Goal: Task Accomplishment & Management: Manage account settings

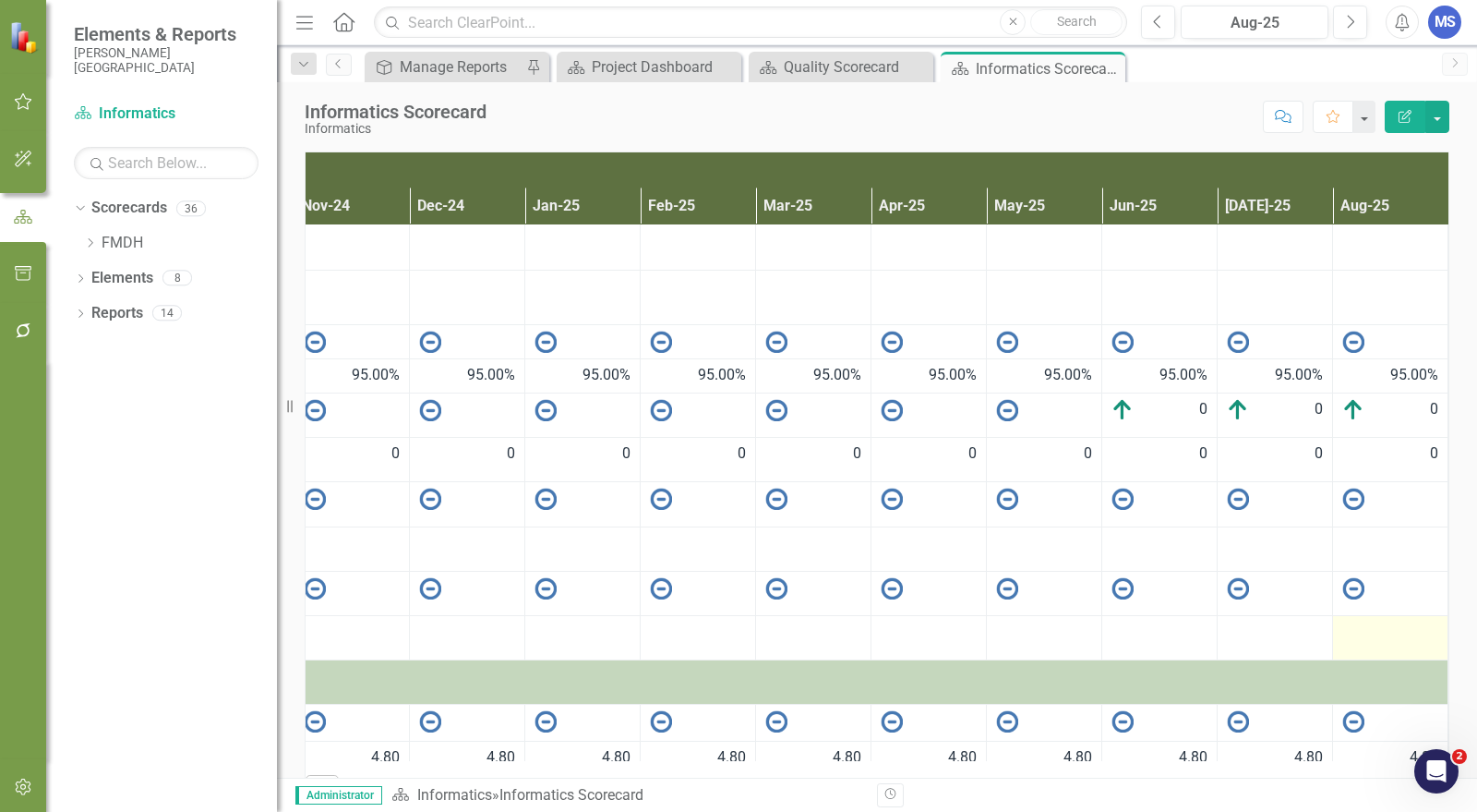
scroll to position [120, 569]
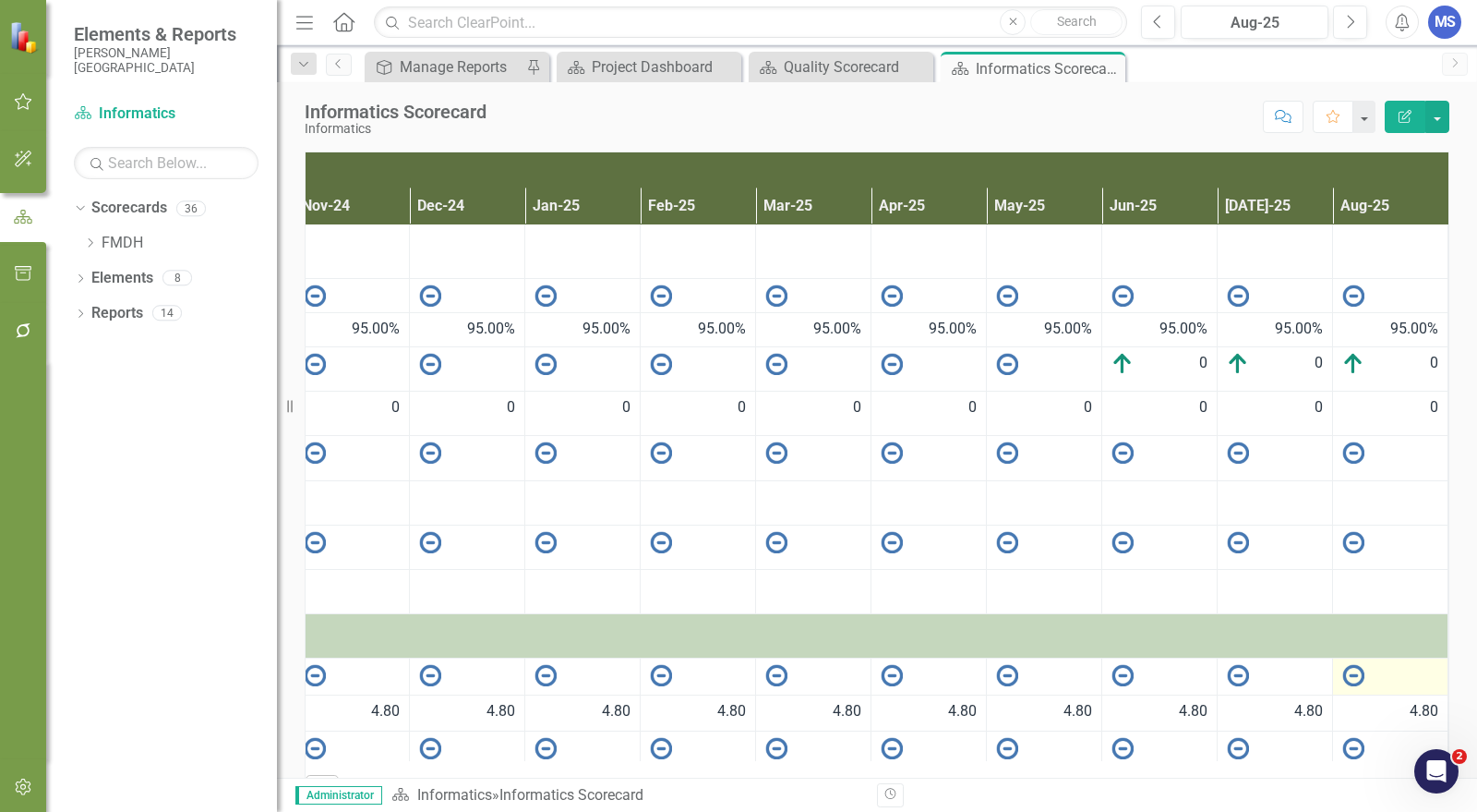
click at [1378, 664] on div at bounding box center [1390, 674] width 96 height 22
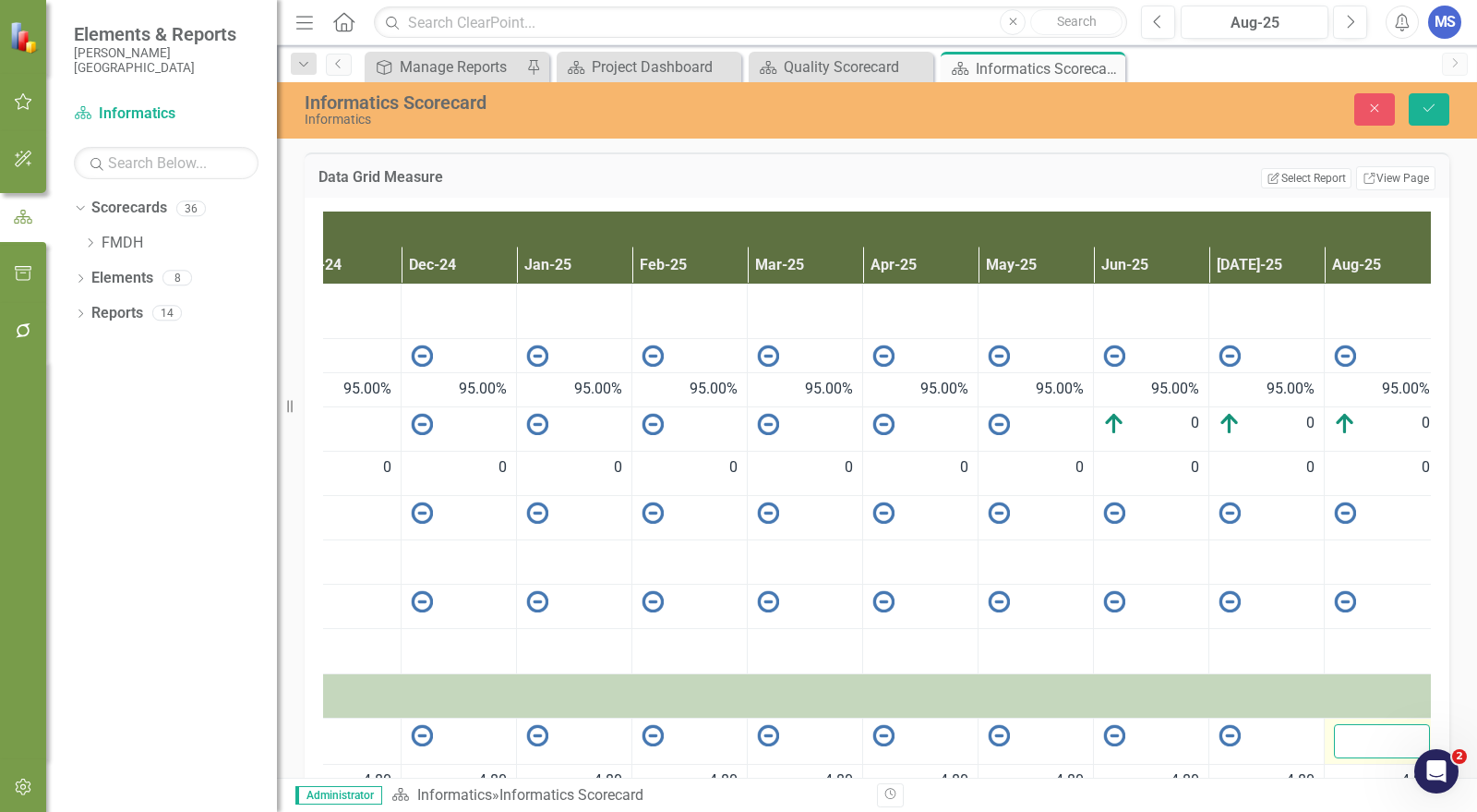
click at [1383, 724] on input "number" at bounding box center [1382, 741] width 96 height 34
type input "4.0"
click at [1409, 93] on button "Save" at bounding box center [1429, 109] width 41 height 32
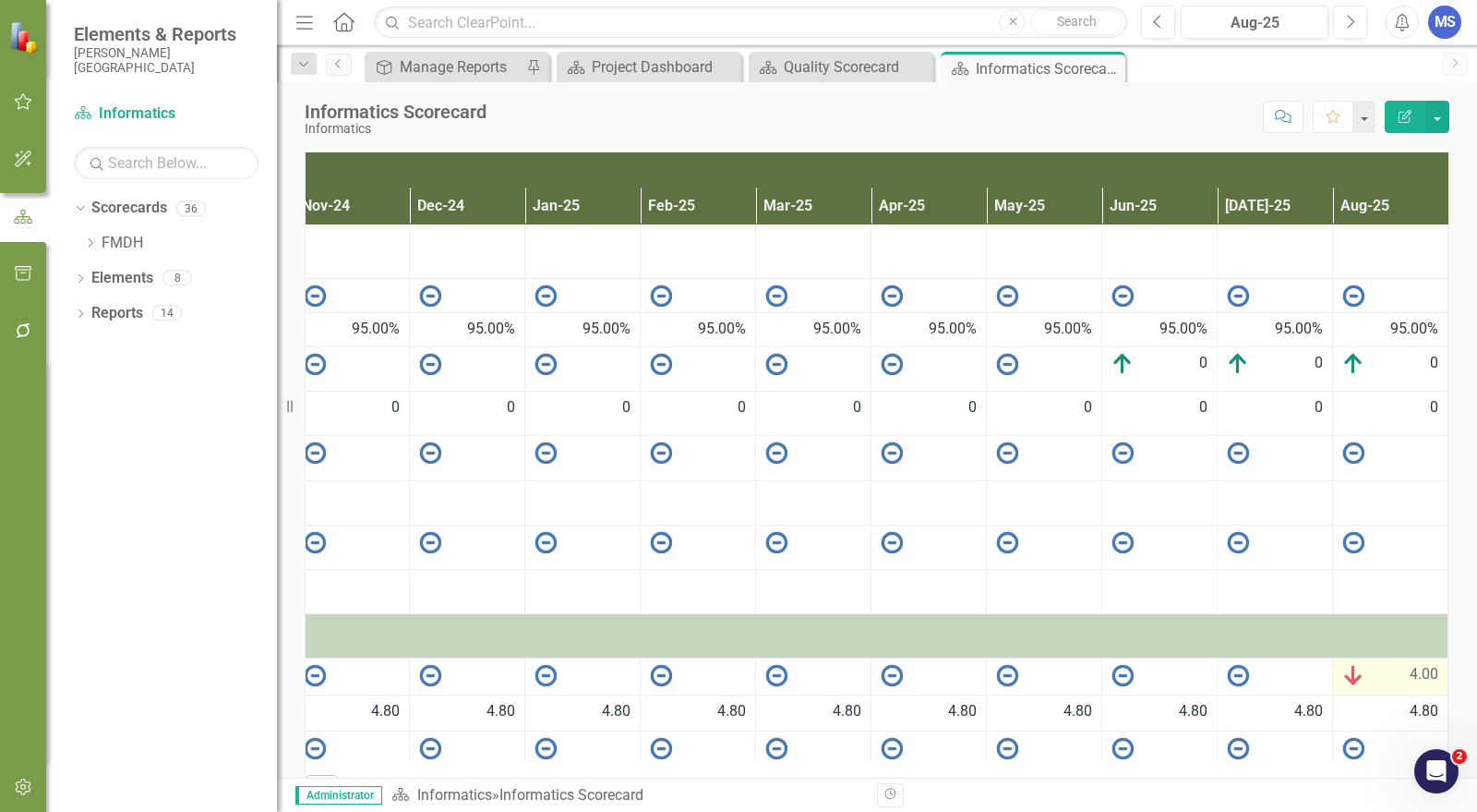
click at [1410, 664] on span "4.00" at bounding box center [1424, 674] width 28 height 22
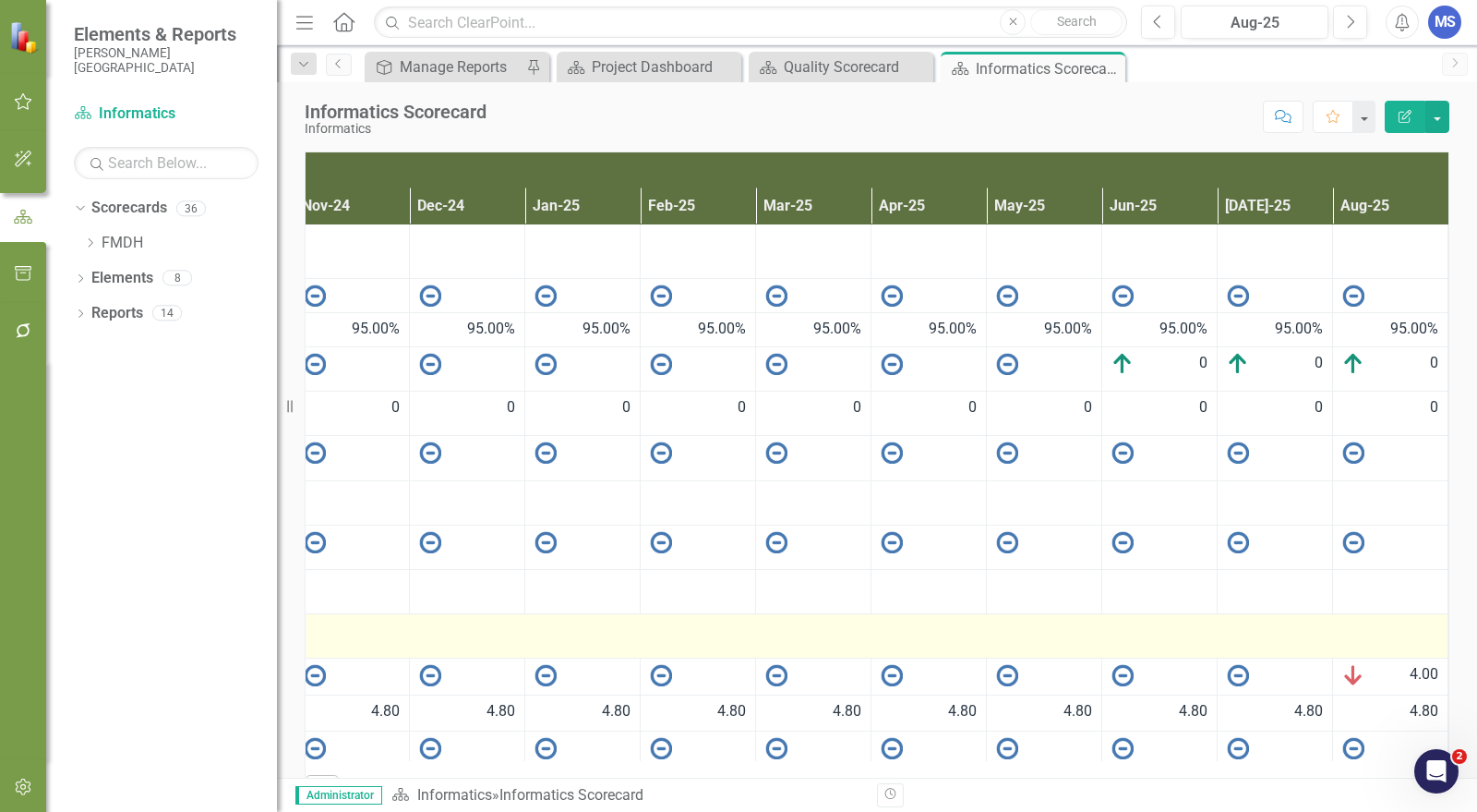
click at [1410, 664] on span "4.00" at bounding box center [1424, 674] width 28 height 22
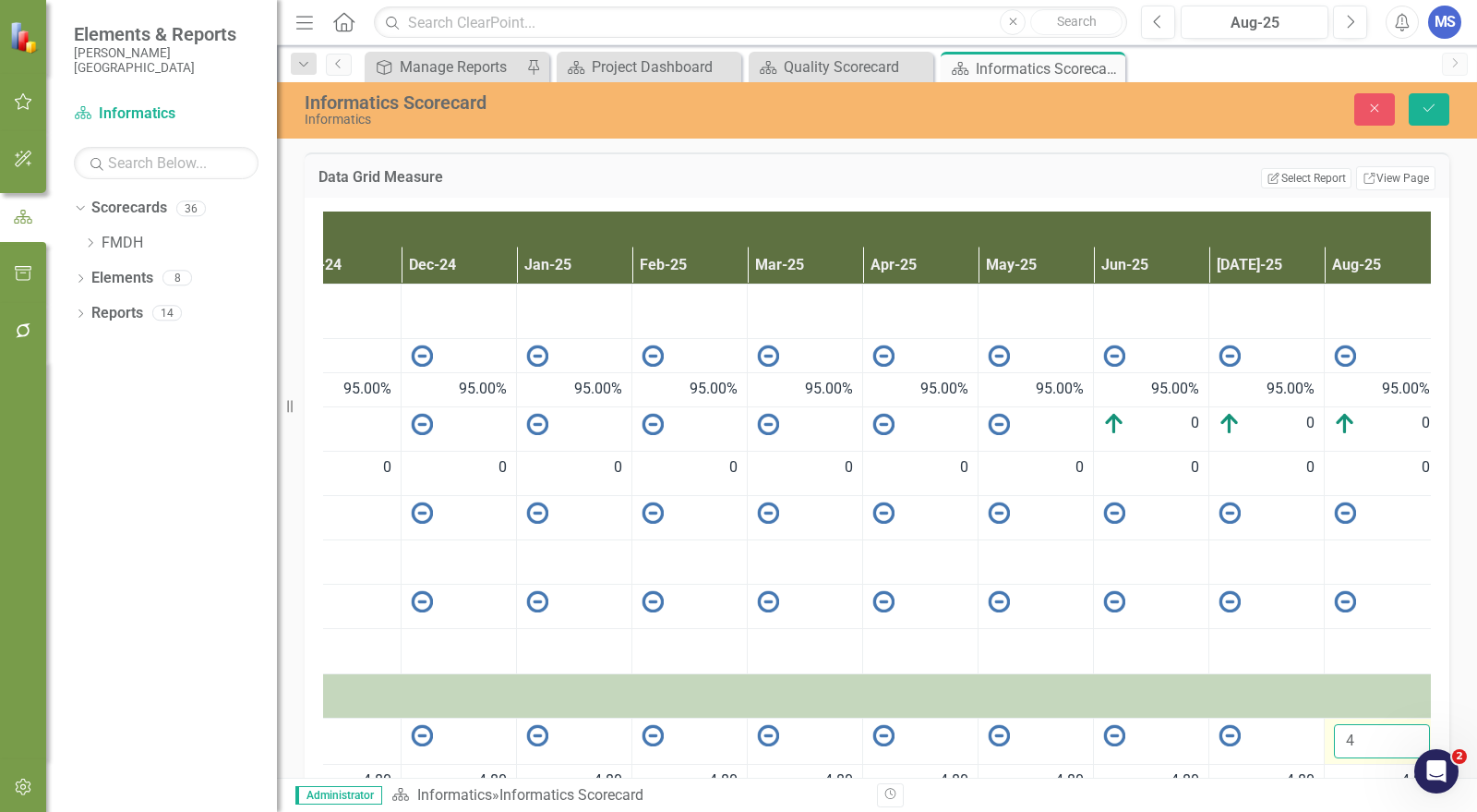
click at [1366, 724] on input "4" at bounding box center [1382, 741] width 96 height 34
type input "4.9"
click button "Save" at bounding box center [1429, 109] width 41 height 32
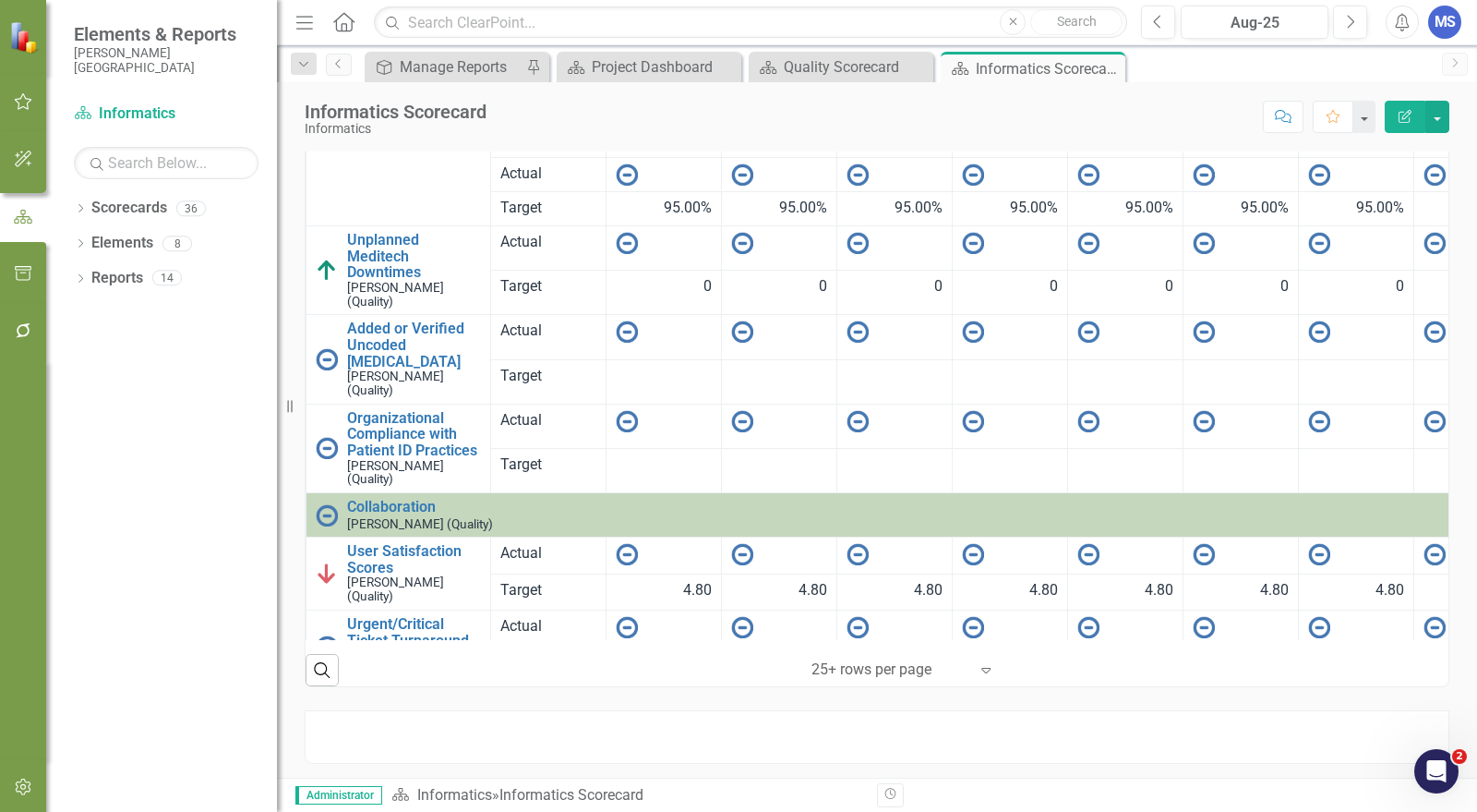
scroll to position [120, 569]
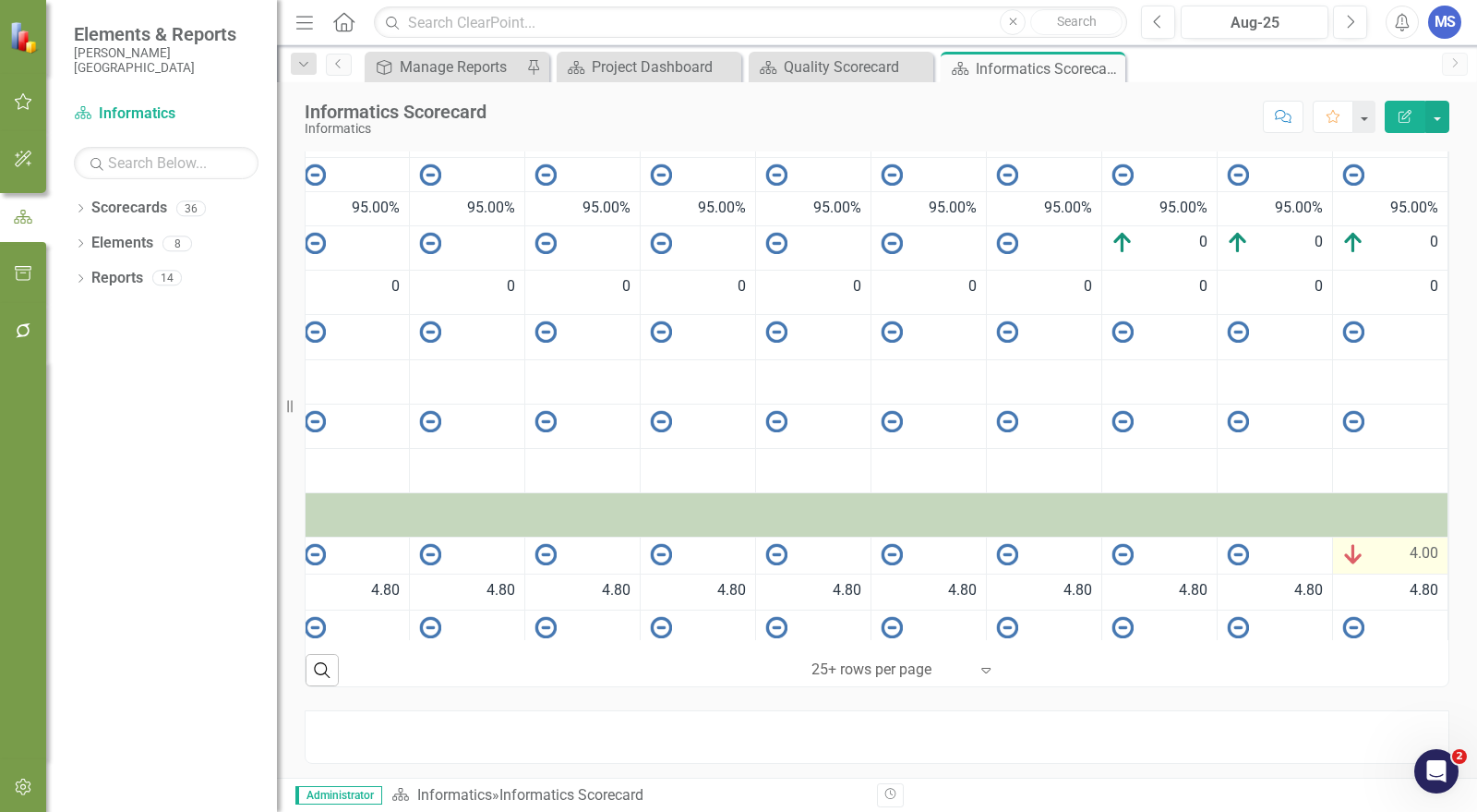
click at [1410, 543] on span "4.00" at bounding box center [1424, 554] width 28 height 22
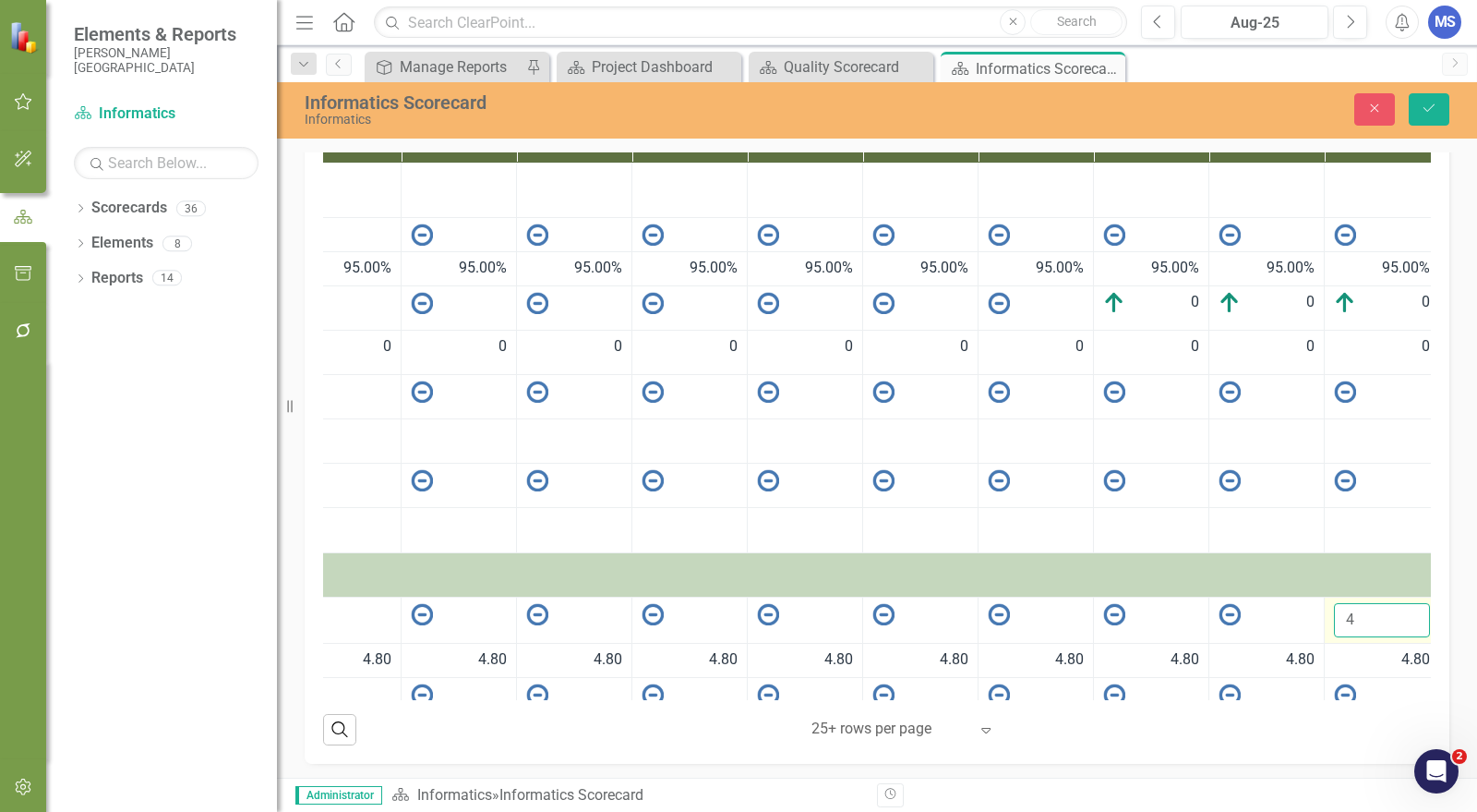
click at [1391, 603] on input "4" at bounding box center [1382, 620] width 96 height 34
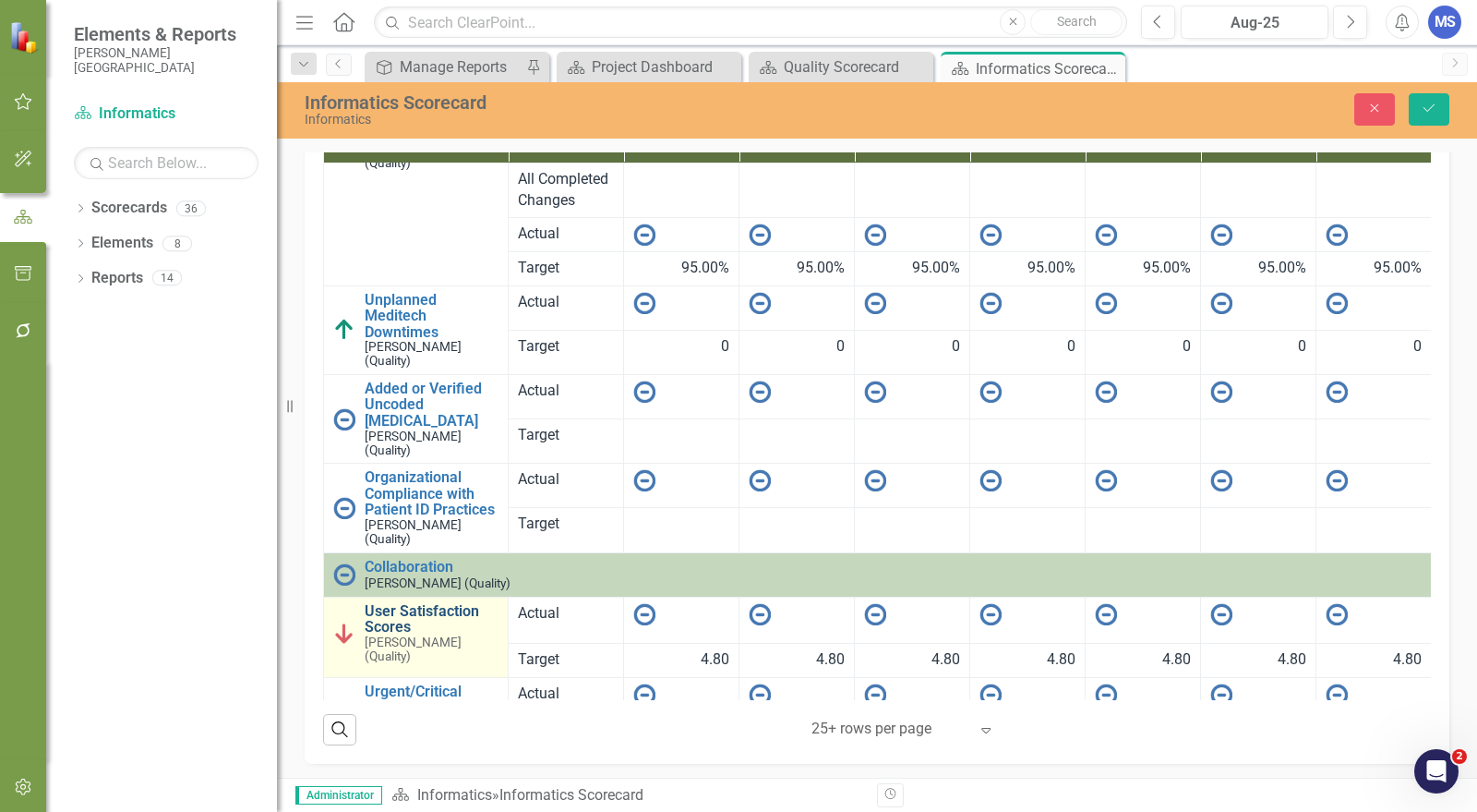
click at [375, 603] on link "User Satisfaction Scores" at bounding box center [431, 619] width 134 height 32
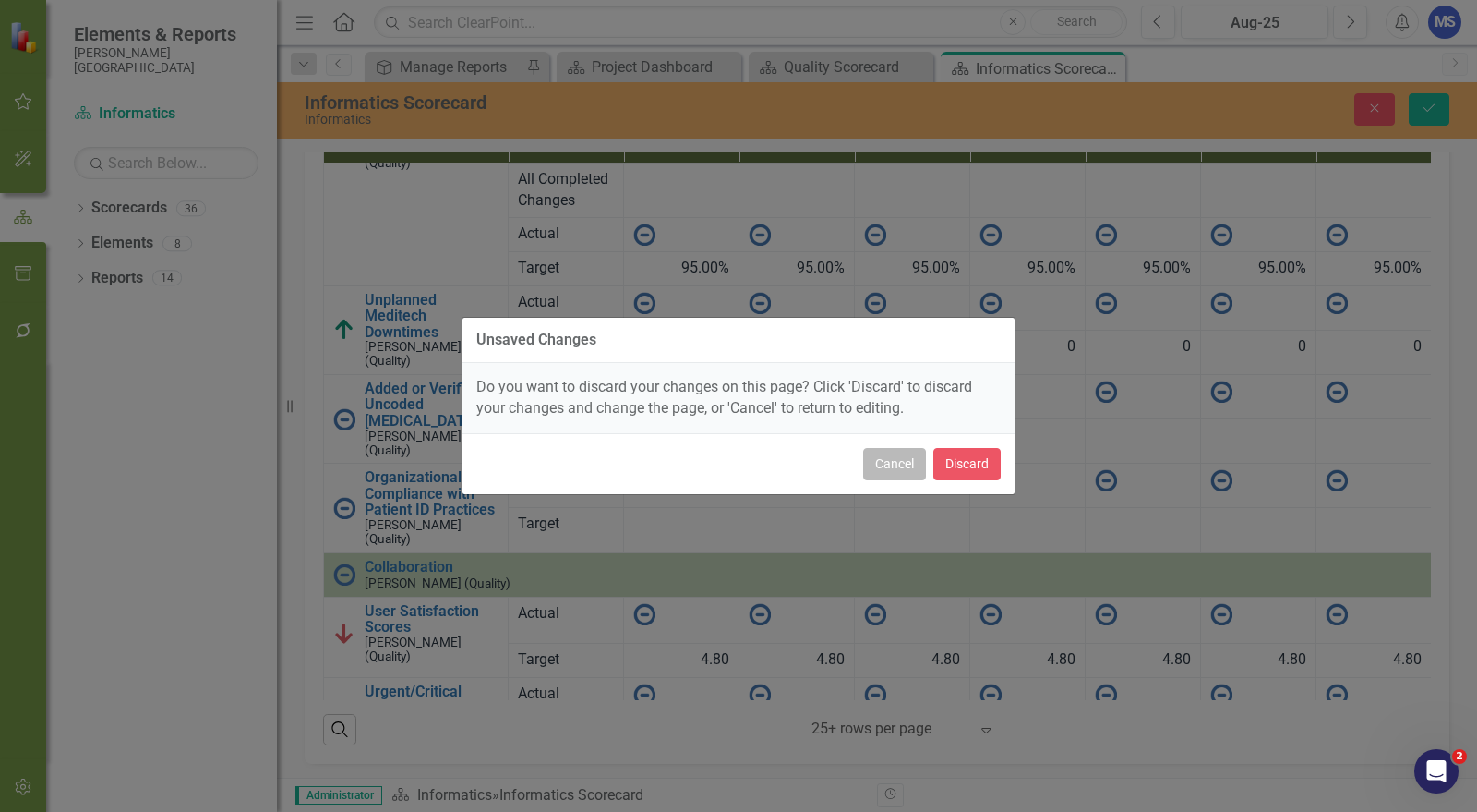
click at [911, 468] on button "Cancel" at bounding box center [895, 463] width 63 height 32
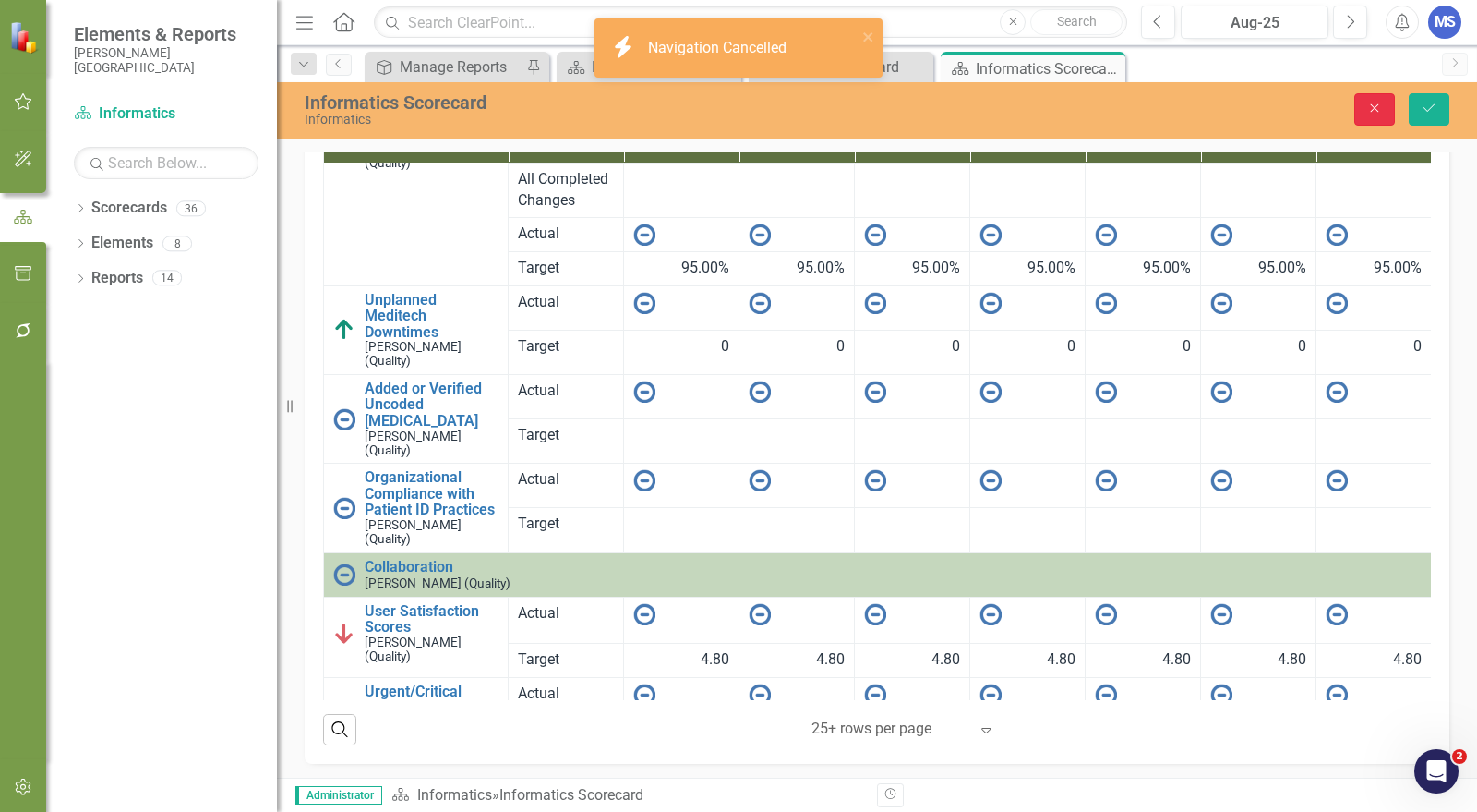
click at [1366, 122] on button "Close" at bounding box center [1374, 109] width 41 height 32
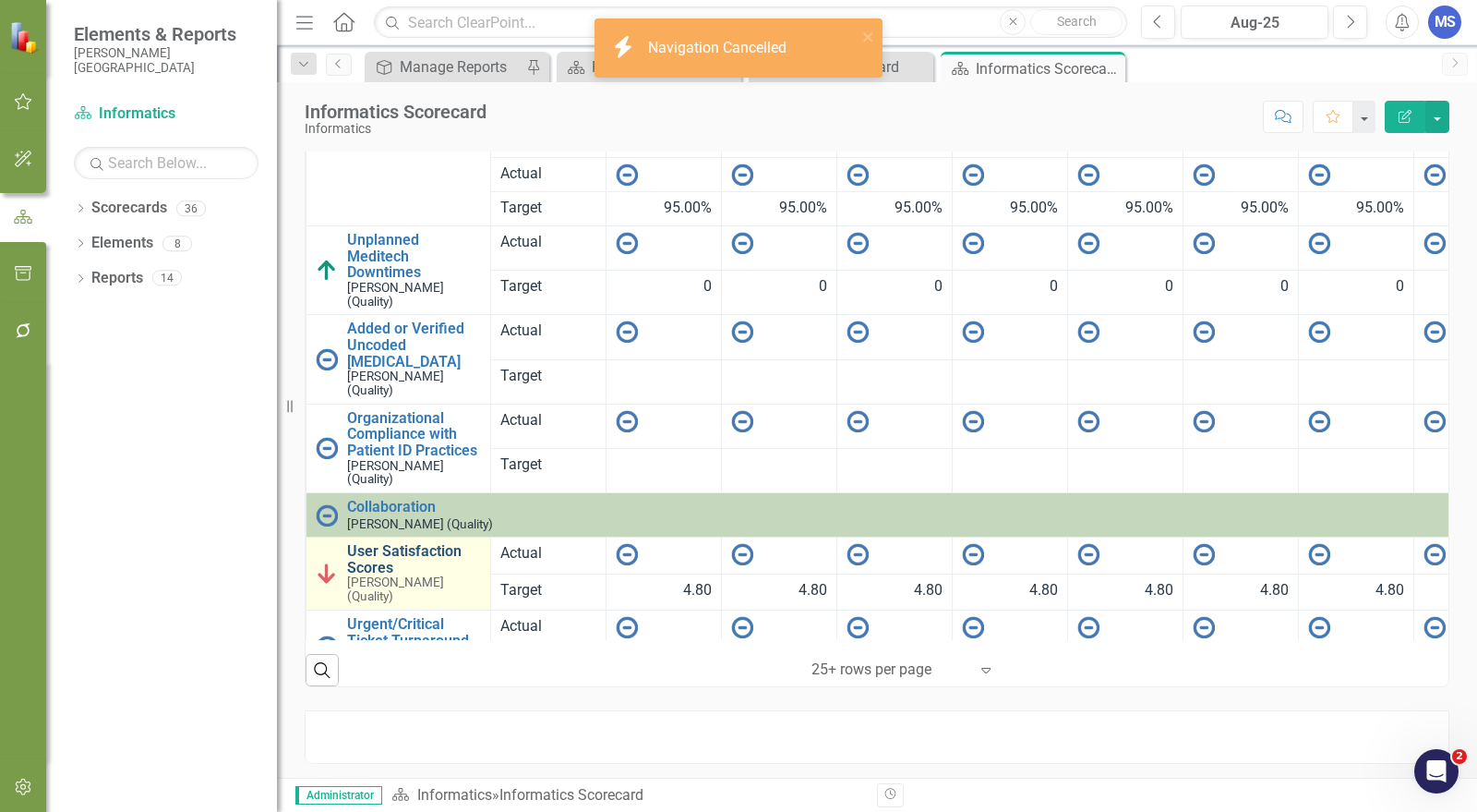
click at [416, 543] on link "User Satisfaction Scores" at bounding box center [414, 559] width 134 height 32
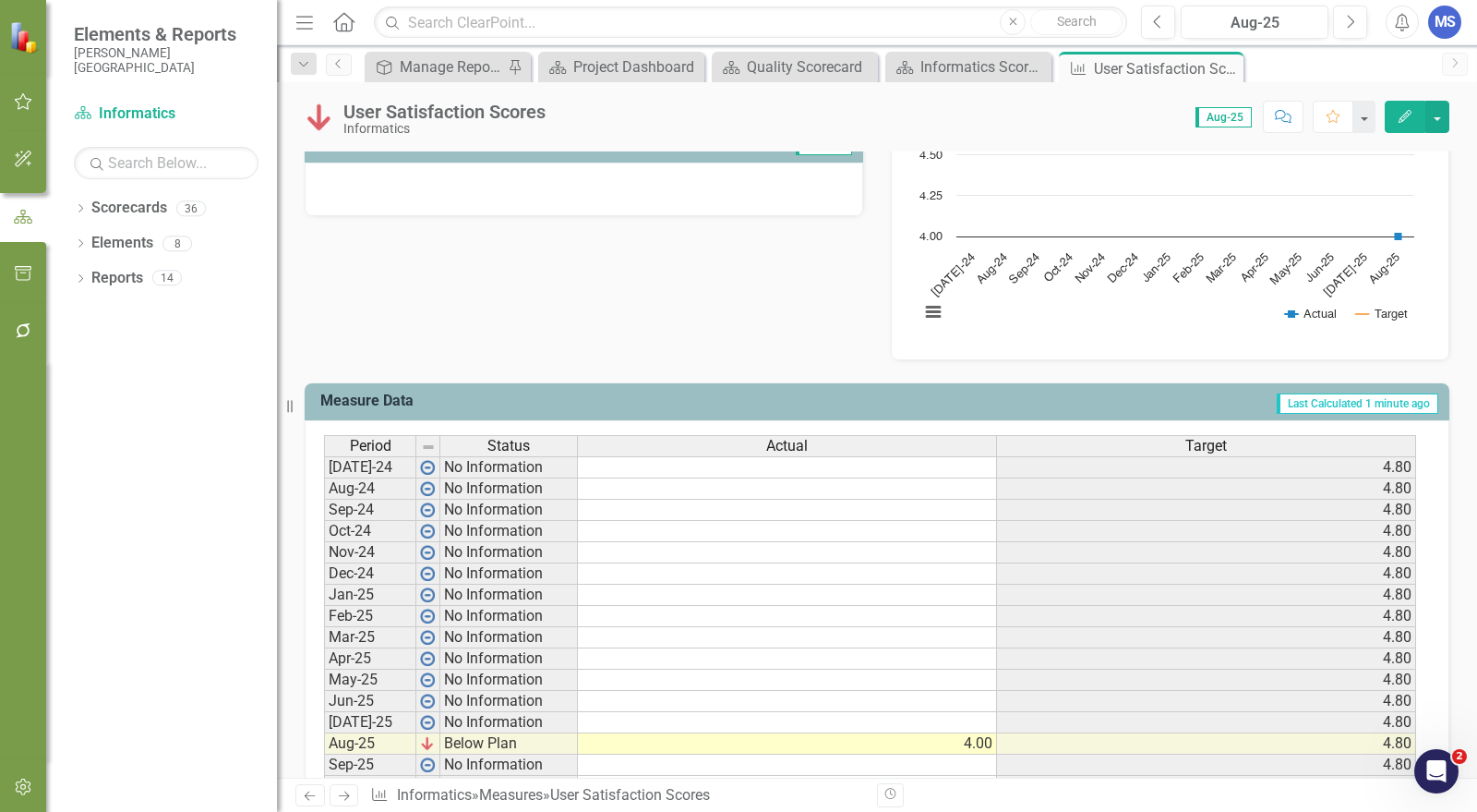
scroll to position [513, 0]
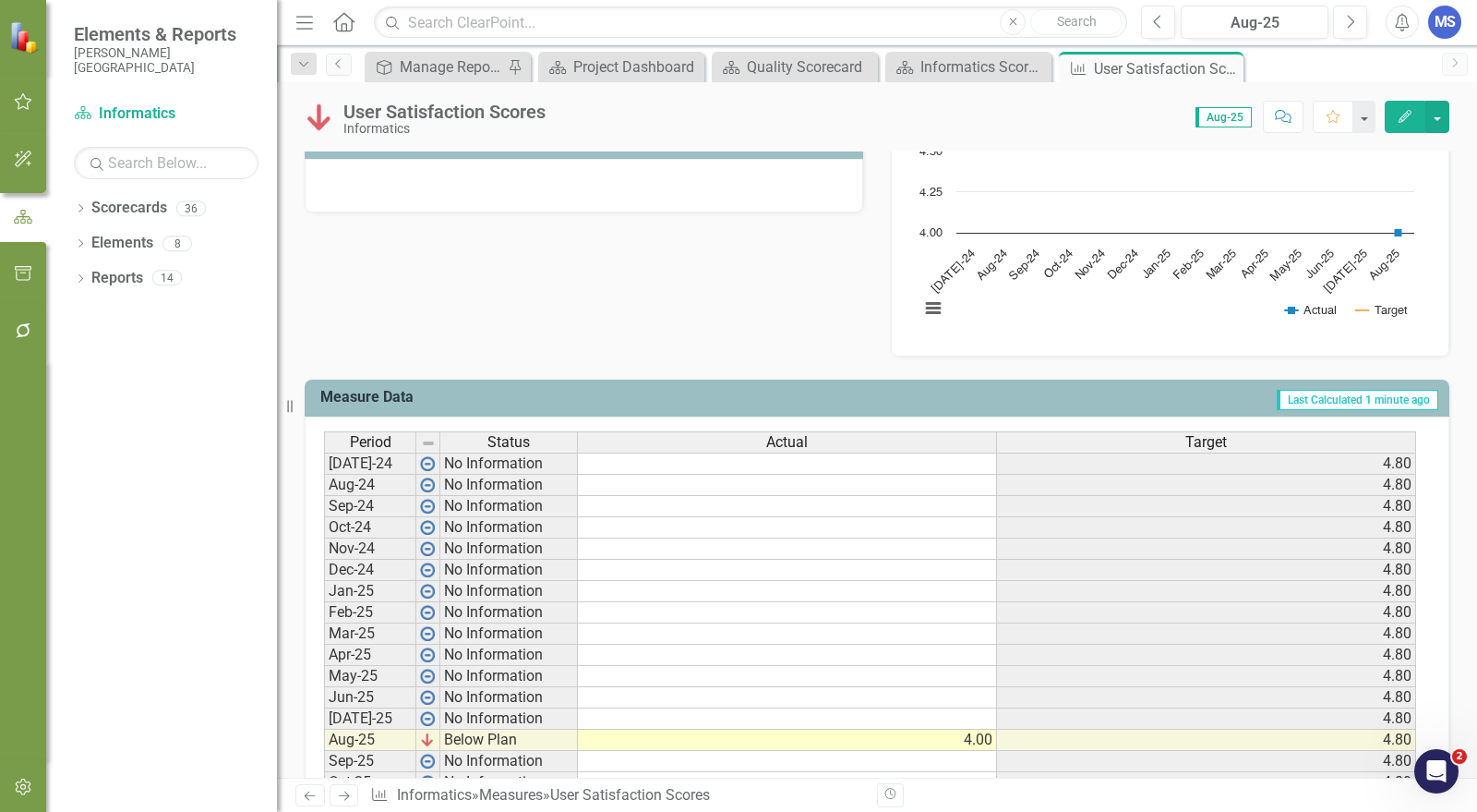
click at [967, 731] on td "4.00" at bounding box center [787, 740] width 419 height 21
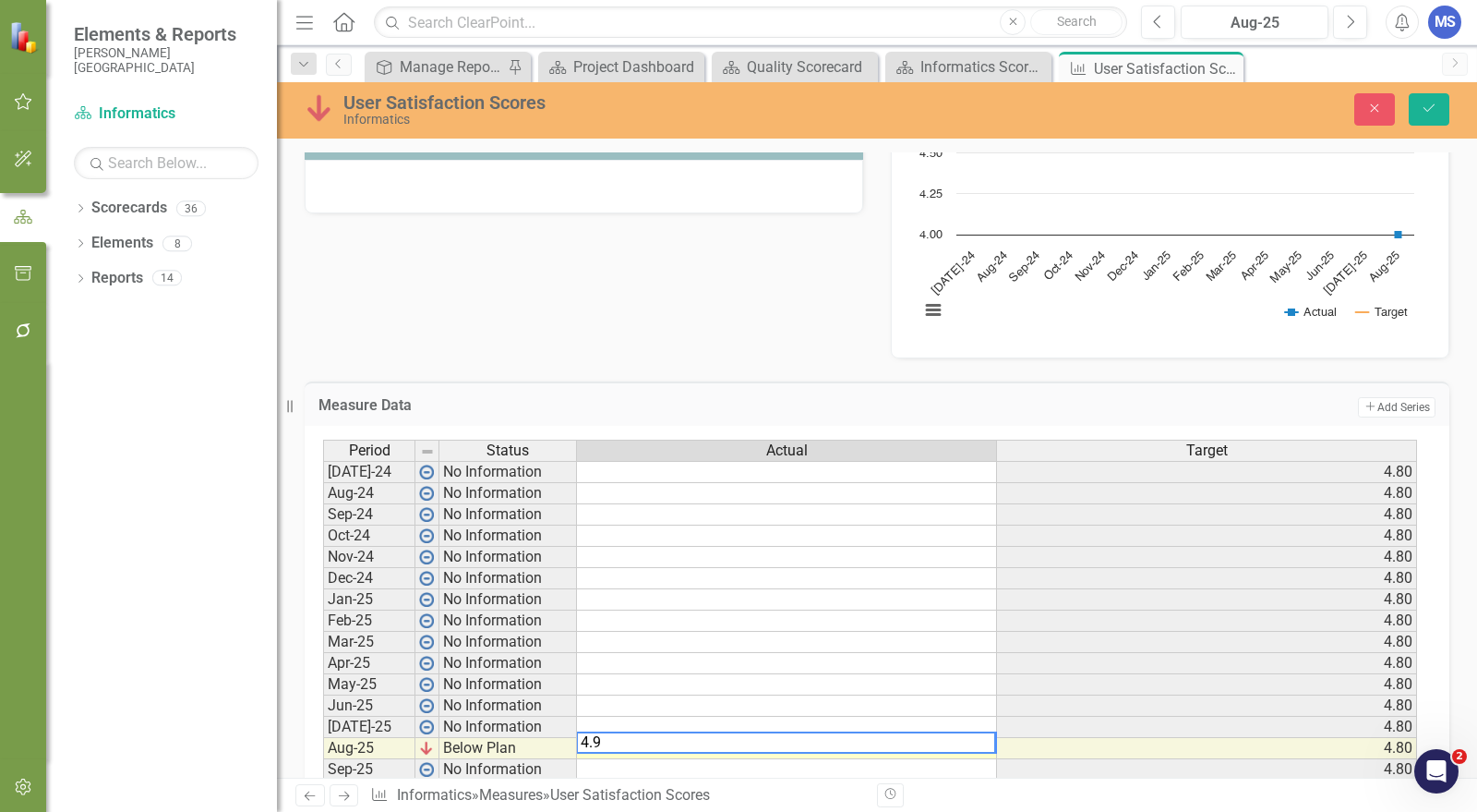
type textarea "4.90"
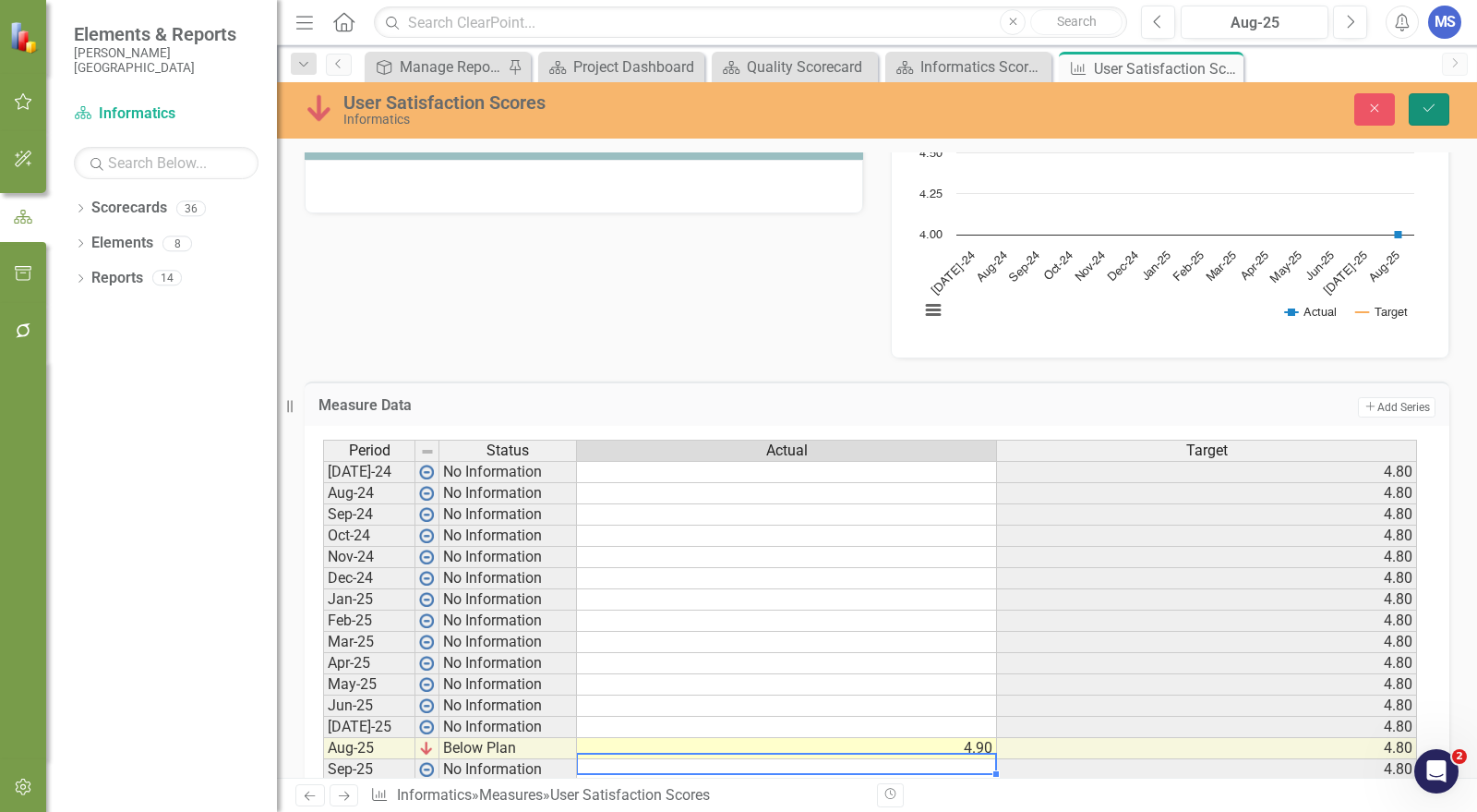
drag, startPoint x: 1422, startPoint y: 106, endPoint x: 731, endPoint y: 401, distance: 751.3
click at [1422, 107] on icon "Save" at bounding box center [1429, 108] width 16 height 13
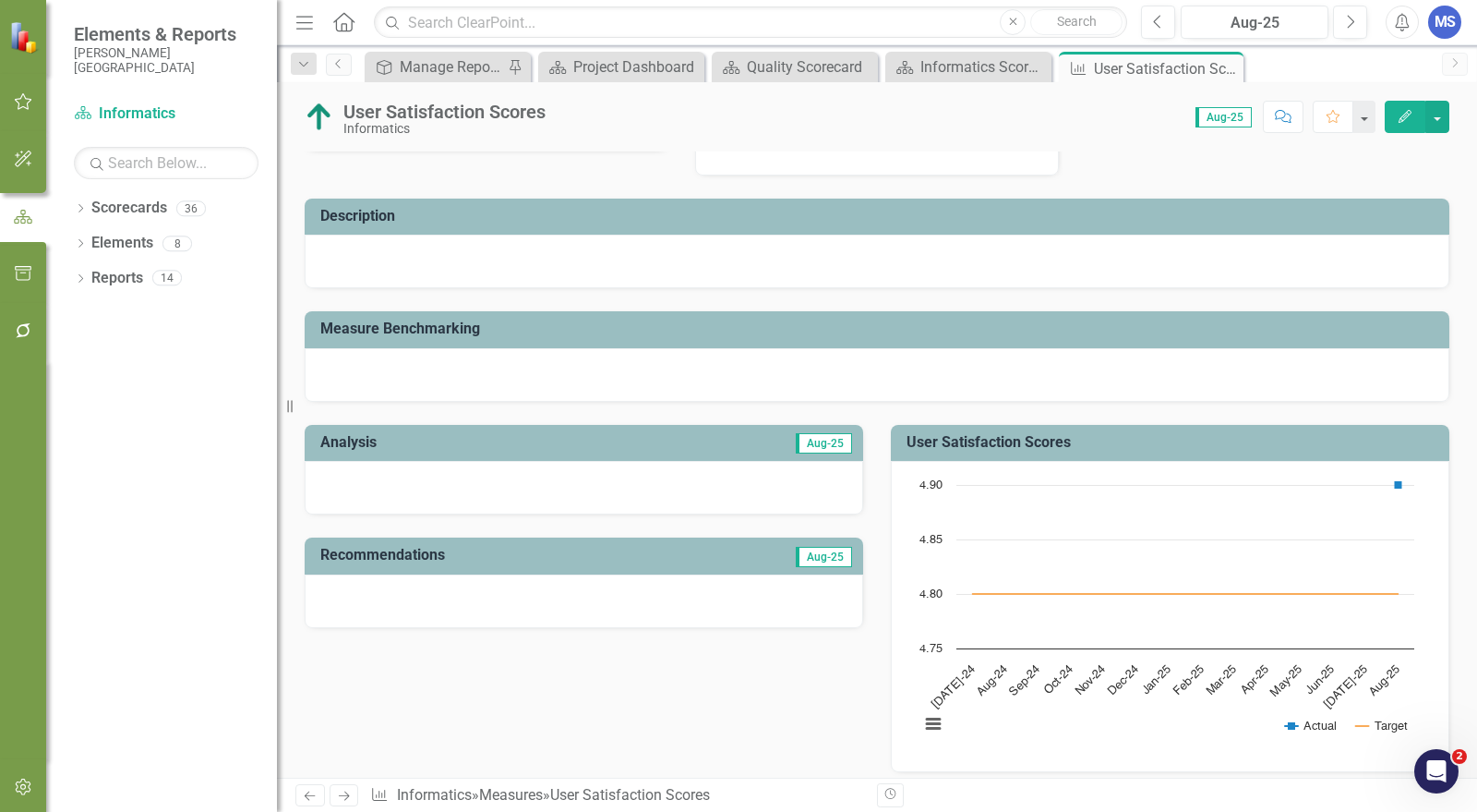
scroll to position [0, 0]
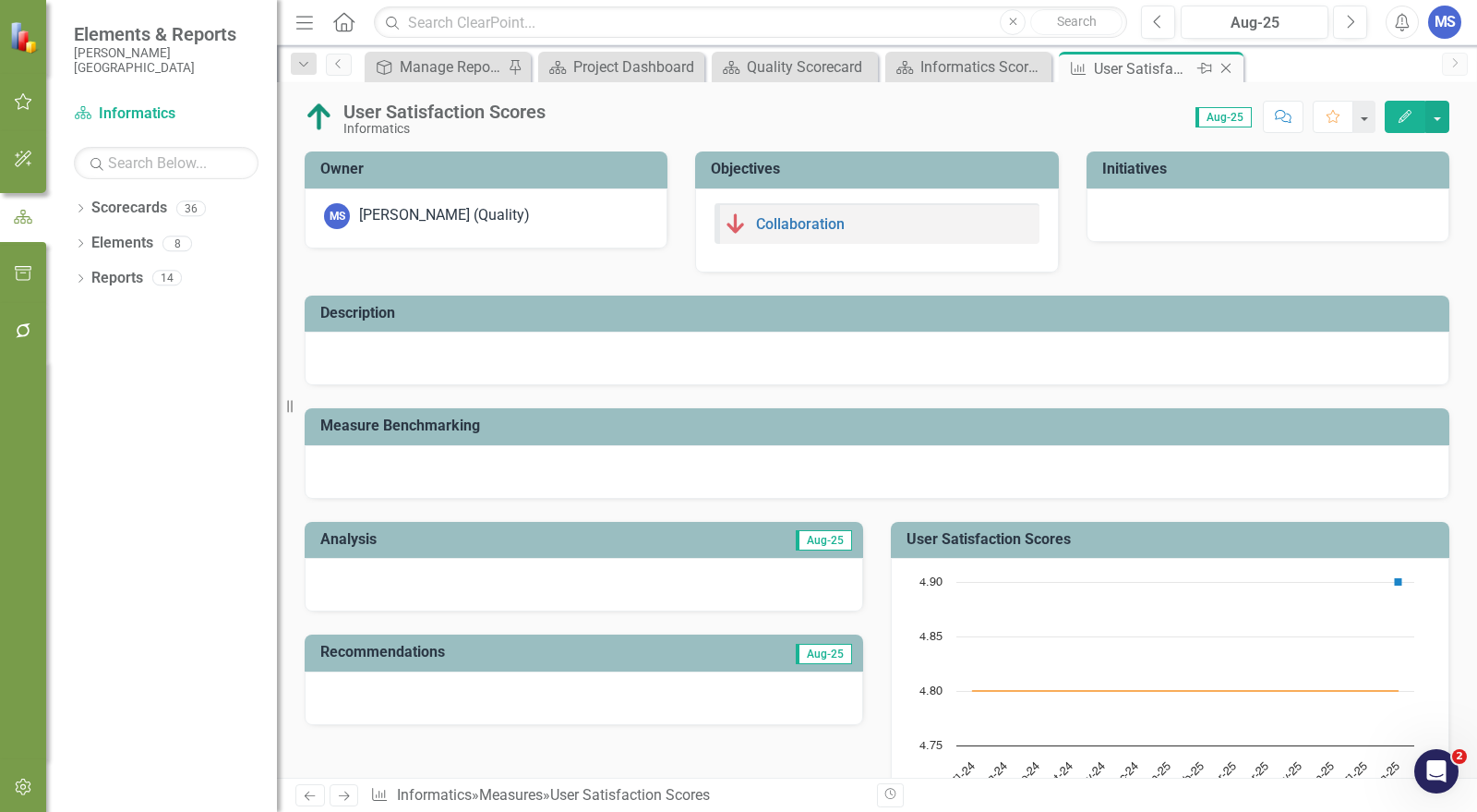
click at [1229, 67] on icon "Close" at bounding box center [1225, 68] width 18 height 15
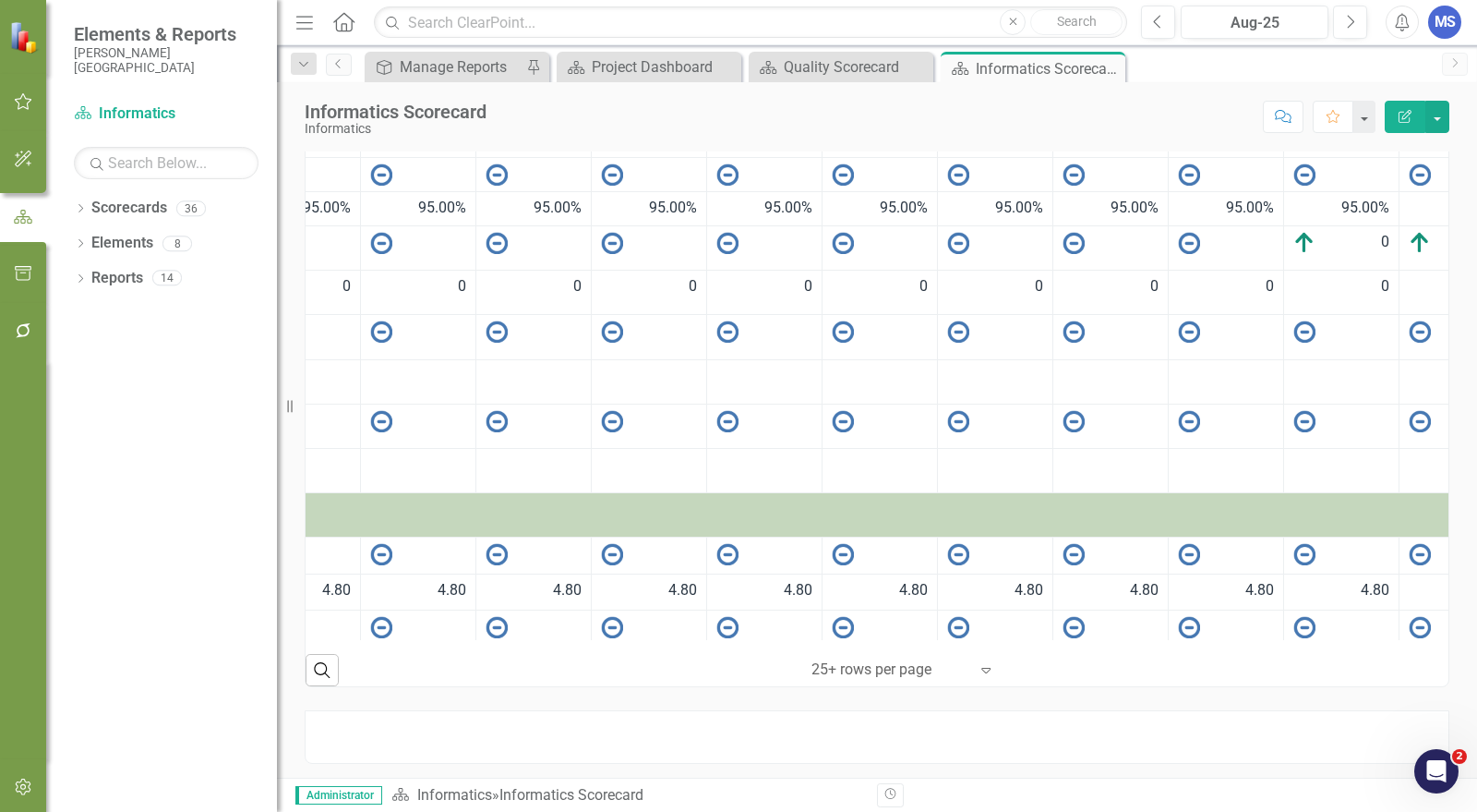
scroll to position [120, 569]
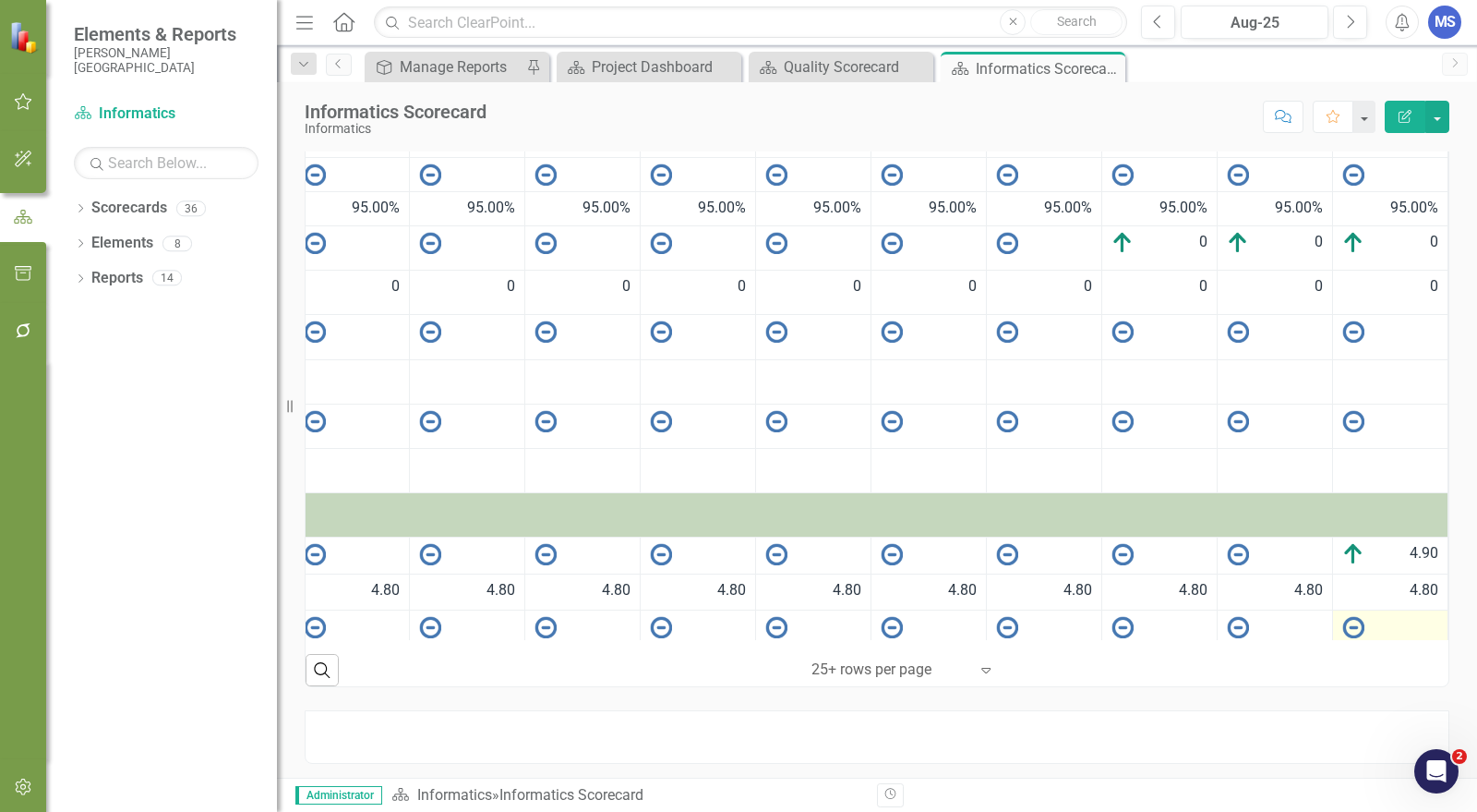
click at [1385, 615] on div at bounding box center [1390, 626] width 96 height 22
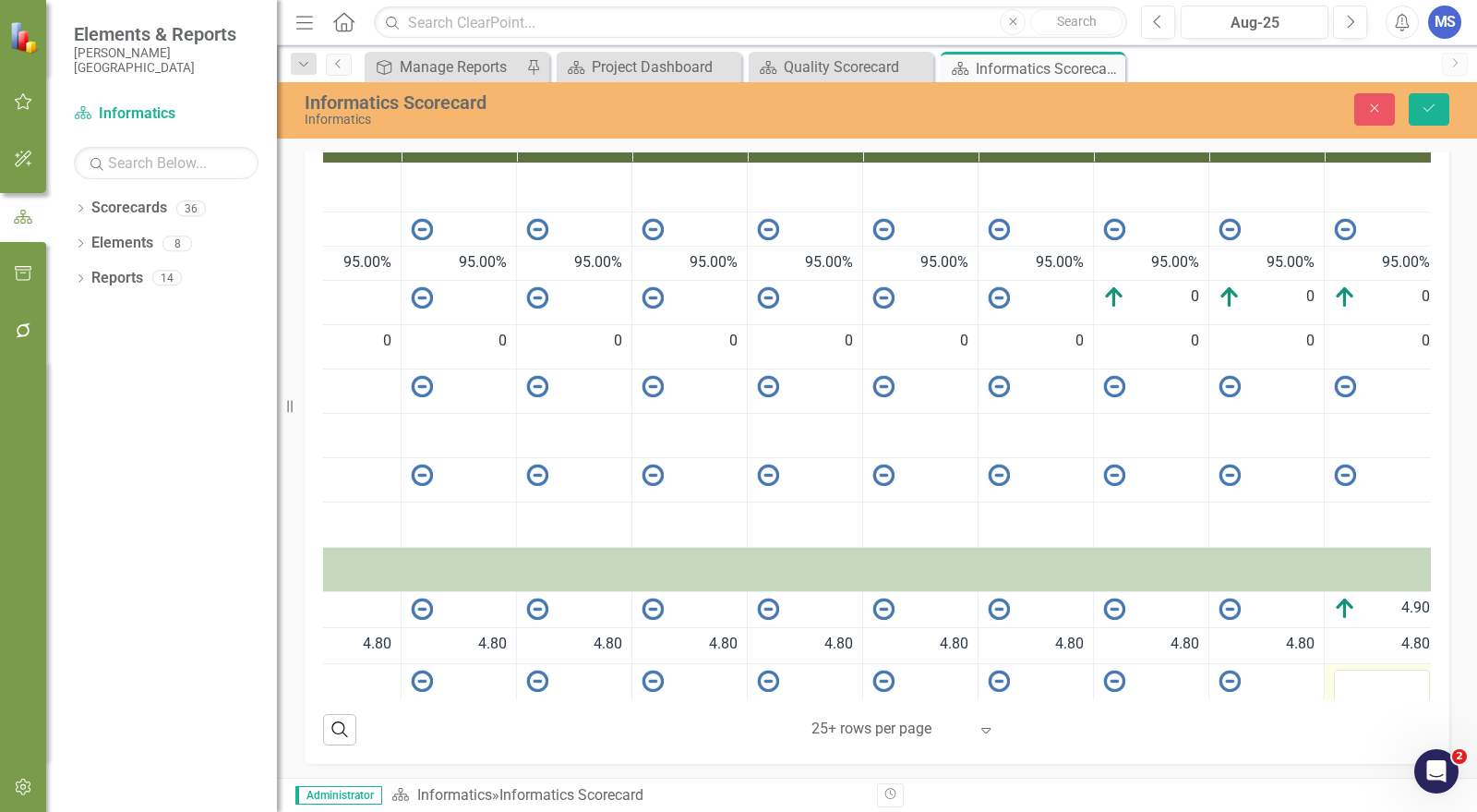
scroll to position [131, 569]
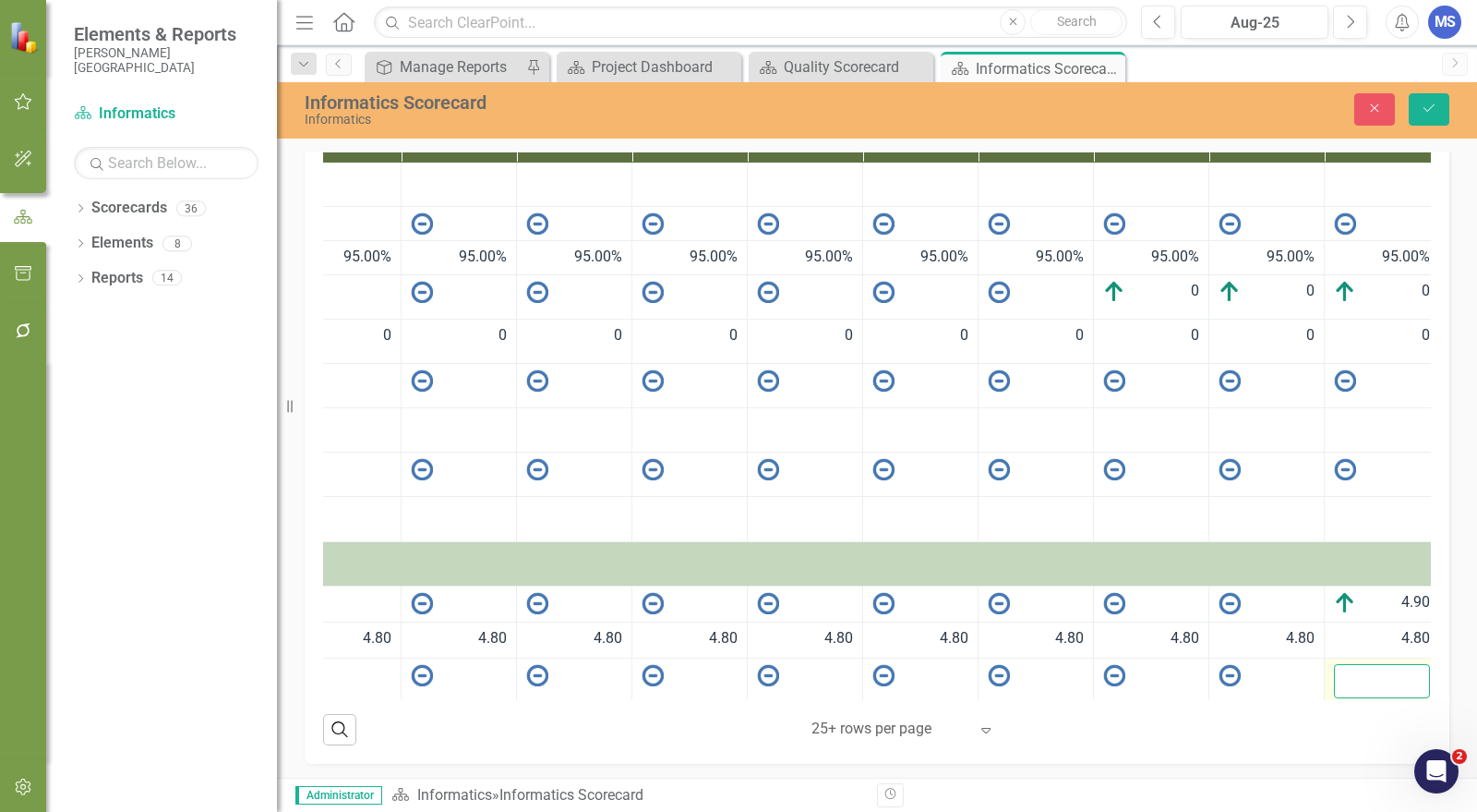
click at [1370, 664] on input "number" at bounding box center [1382, 681] width 96 height 34
type input "9.31"
click button "Save" at bounding box center [1429, 109] width 41 height 32
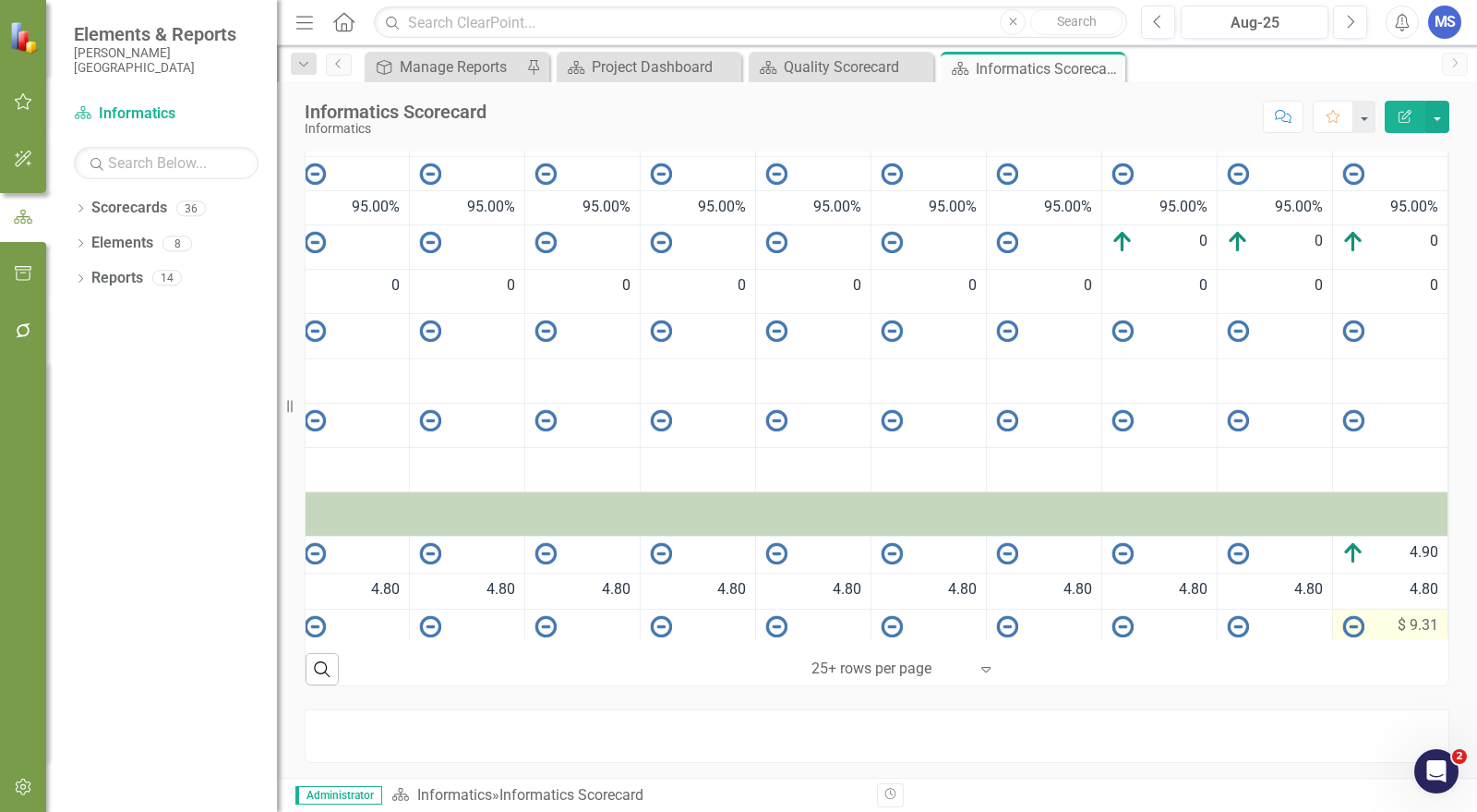
scroll to position [120, 0]
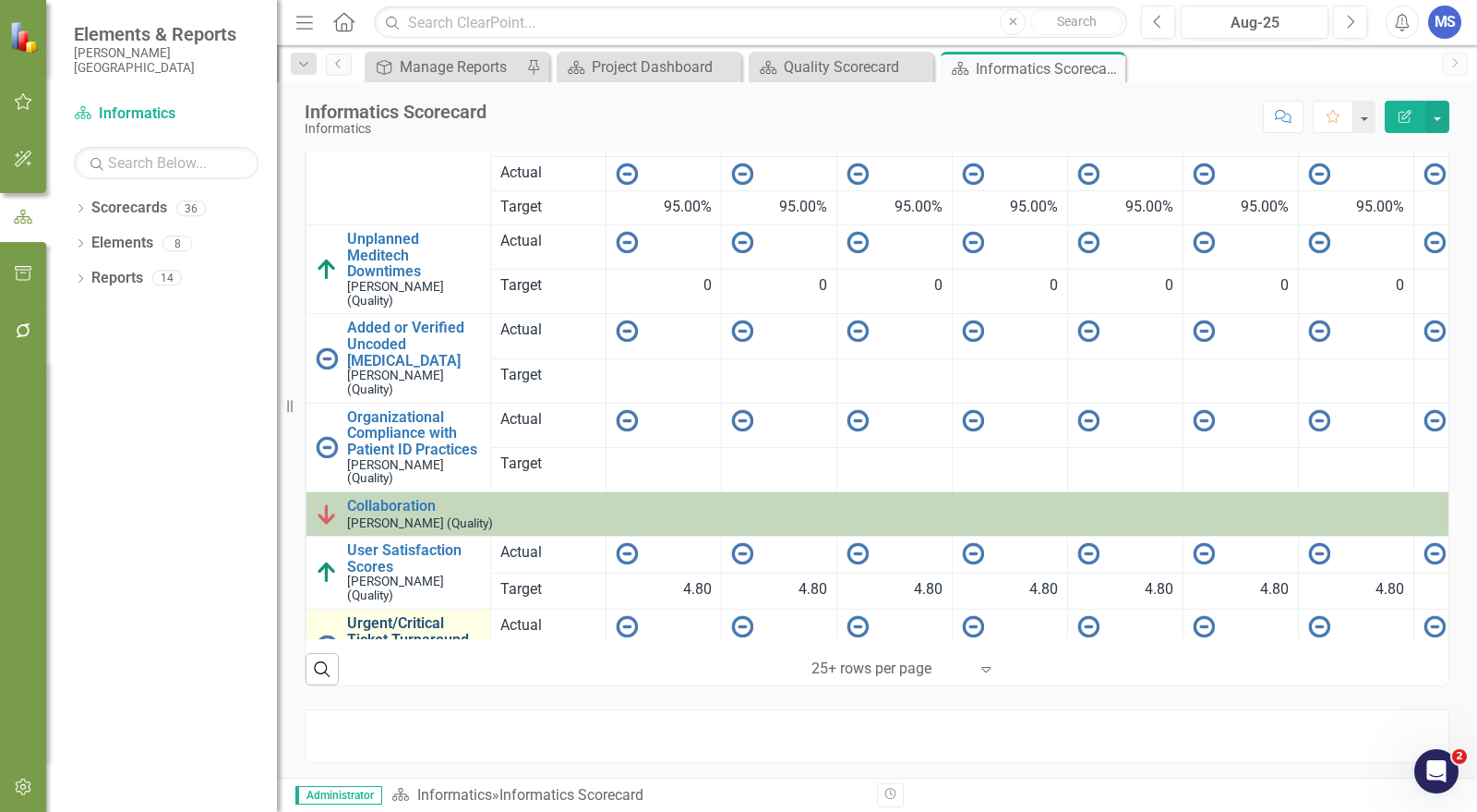
click at [391, 614] on link "Urgent/Critical Ticket Turnaround" at bounding box center [414, 631] width 134 height 32
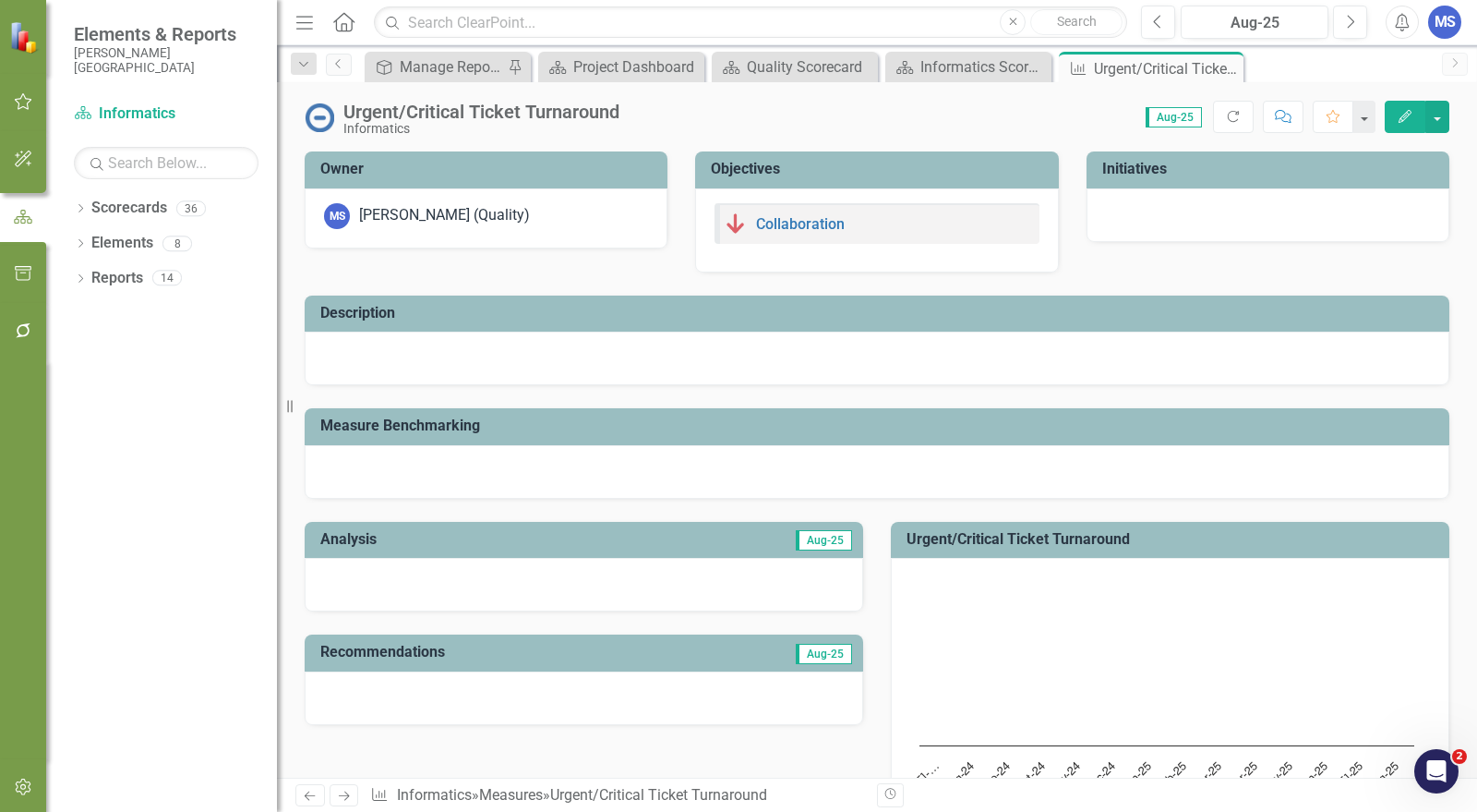
click at [1413, 116] on icon "Edit" at bounding box center [1405, 117] width 16 height 13
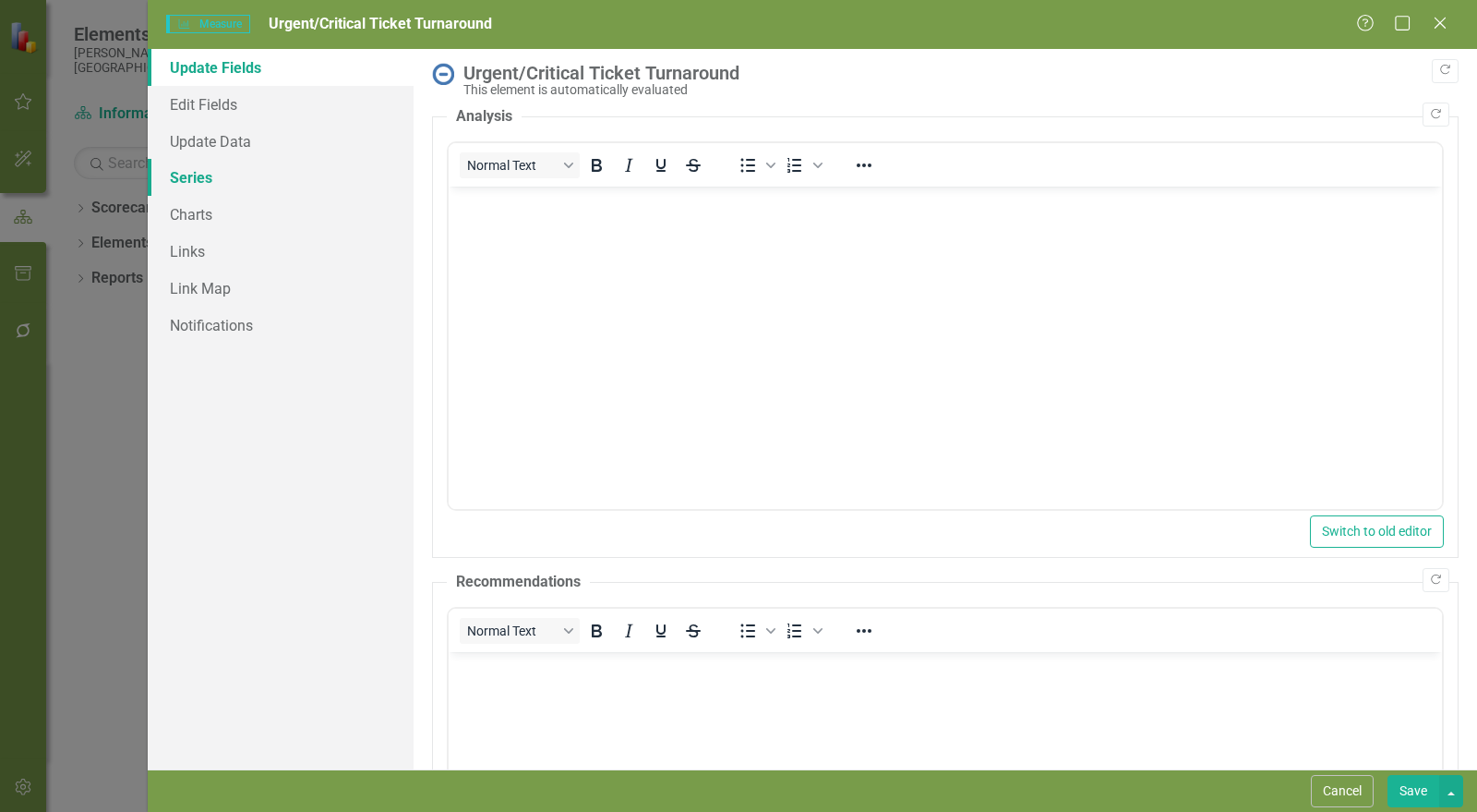
click at [215, 179] on link "Series" at bounding box center [281, 177] width 266 height 37
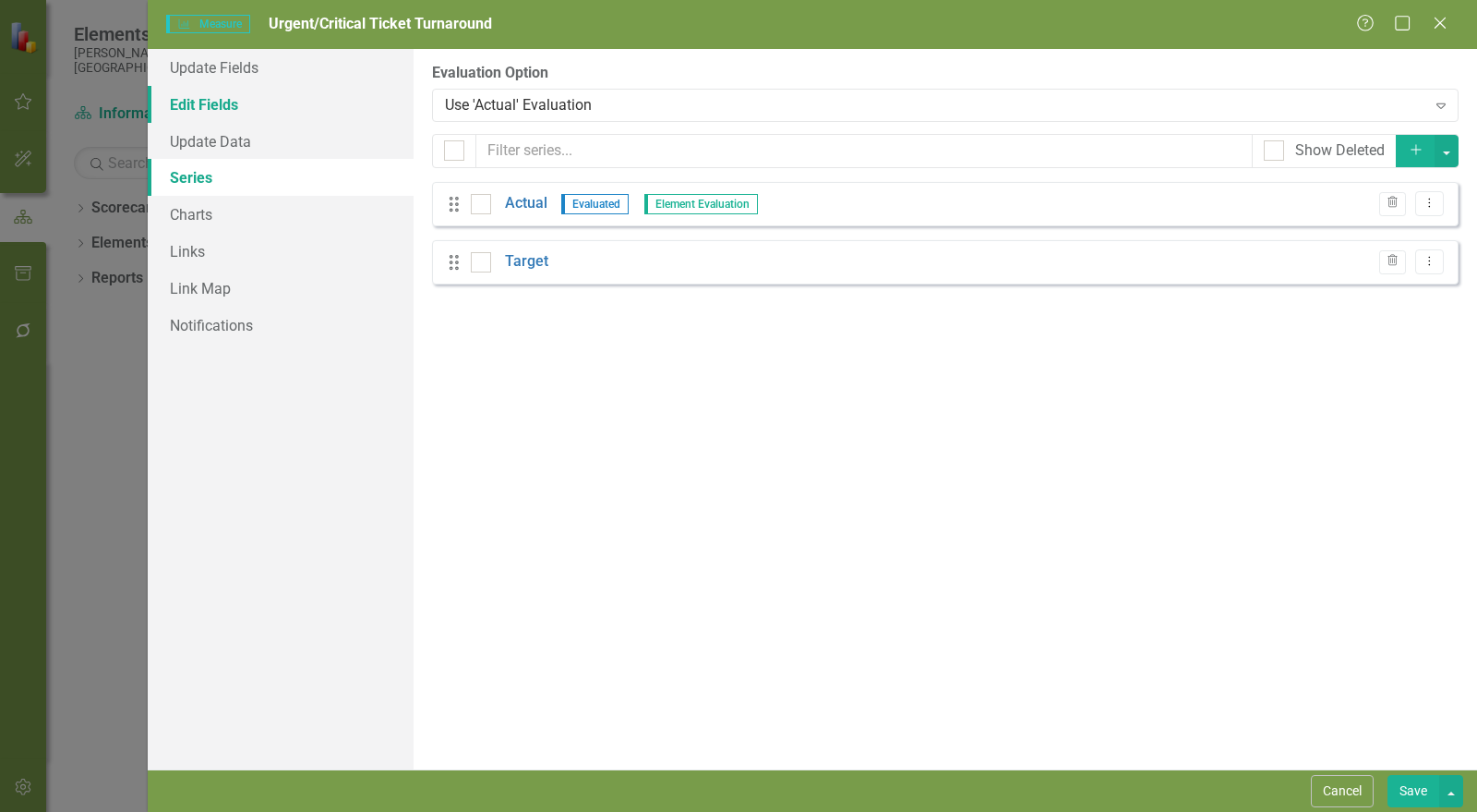
click at [208, 107] on link "Edit Fields" at bounding box center [281, 104] width 266 height 37
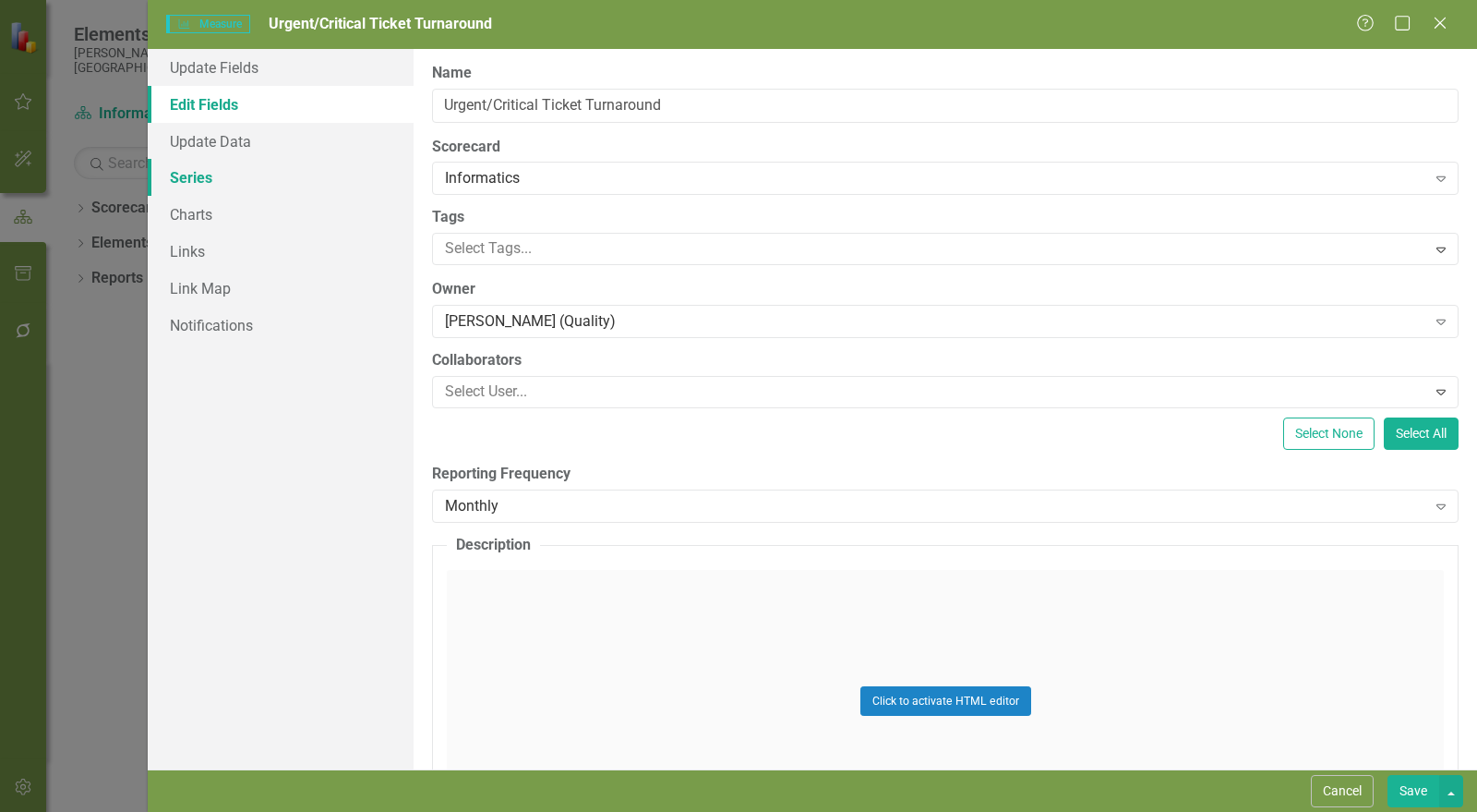
click at [231, 173] on link "Series" at bounding box center [281, 177] width 266 height 37
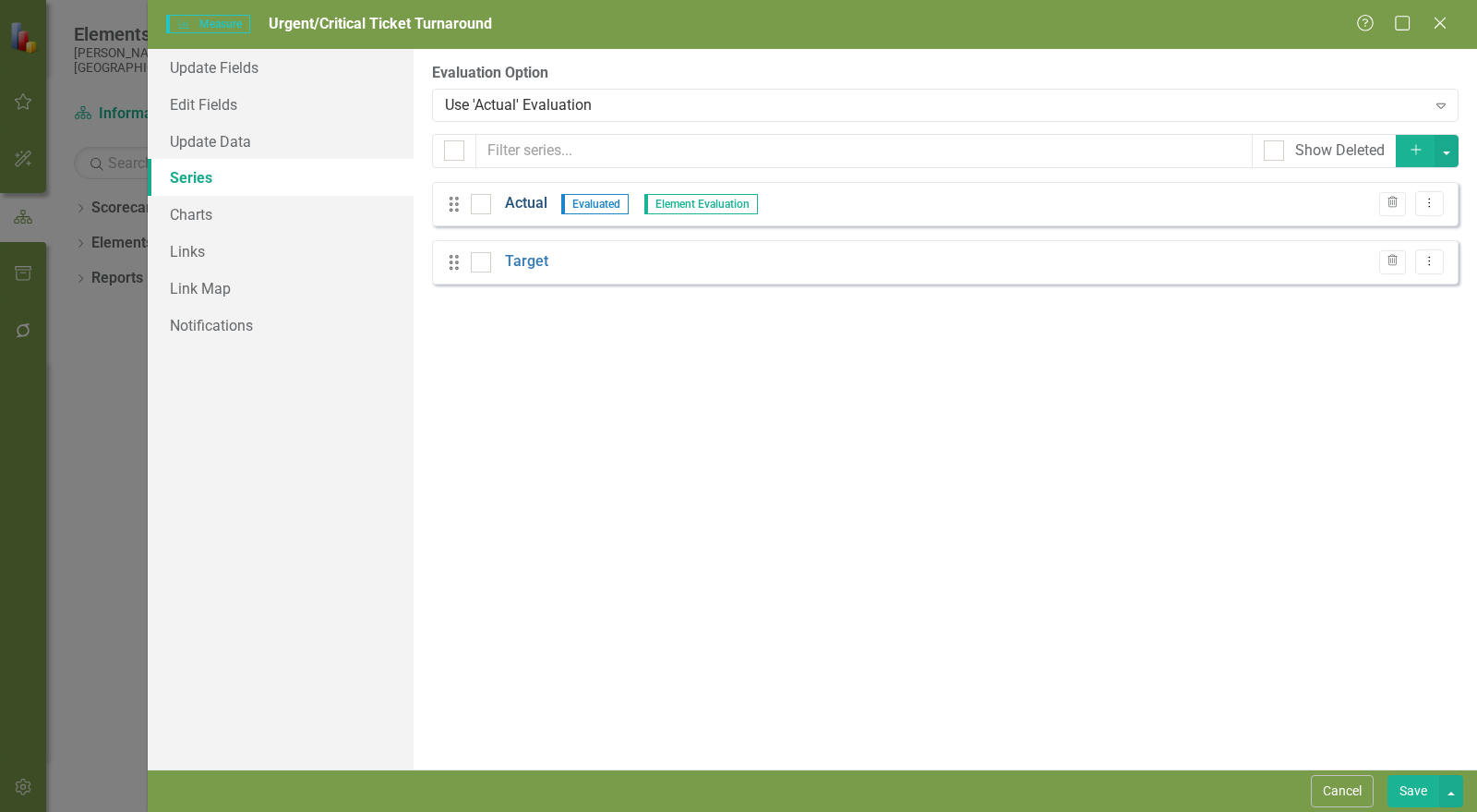
click at [520, 206] on link "Actual" at bounding box center [526, 203] width 43 height 21
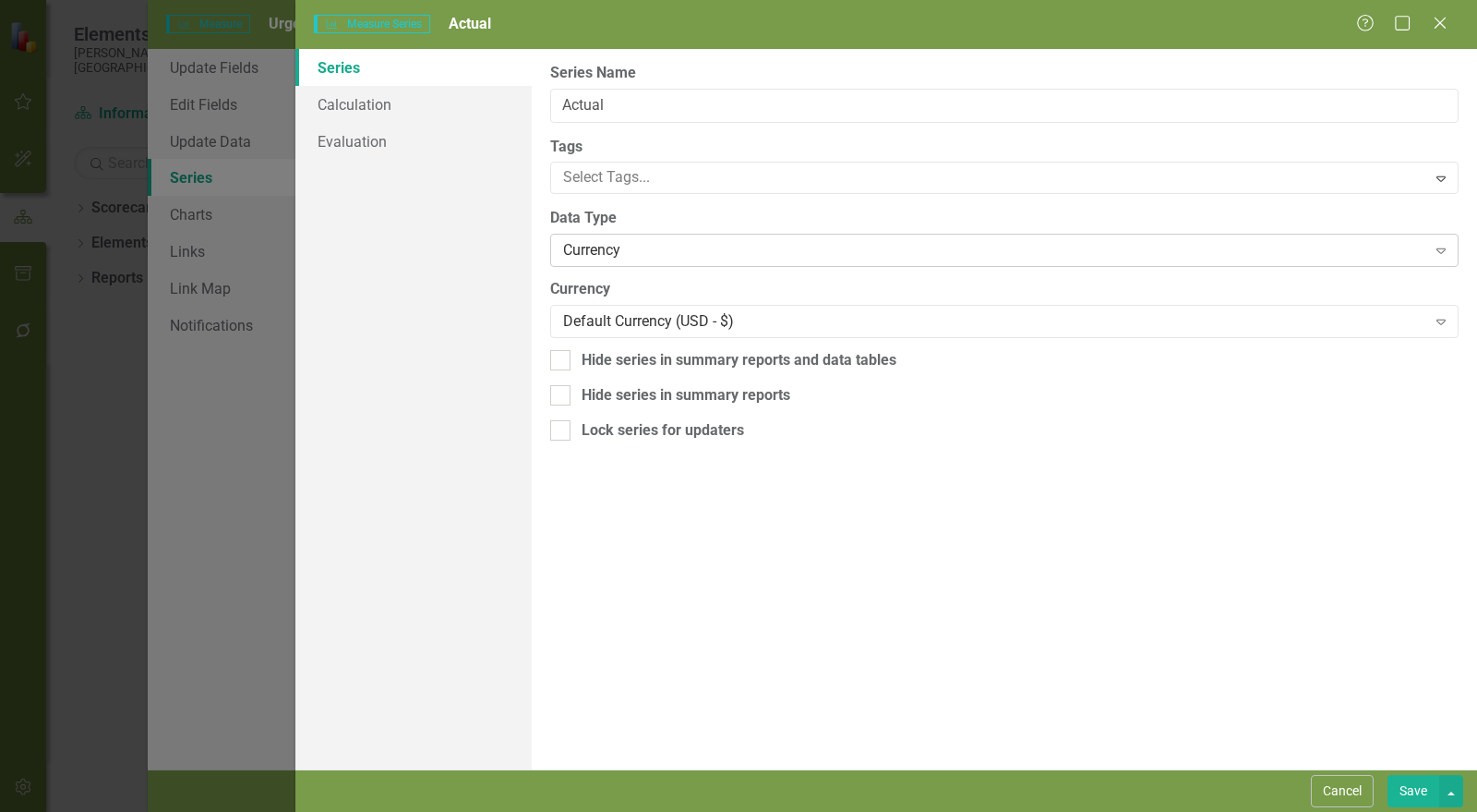
click at [613, 251] on div "Currency" at bounding box center [994, 251] width 863 height 21
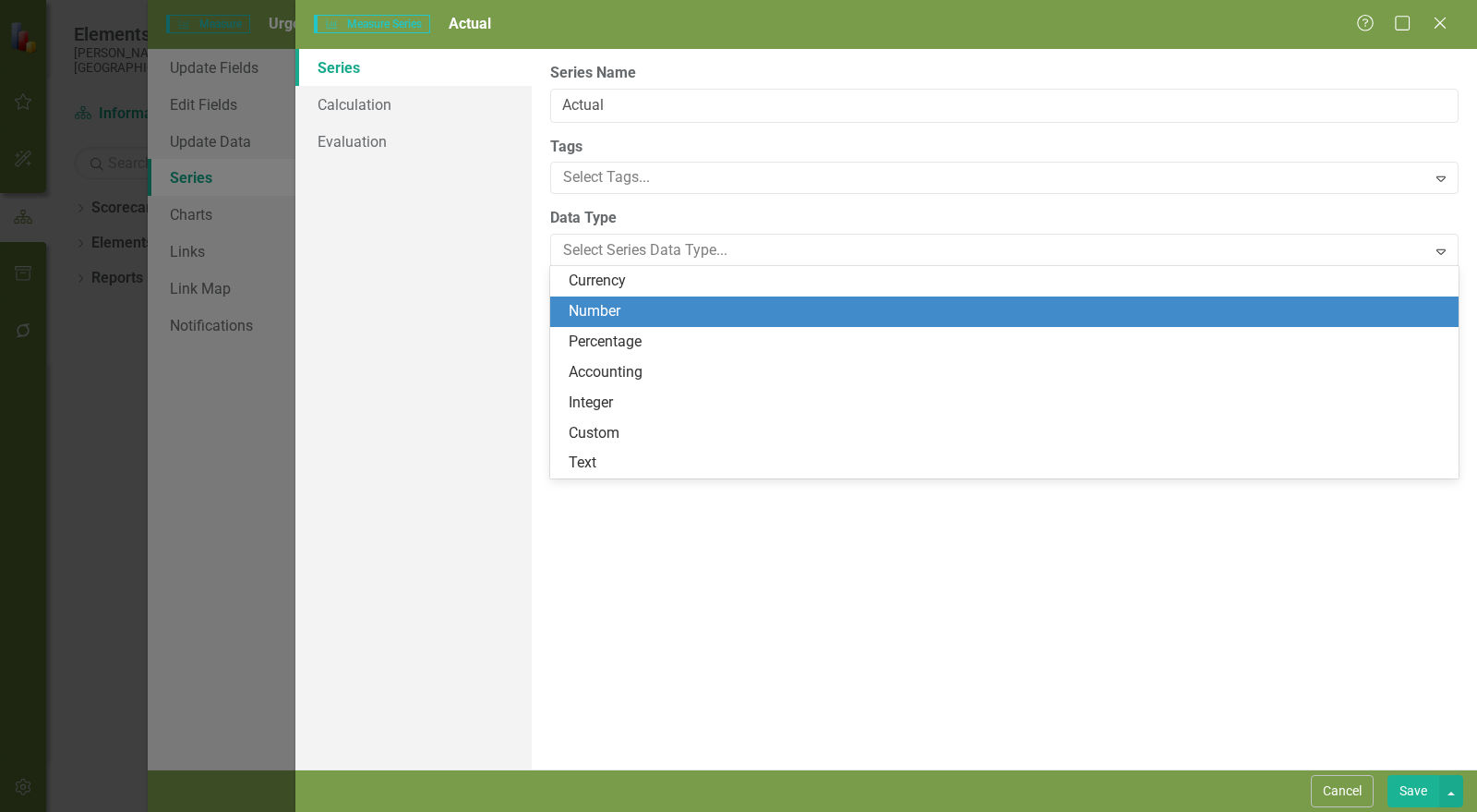
click at [629, 316] on div "Number" at bounding box center [1008, 312] width 879 height 21
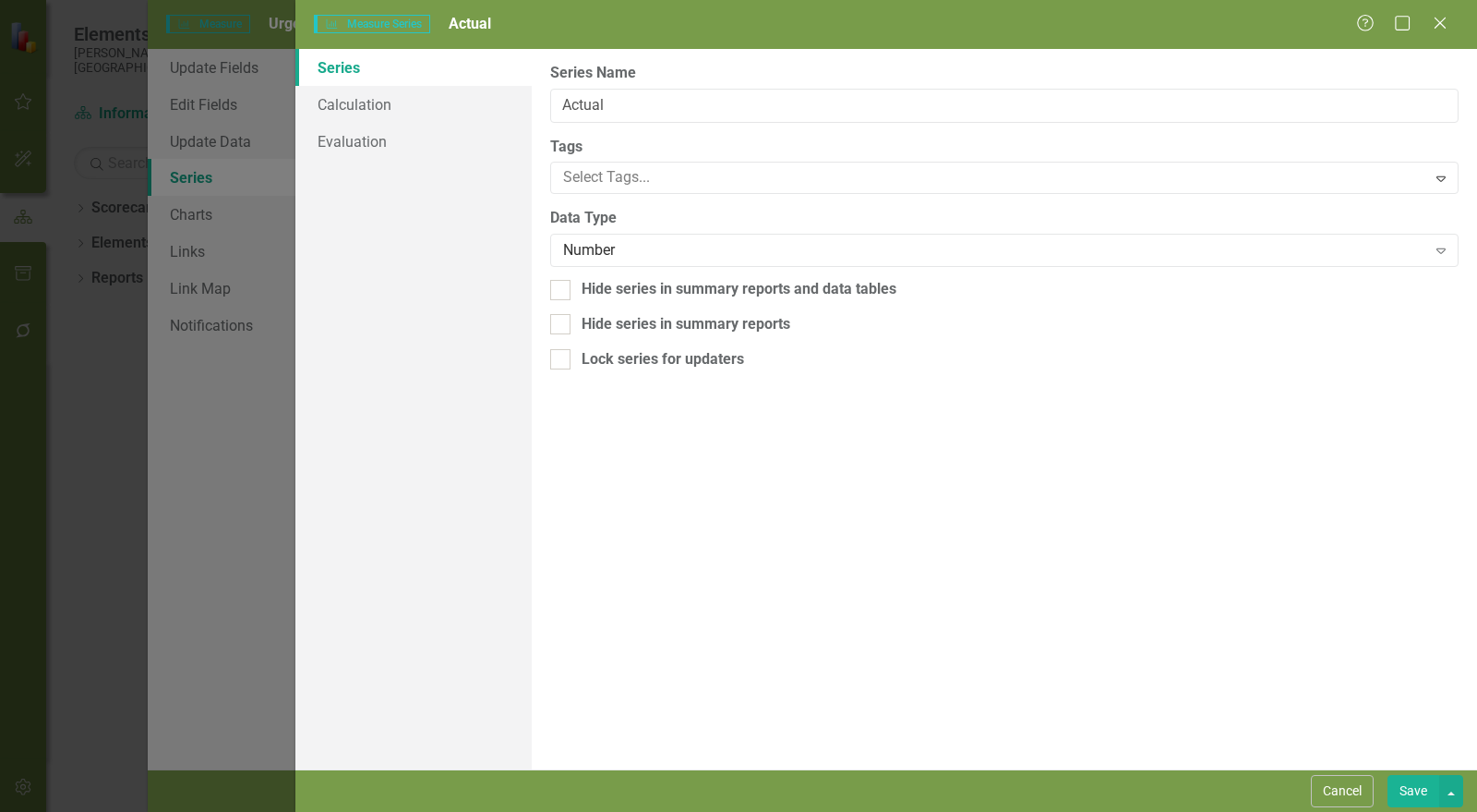
click at [1409, 789] on button "Save" at bounding box center [1413, 791] width 51 height 32
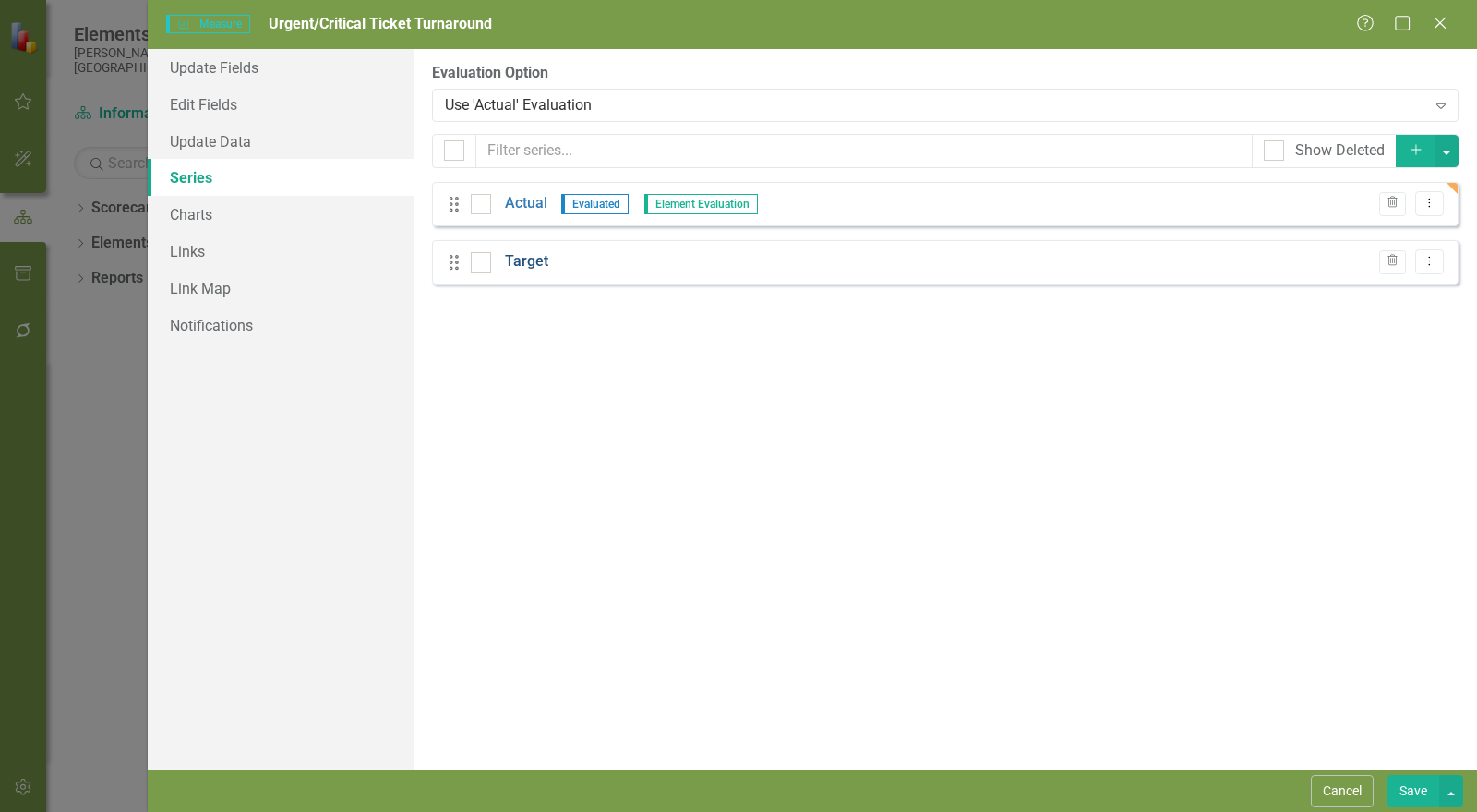
click at [539, 252] on link "Target" at bounding box center [527, 261] width 44 height 21
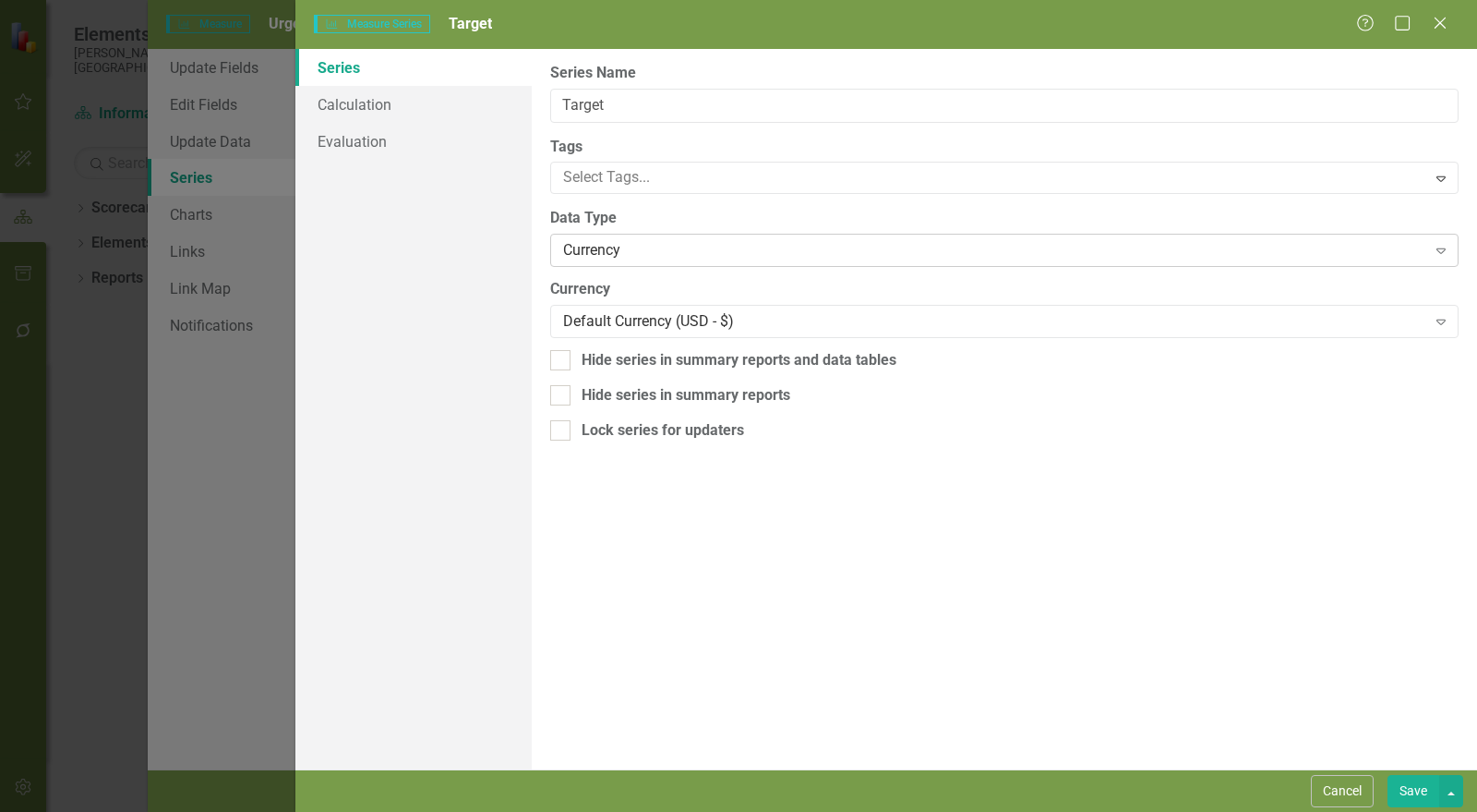
click at [603, 253] on div "Currency" at bounding box center [994, 251] width 863 height 21
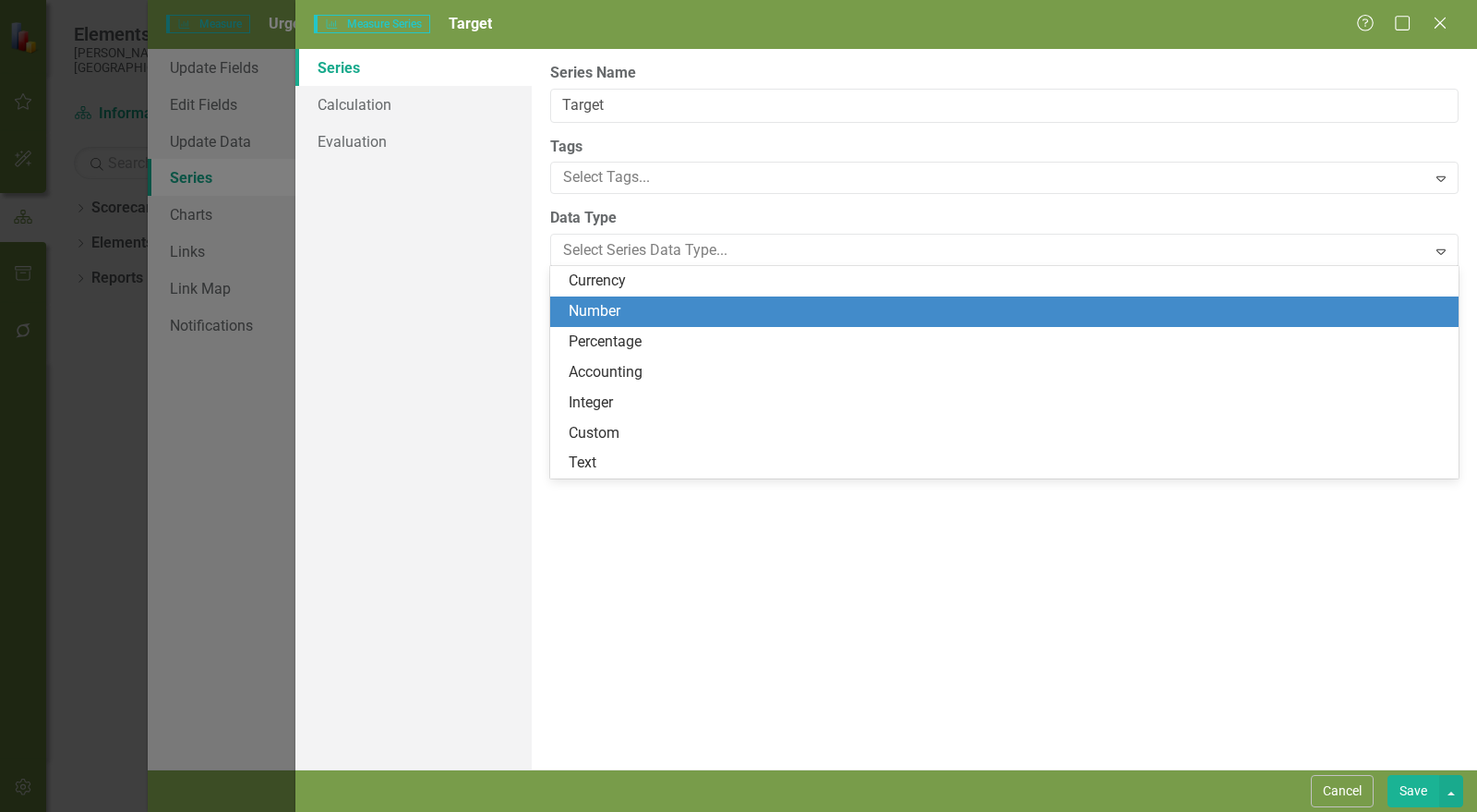
click at [634, 313] on div "Number" at bounding box center [1008, 312] width 879 height 21
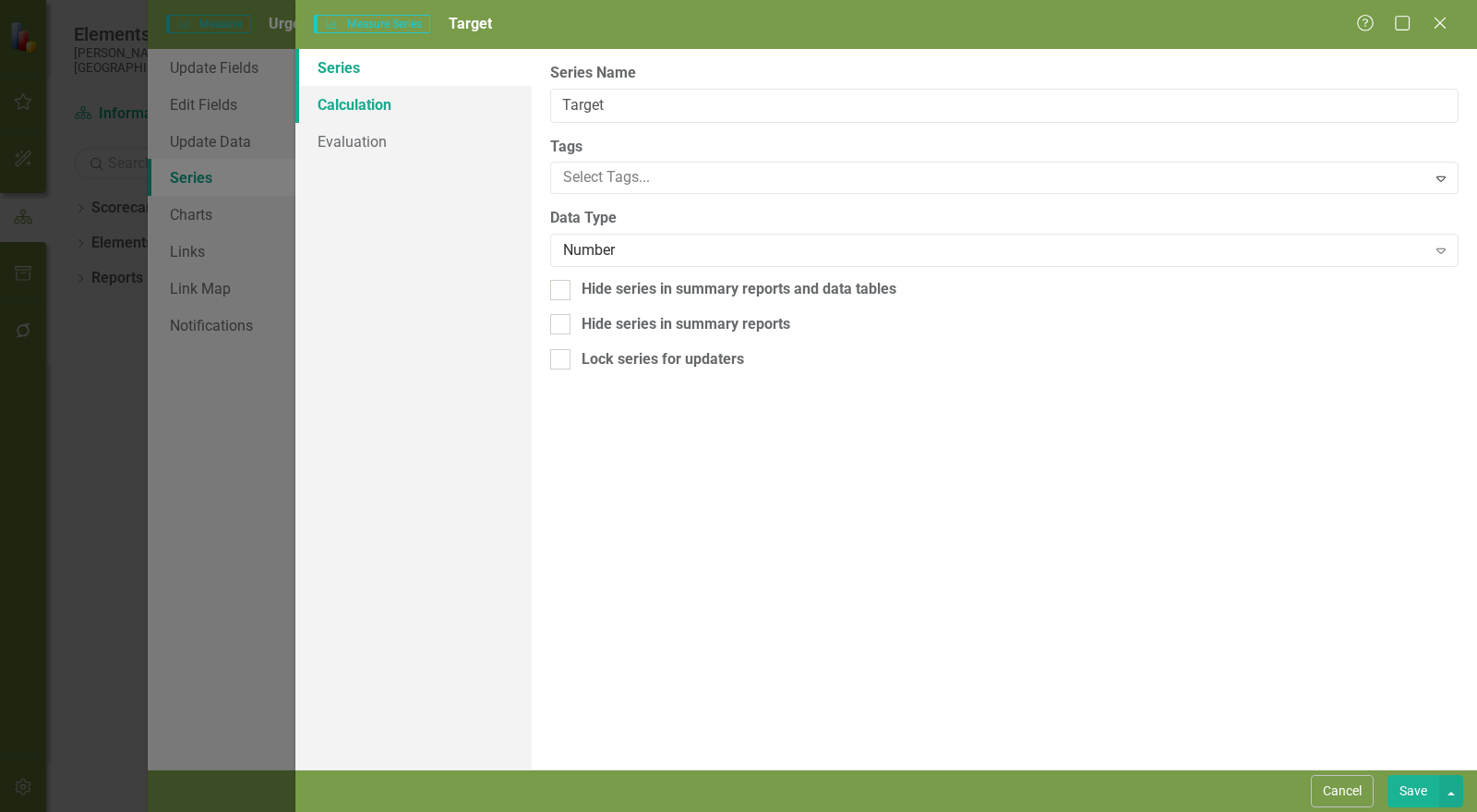
click at [381, 106] on link "Calculation" at bounding box center [413, 104] width 237 height 37
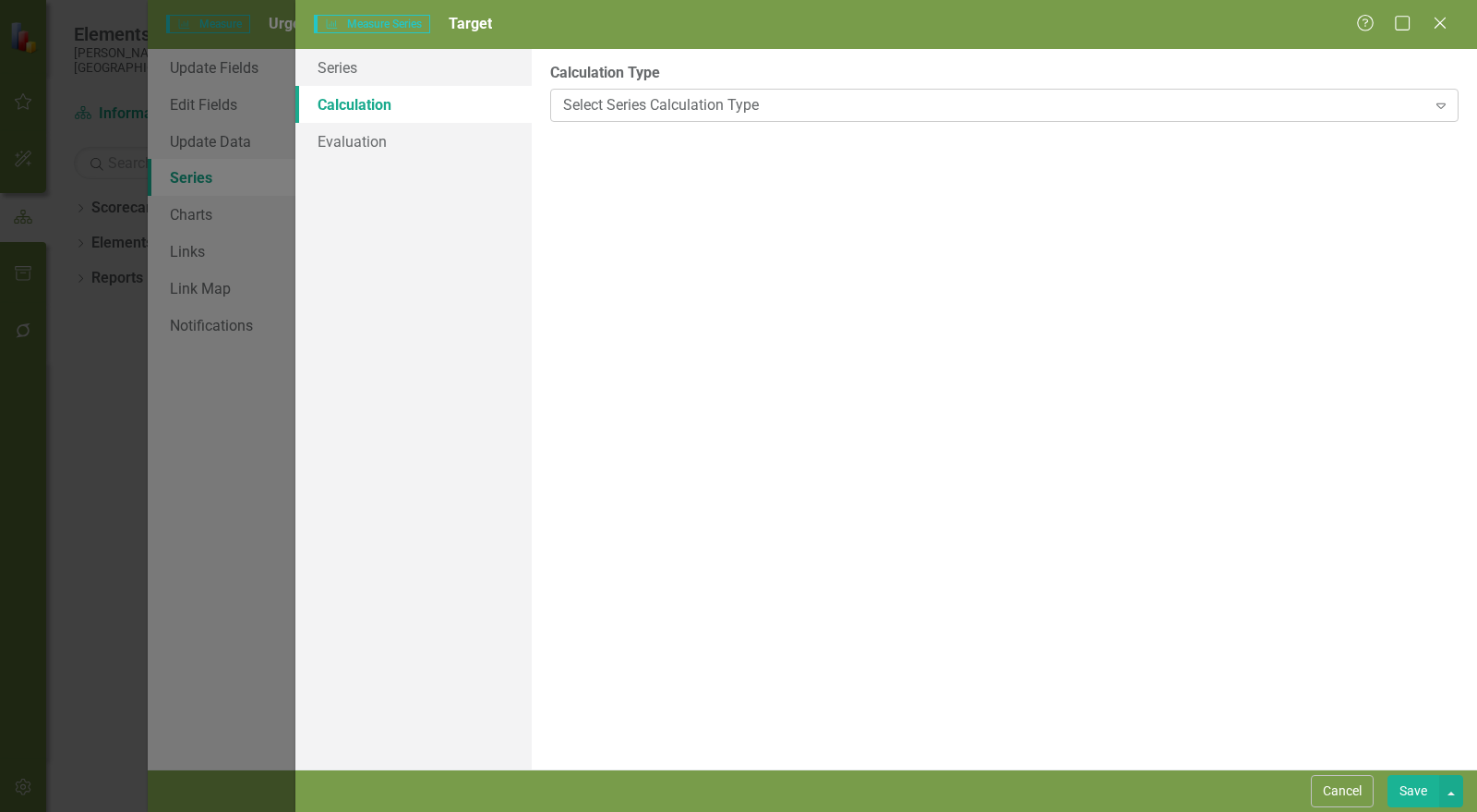
click at [636, 107] on div "Select Series Calculation Type" at bounding box center [994, 104] width 863 height 21
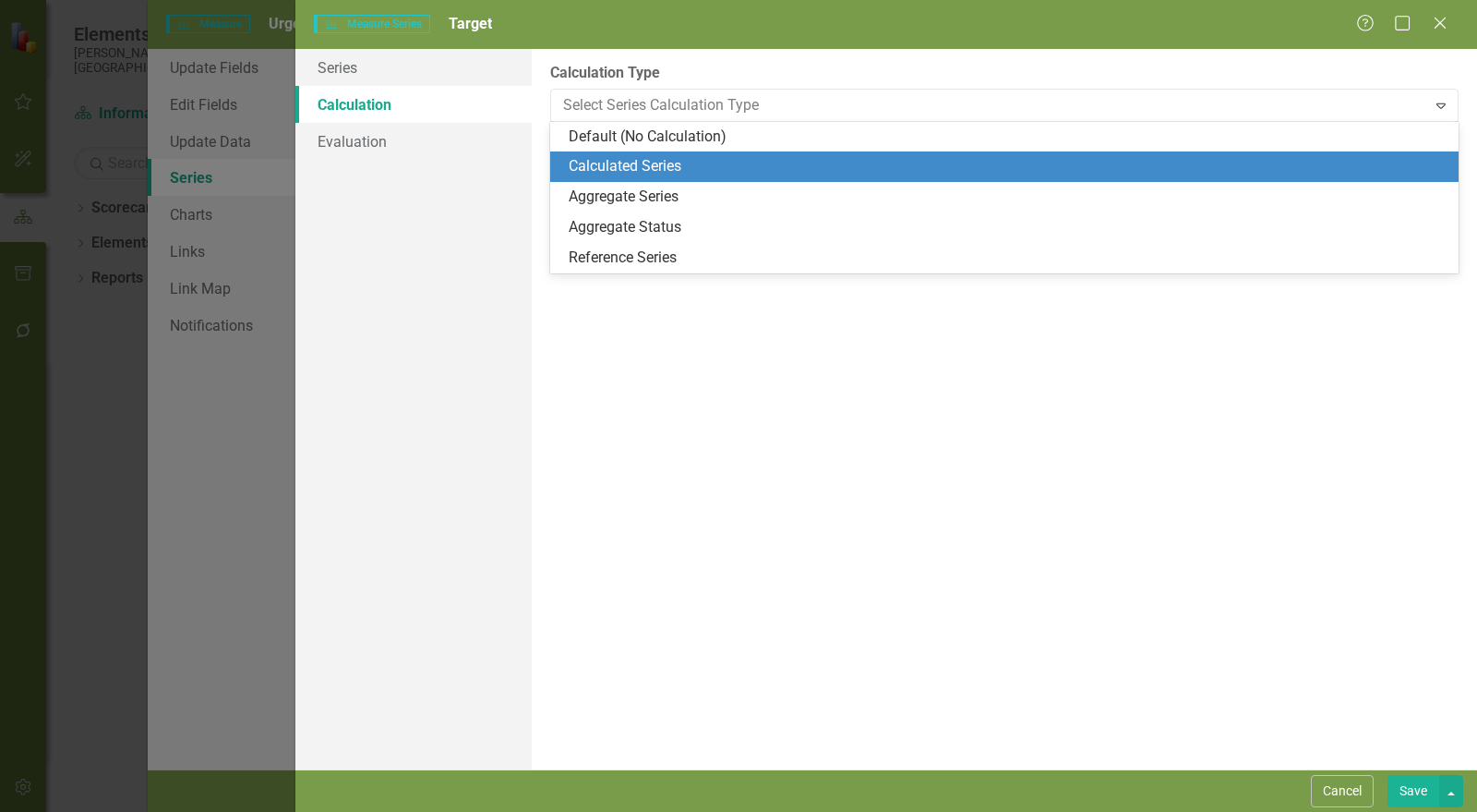
click at [626, 160] on div "Calculated Series" at bounding box center [1008, 166] width 879 height 21
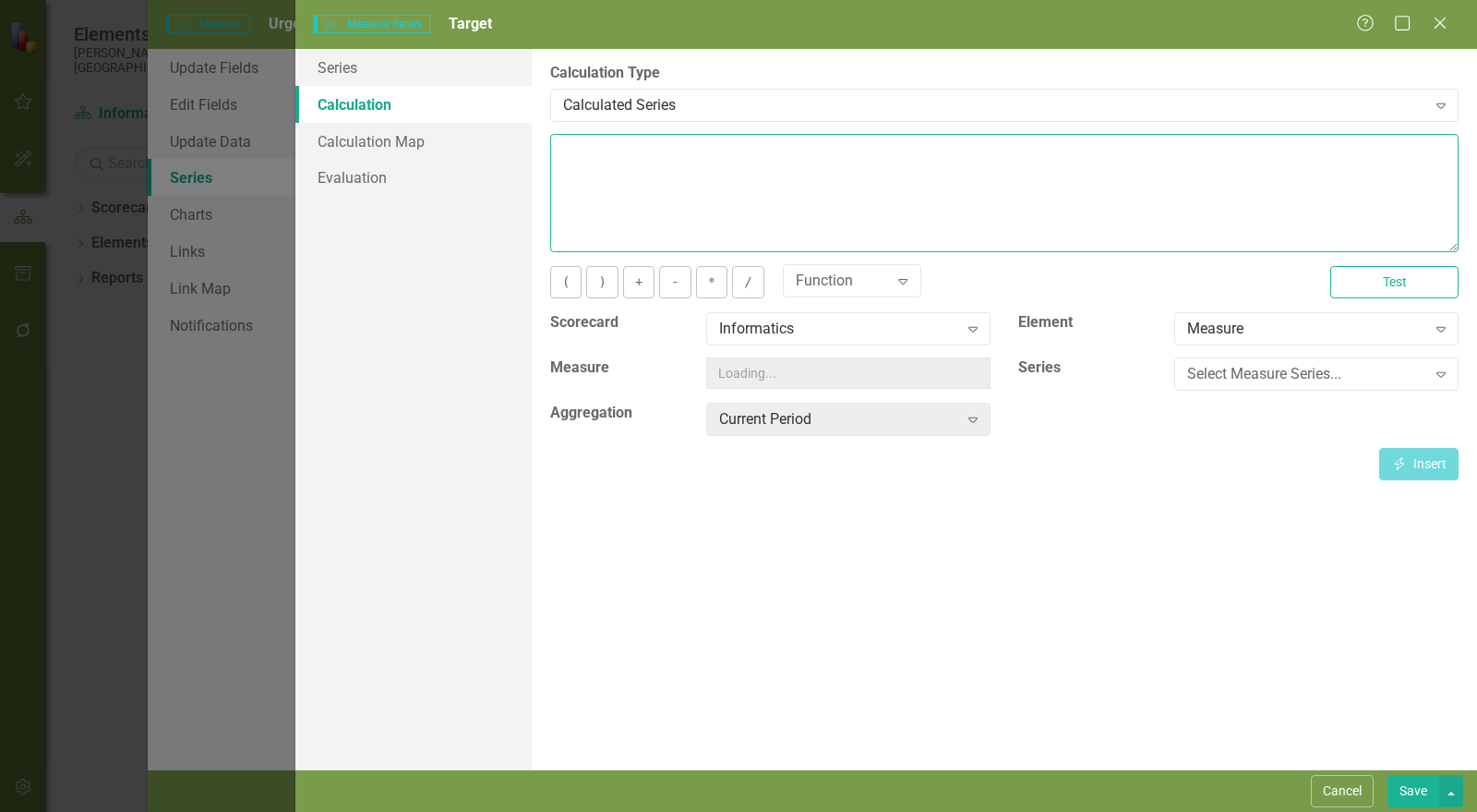
click at [634, 148] on textarea at bounding box center [1004, 193] width 909 height 118
type textarea "1"
type textarea "7"
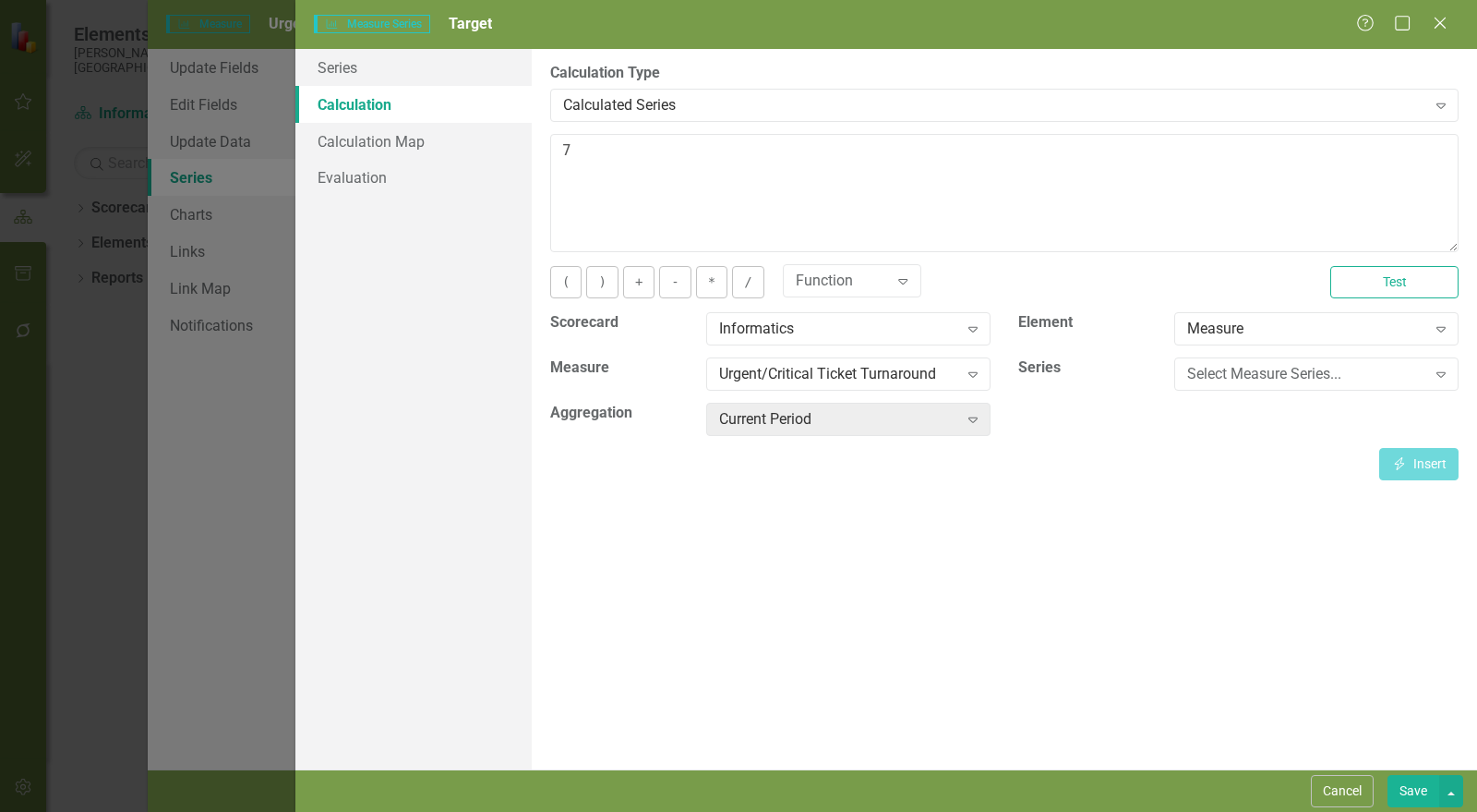
click at [1423, 793] on button "Save" at bounding box center [1413, 791] width 51 height 32
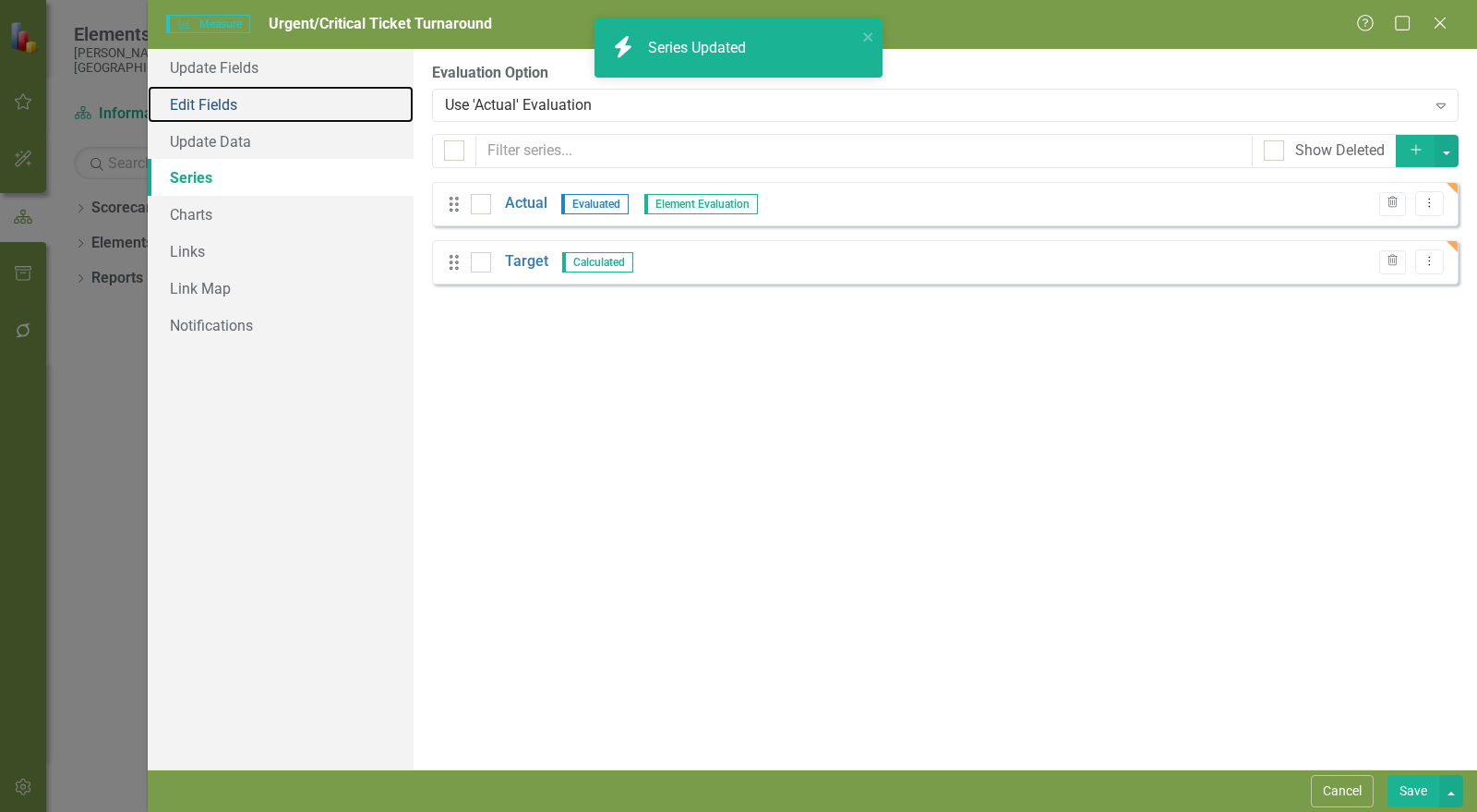
click at [245, 100] on link "Edit Fields" at bounding box center [281, 104] width 266 height 37
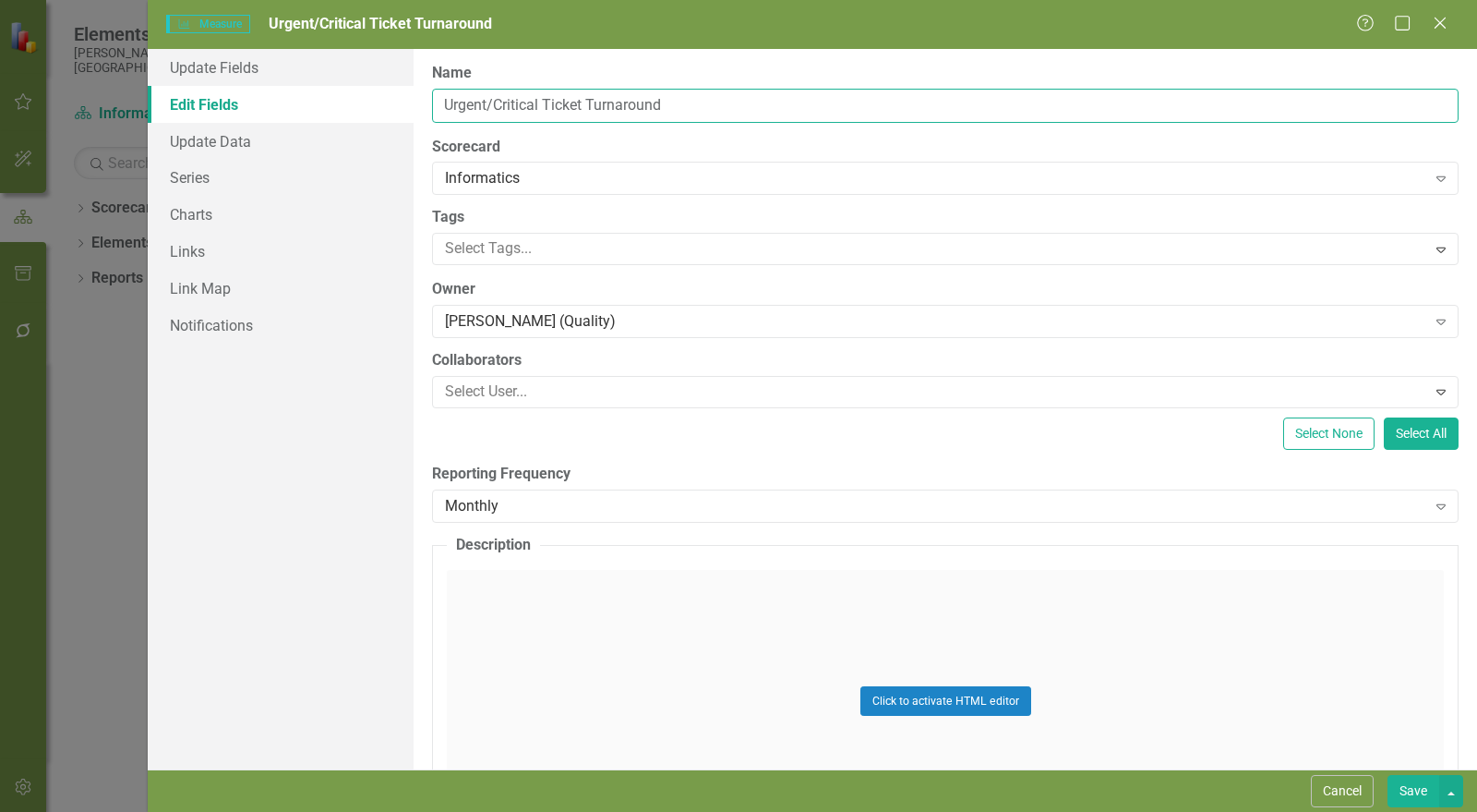
drag, startPoint x: 541, startPoint y: 104, endPoint x: 486, endPoint y: 107, distance: 55.1
click at [486, 107] on input "Urgent/Critical Ticket Turnaround" at bounding box center [945, 105] width 1027 height 34
type input "Urgent Ticket Turnaround"
click at [1417, 788] on button "Save" at bounding box center [1413, 791] width 51 height 32
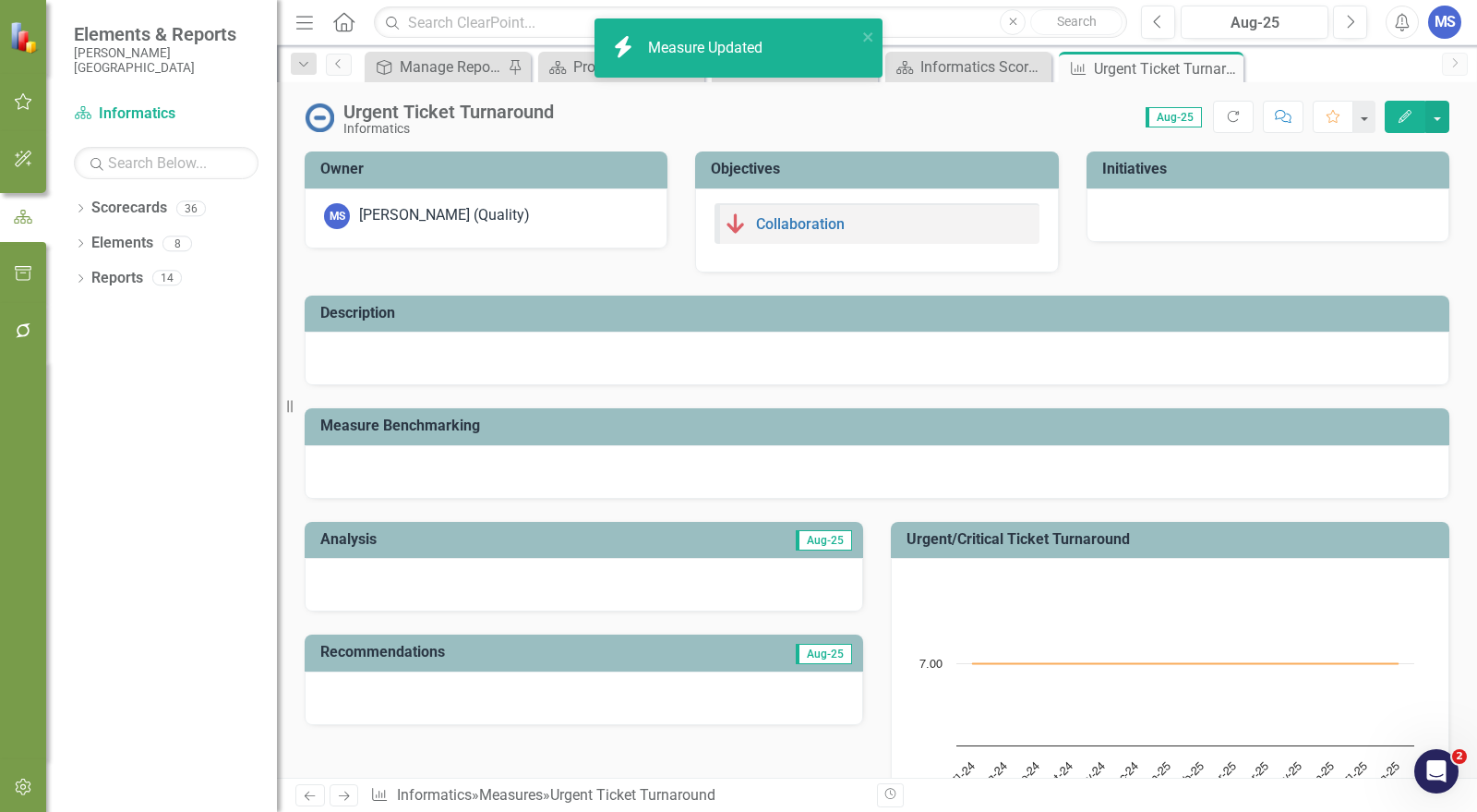
click at [1411, 115] on icon "Edit" at bounding box center [1405, 117] width 16 height 13
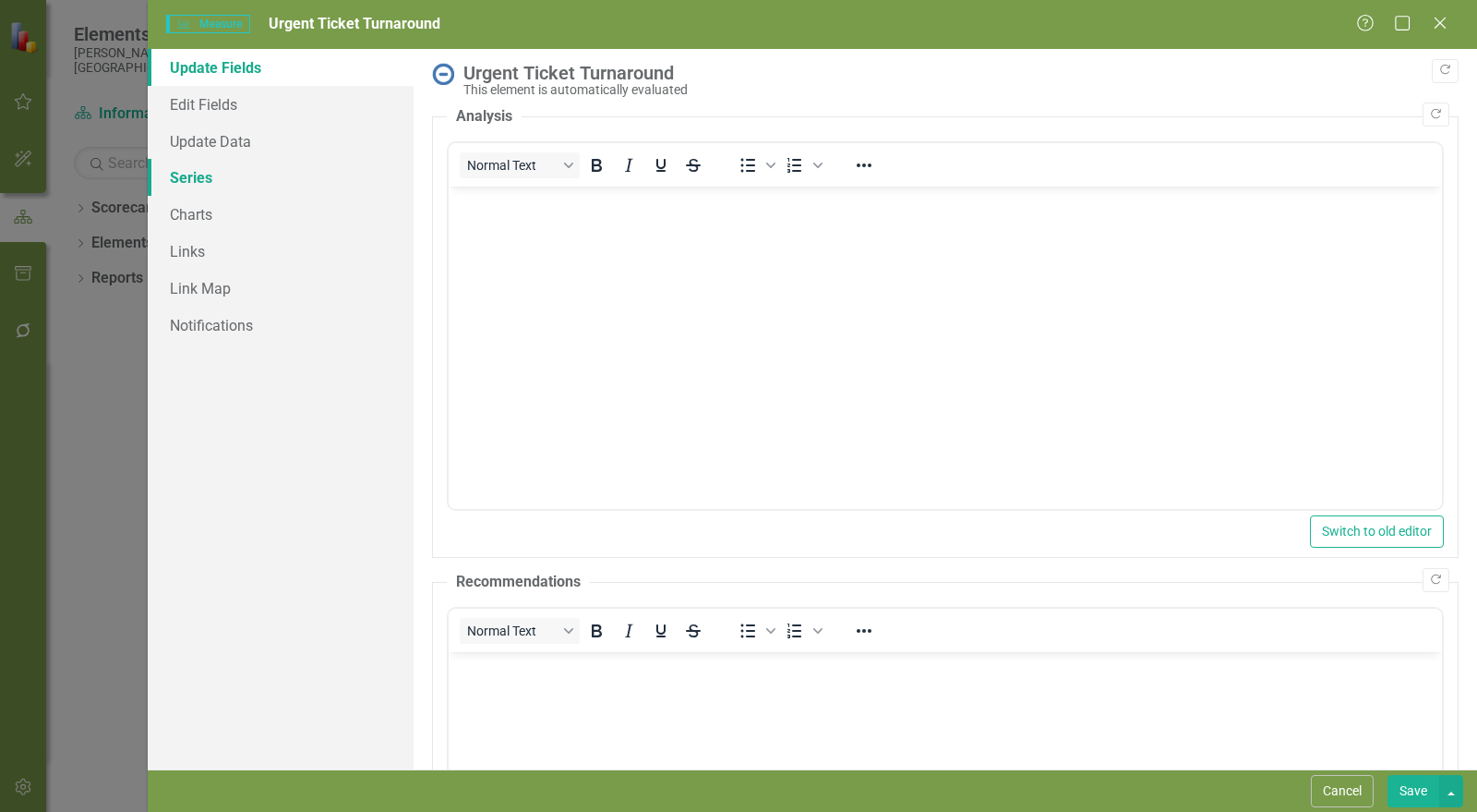
click at [235, 179] on link "Series" at bounding box center [281, 177] width 266 height 37
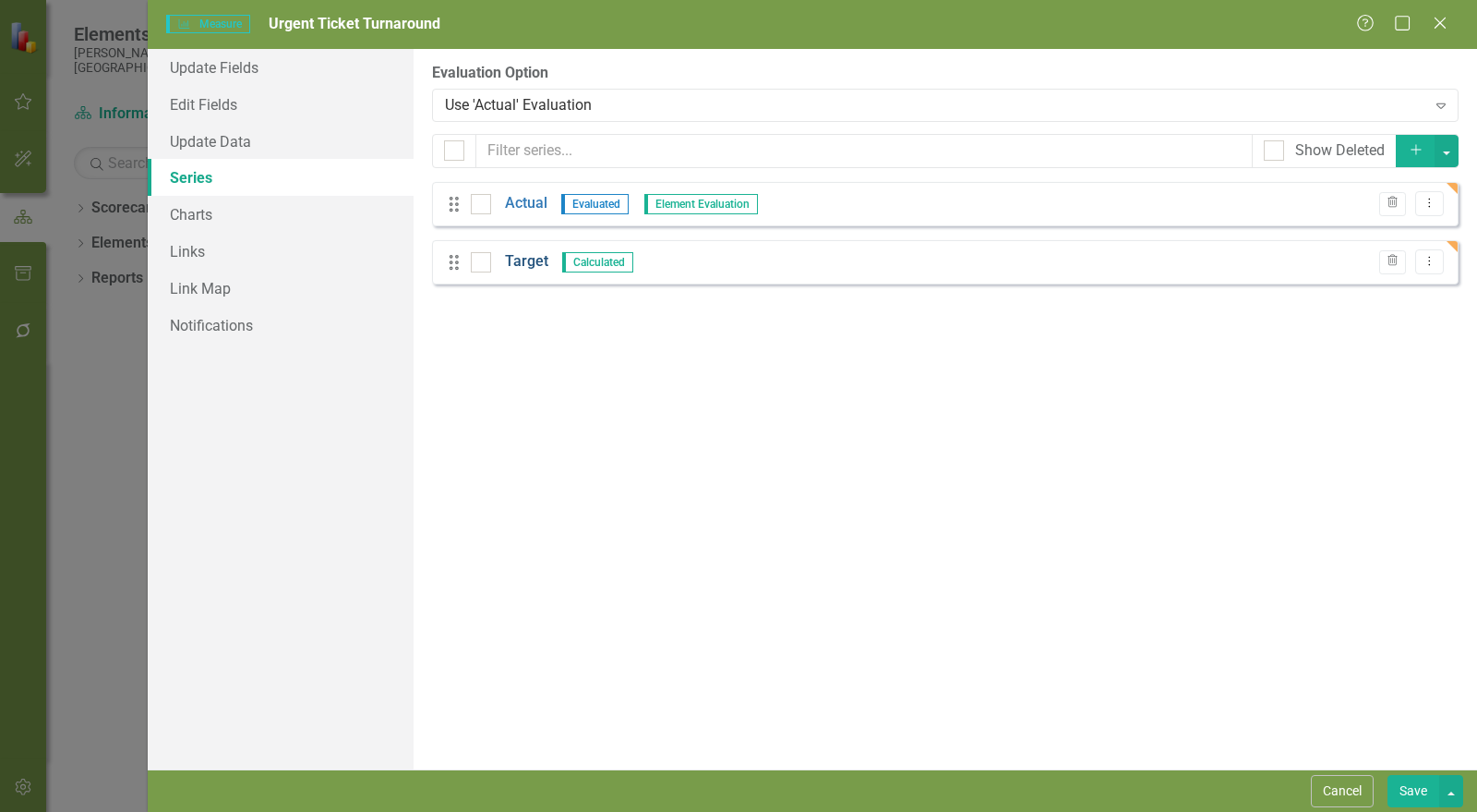
click at [516, 261] on link "Target" at bounding box center [527, 261] width 44 height 21
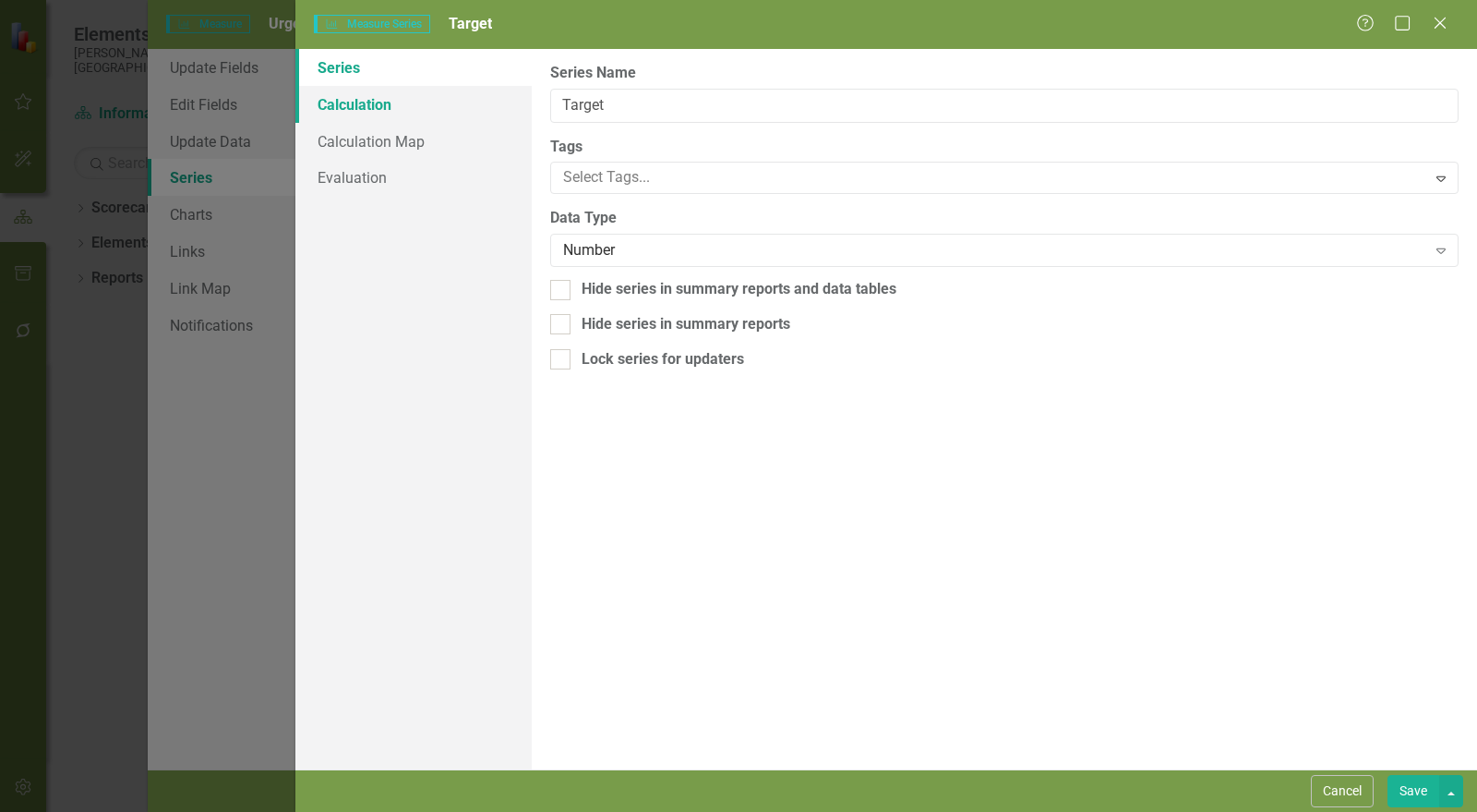
click at [372, 105] on link "Calculation" at bounding box center [413, 104] width 237 height 37
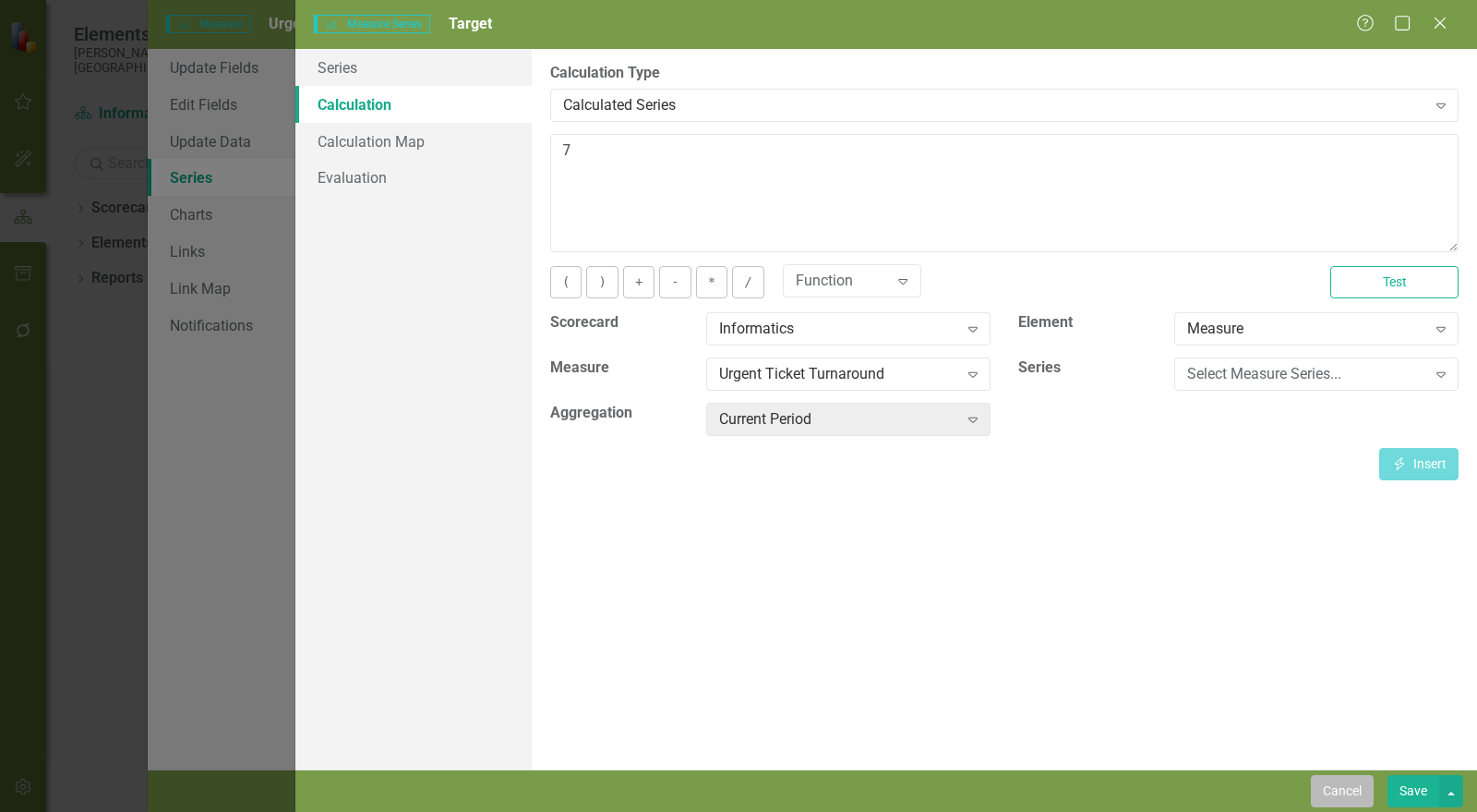
click at [1349, 782] on button "Cancel" at bounding box center [1342, 791] width 63 height 32
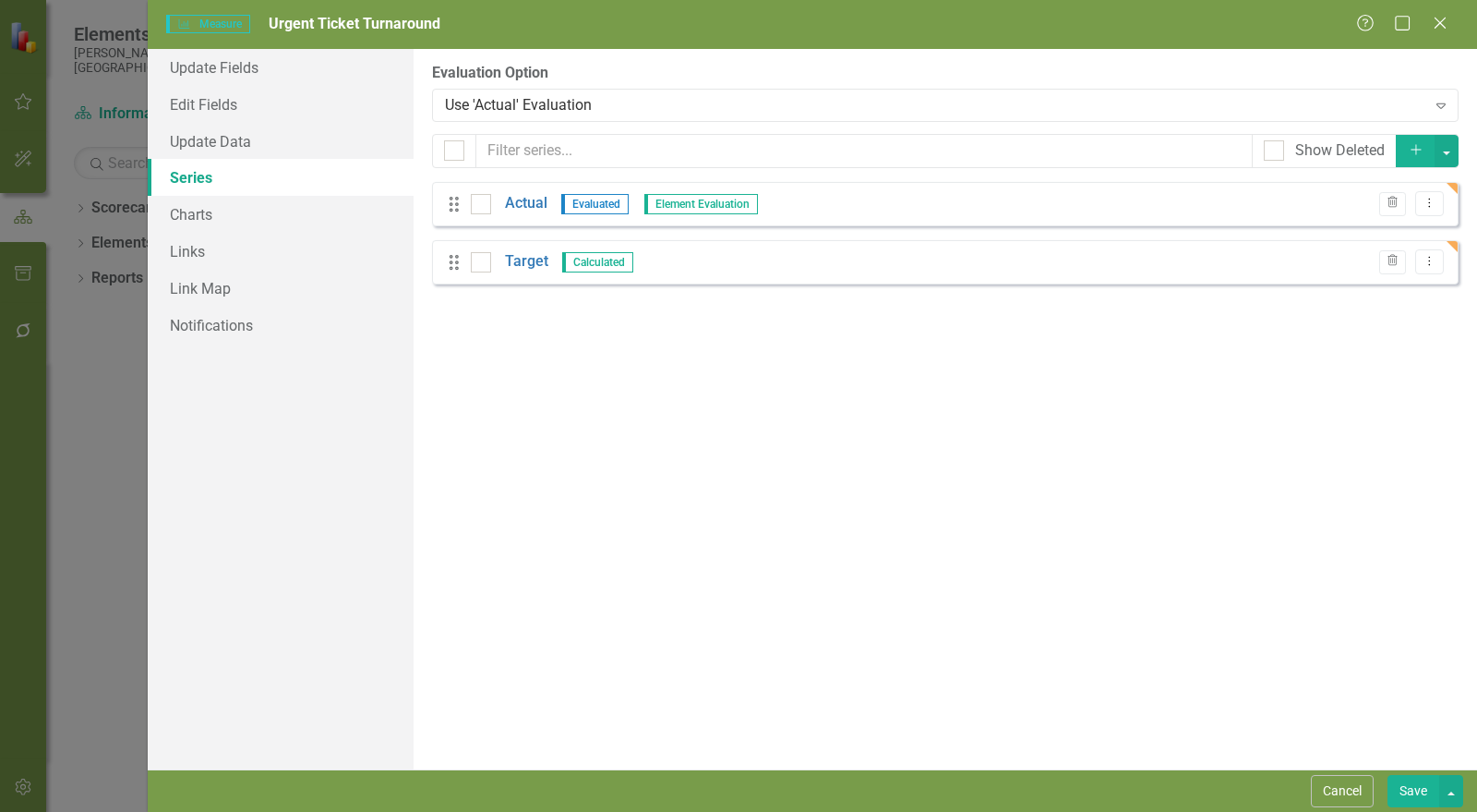
click at [525, 205] on link "Actual" at bounding box center [526, 203] width 43 height 21
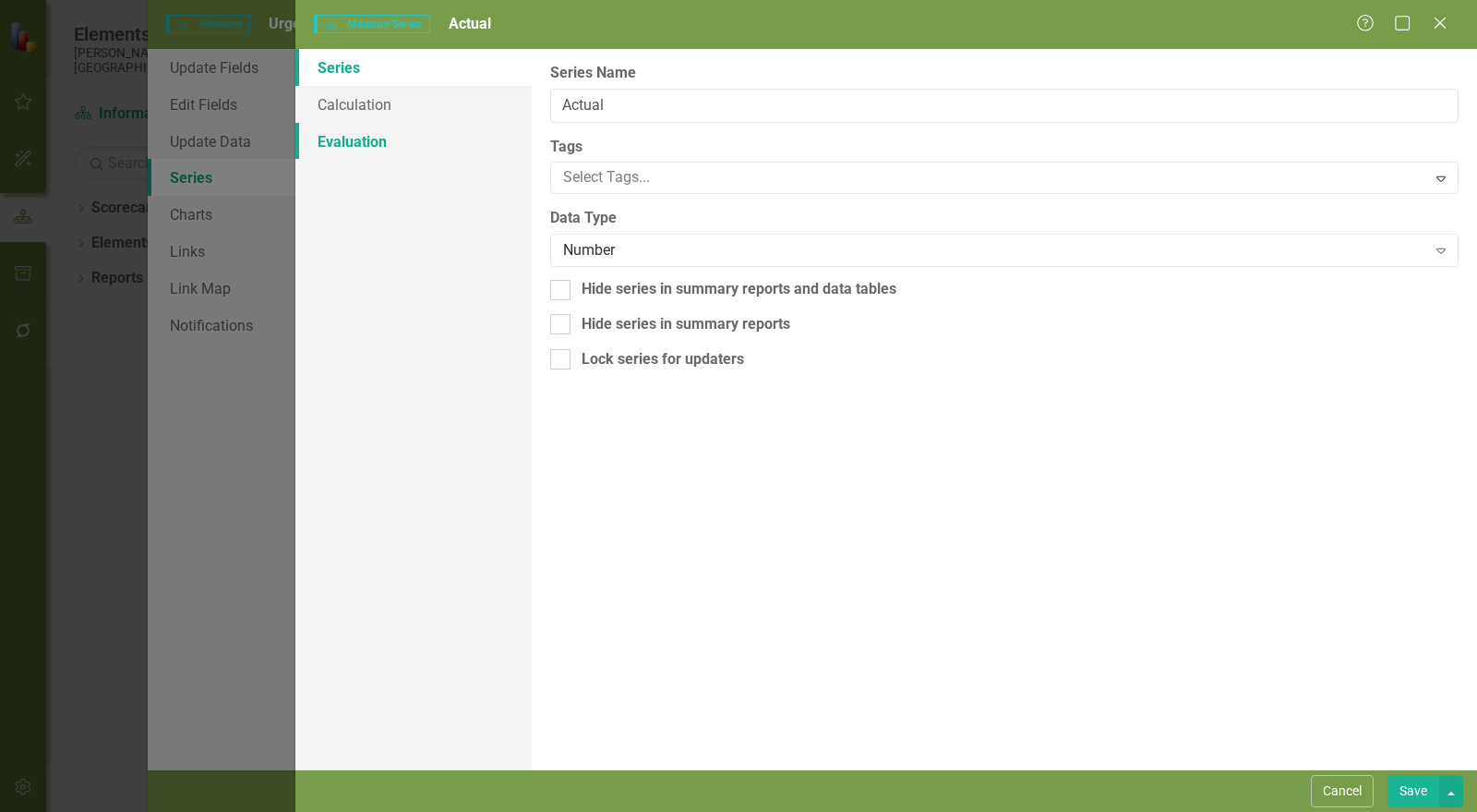
click at [401, 149] on link "Evaluation" at bounding box center [413, 141] width 237 height 37
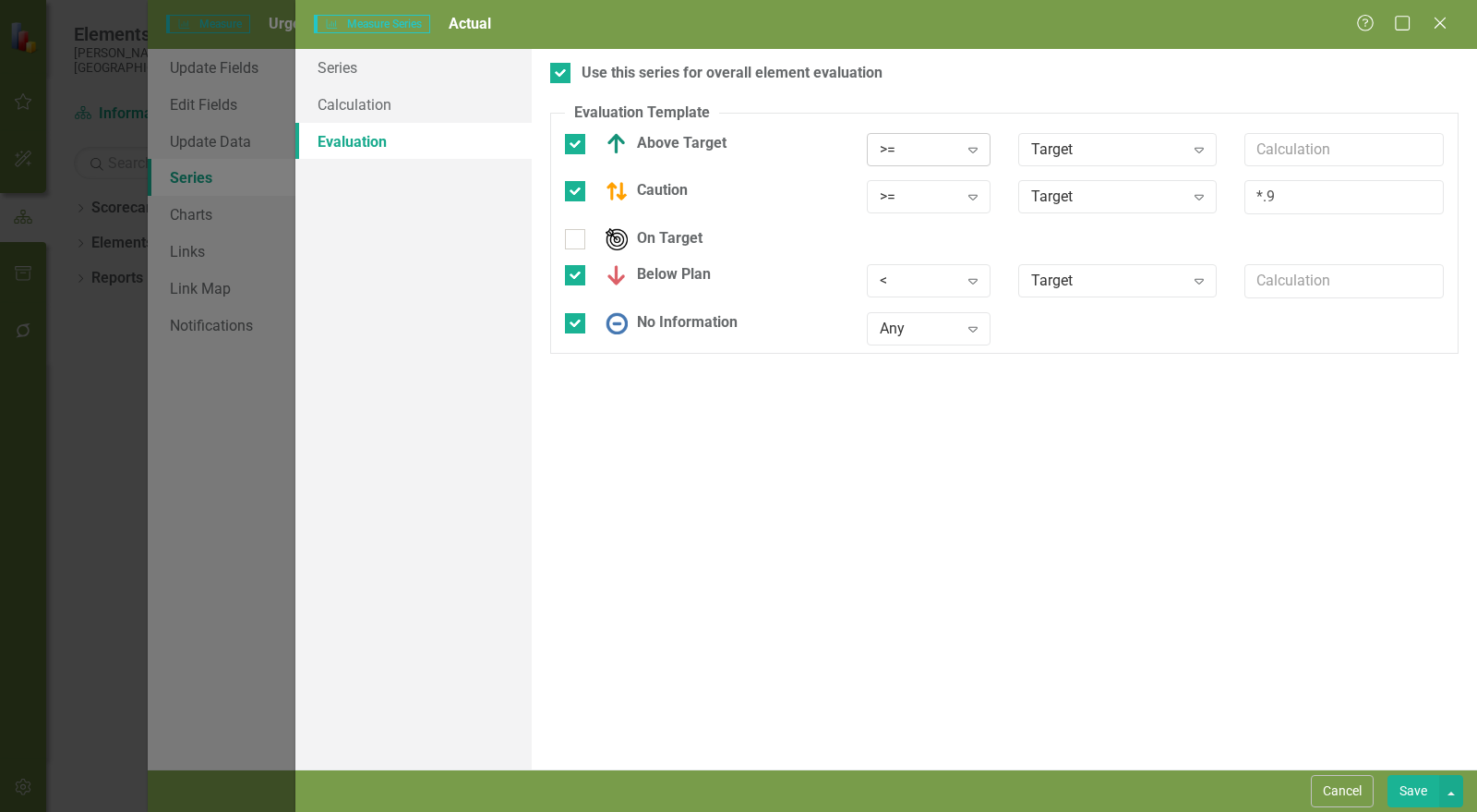
click at [937, 157] on div ">=" at bounding box center [918, 149] width 78 height 21
click at [940, 263] on div "<=" at bounding box center [944, 272] width 118 height 21
click at [918, 203] on div ">=" at bounding box center [918, 197] width 78 height 21
click at [932, 314] on div "<=" at bounding box center [944, 319] width 118 height 21
click at [931, 283] on div "<" at bounding box center [918, 281] width 78 height 21
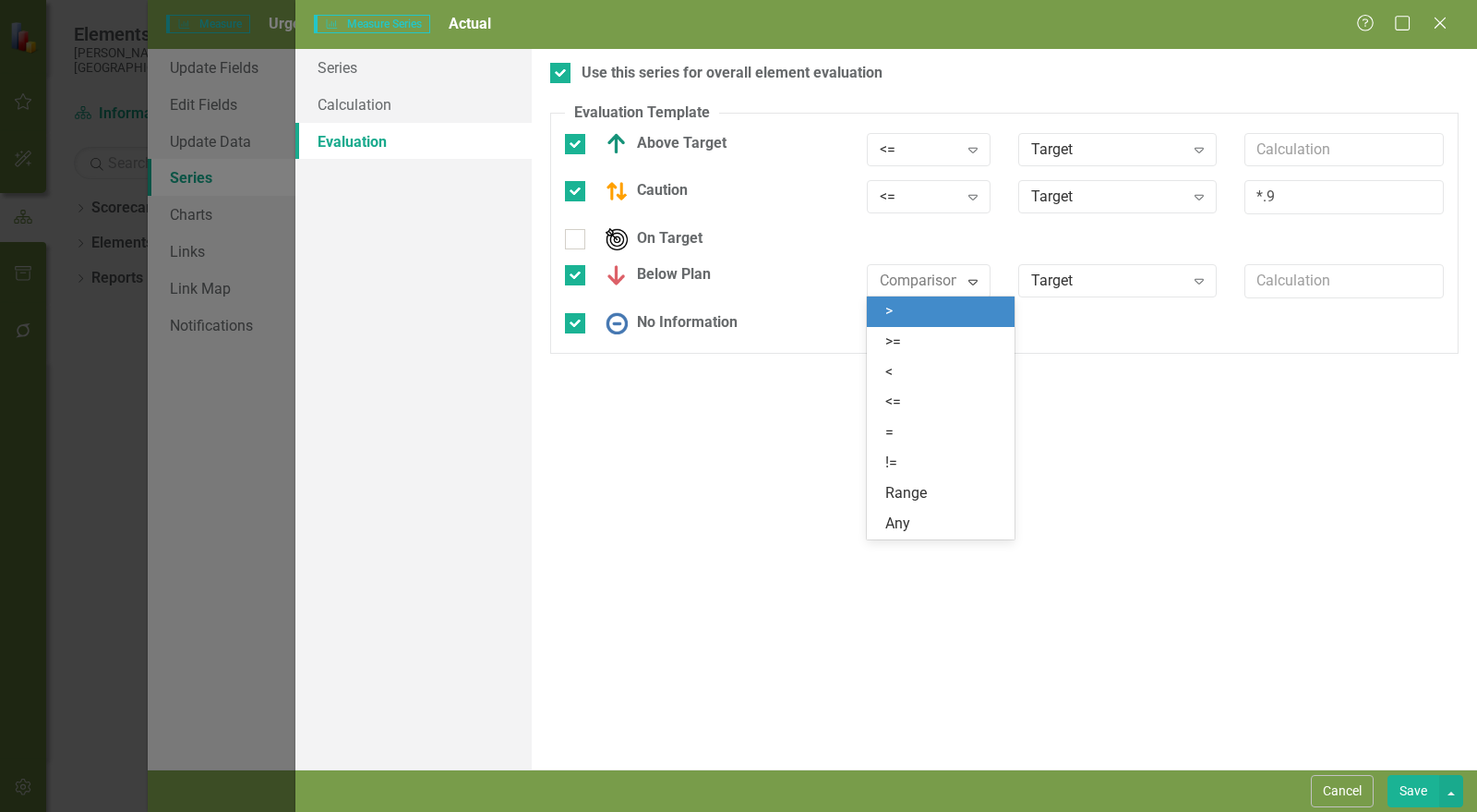
click at [927, 309] on div ">" at bounding box center [944, 312] width 118 height 21
click at [1423, 779] on button "Save" at bounding box center [1413, 791] width 51 height 32
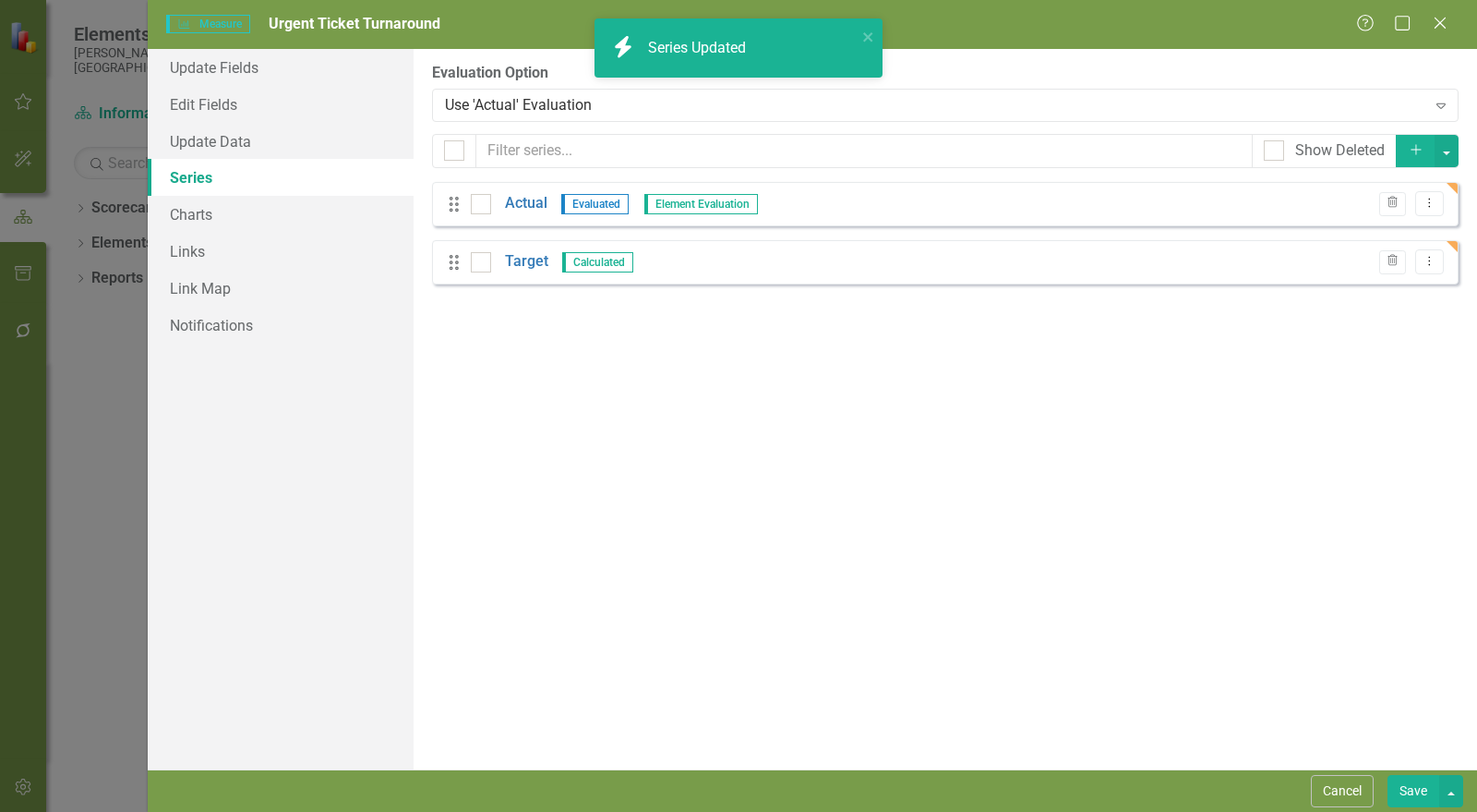
click at [1418, 794] on button "Save" at bounding box center [1413, 791] width 51 height 32
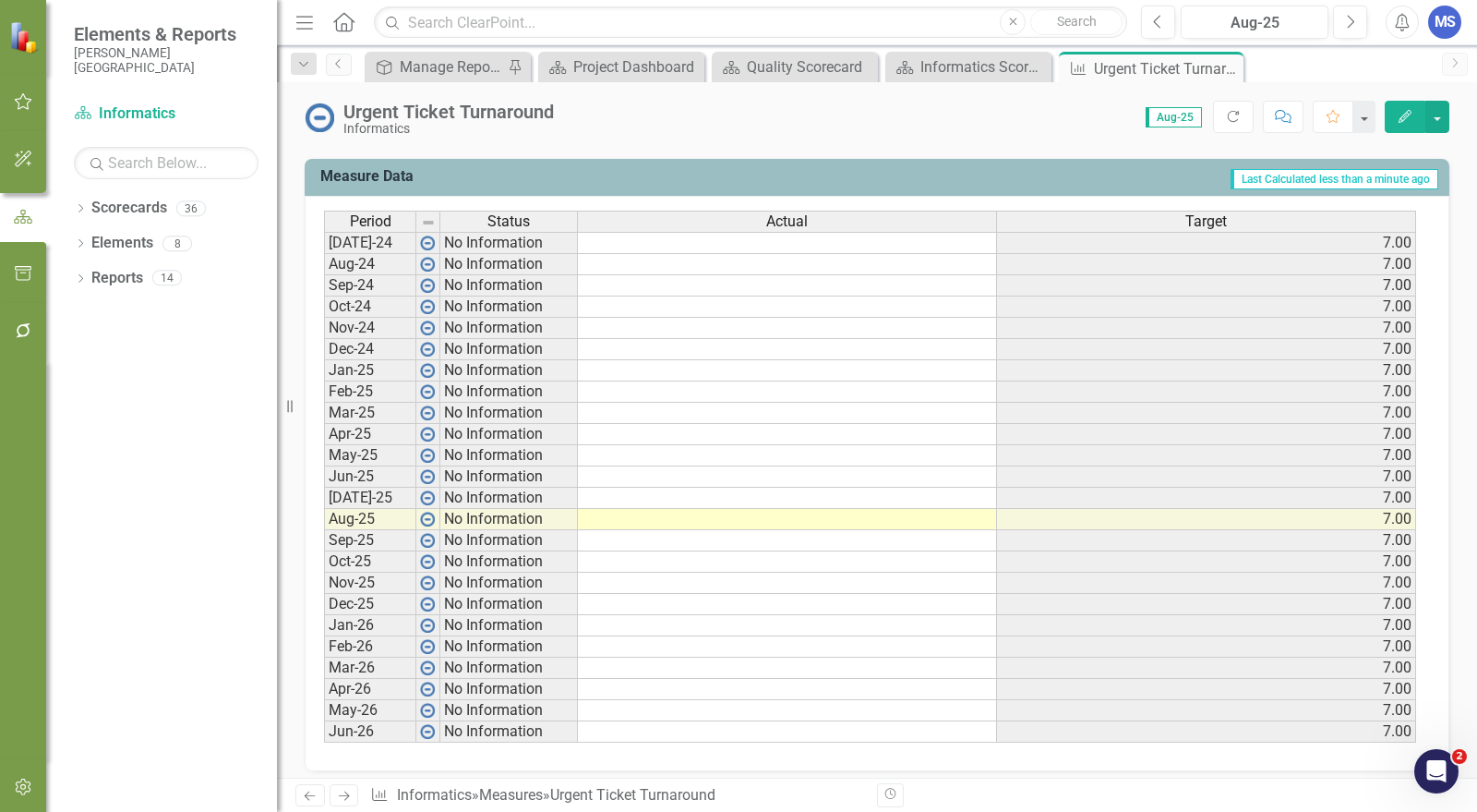
scroll to position [741, 0]
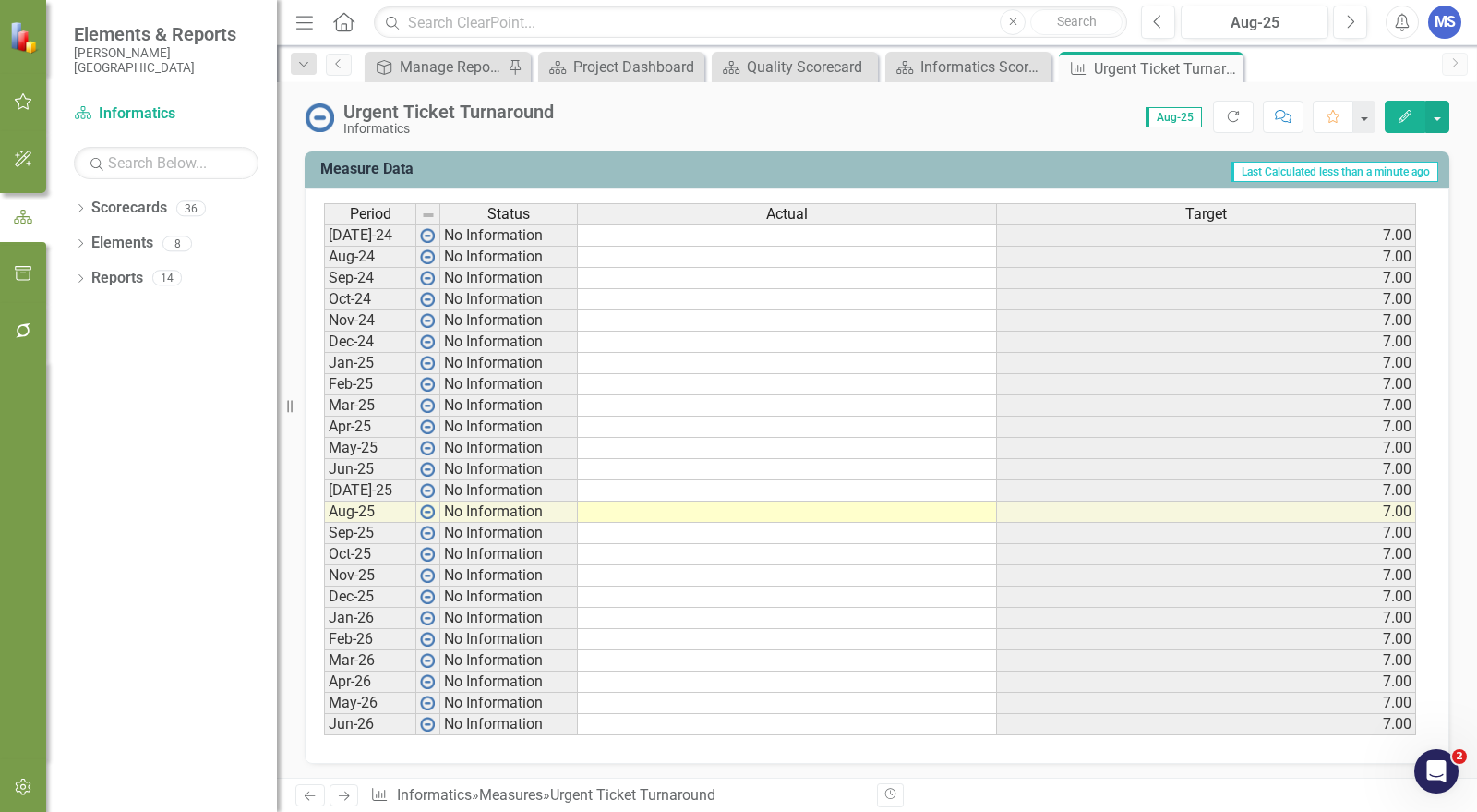
click at [799, 501] on td at bounding box center [787, 512] width 419 height 21
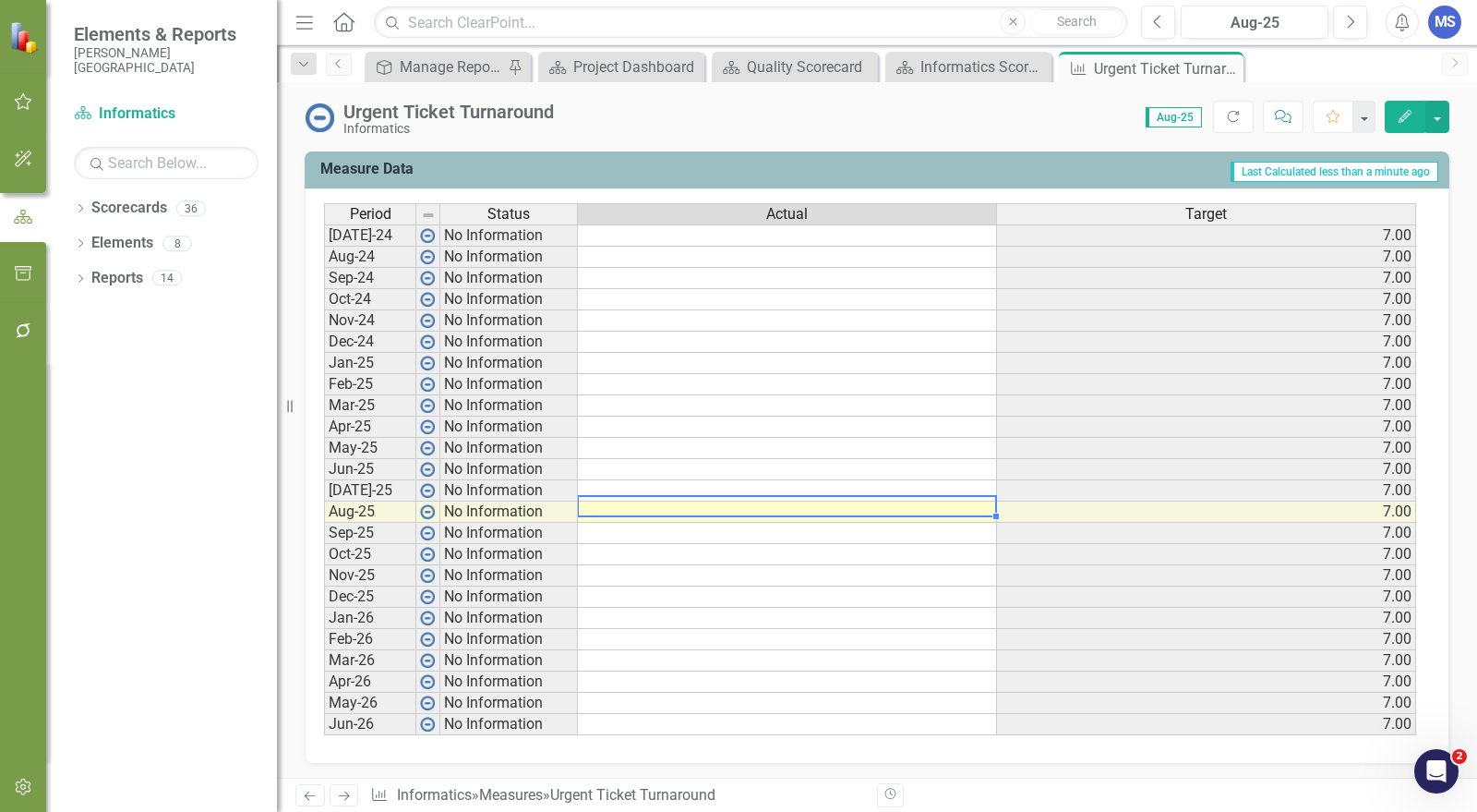
click at [799, 501] on td at bounding box center [787, 512] width 419 height 21
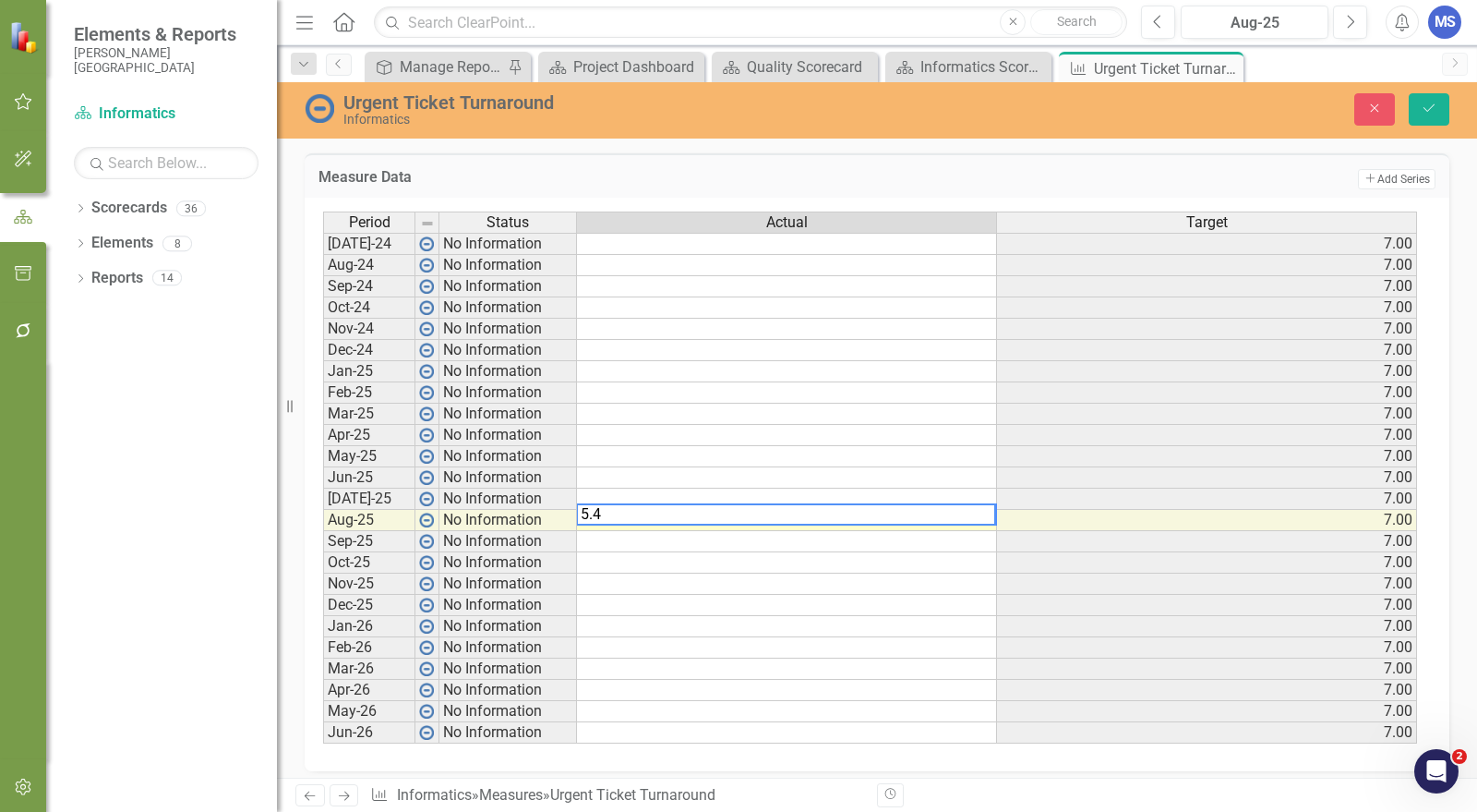
type textarea "5.40"
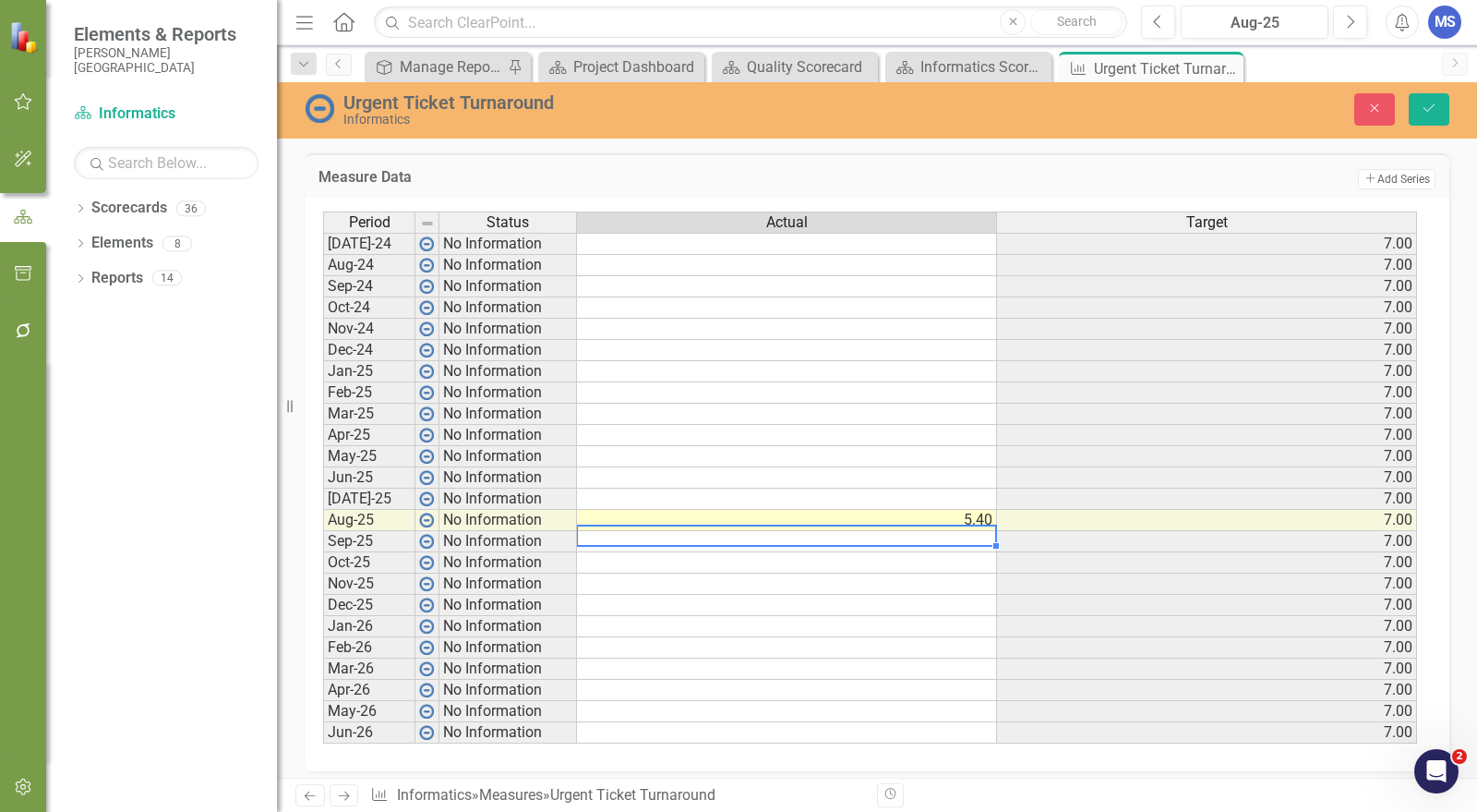
click at [944, 488] on td at bounding box center [787, 499] width 420 height 21
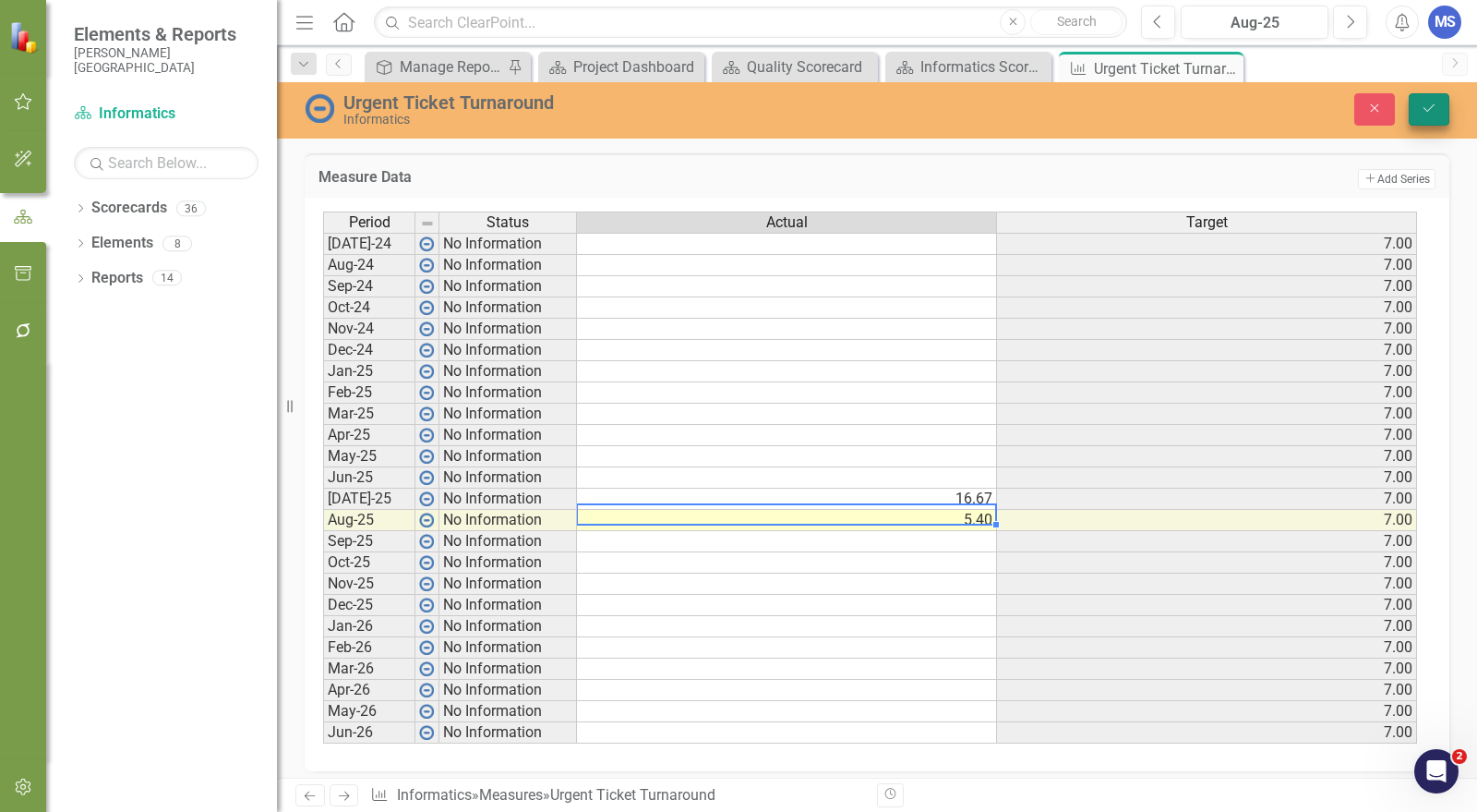
type textarea "5.40"
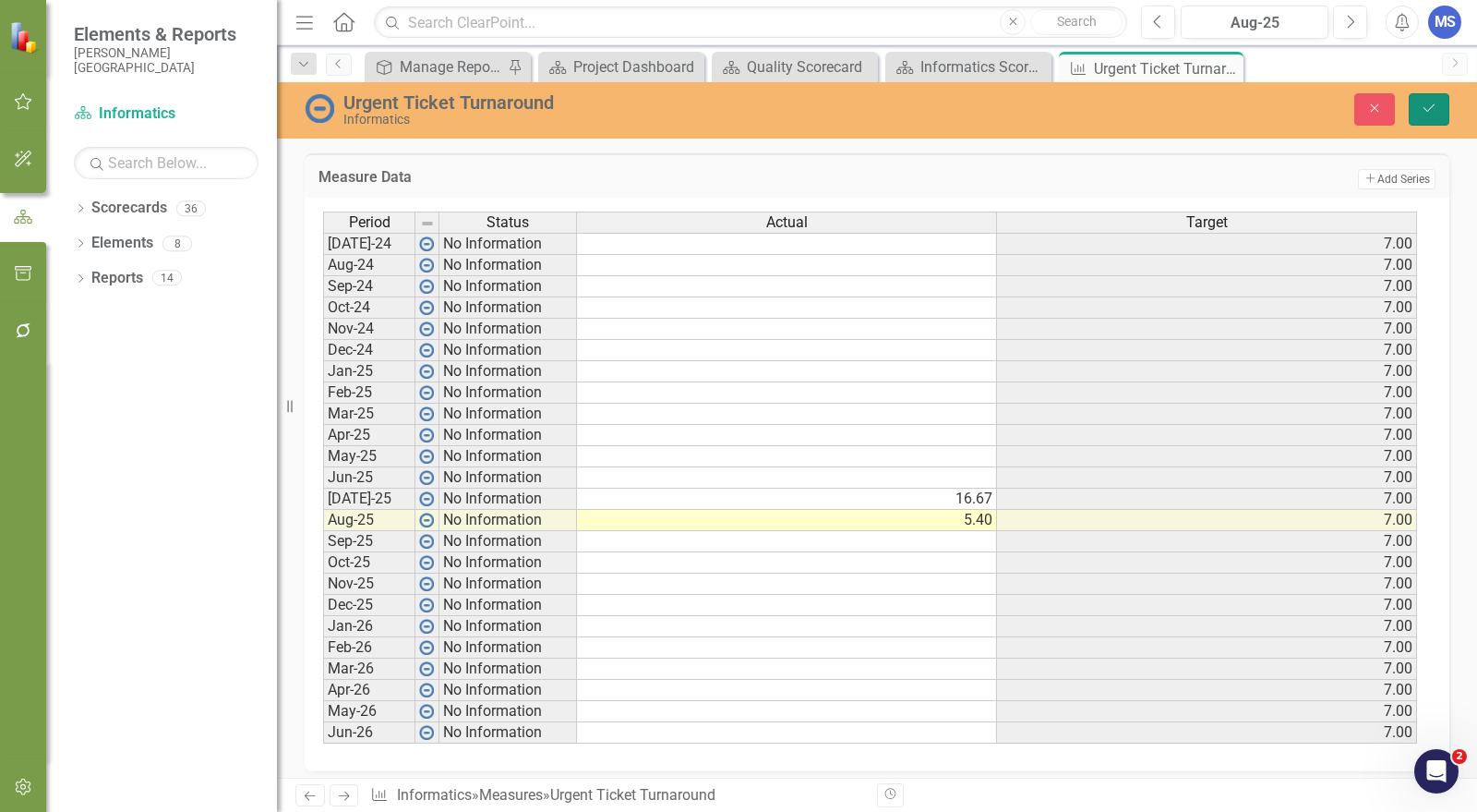
click at [1416, 102] on button "Save" at bounding box center [1429, 109] width 41 height 32
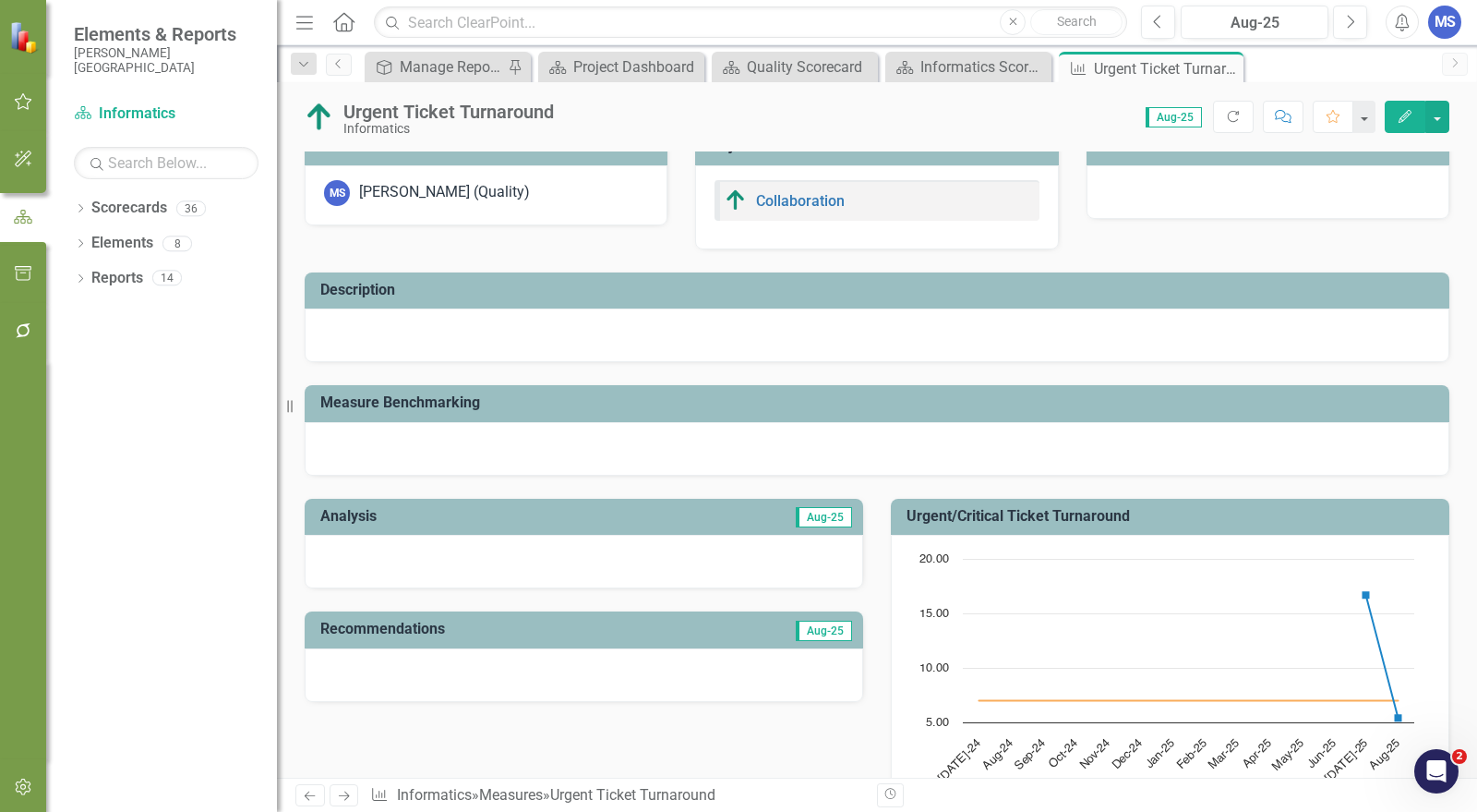
scroll to position [0, 0]
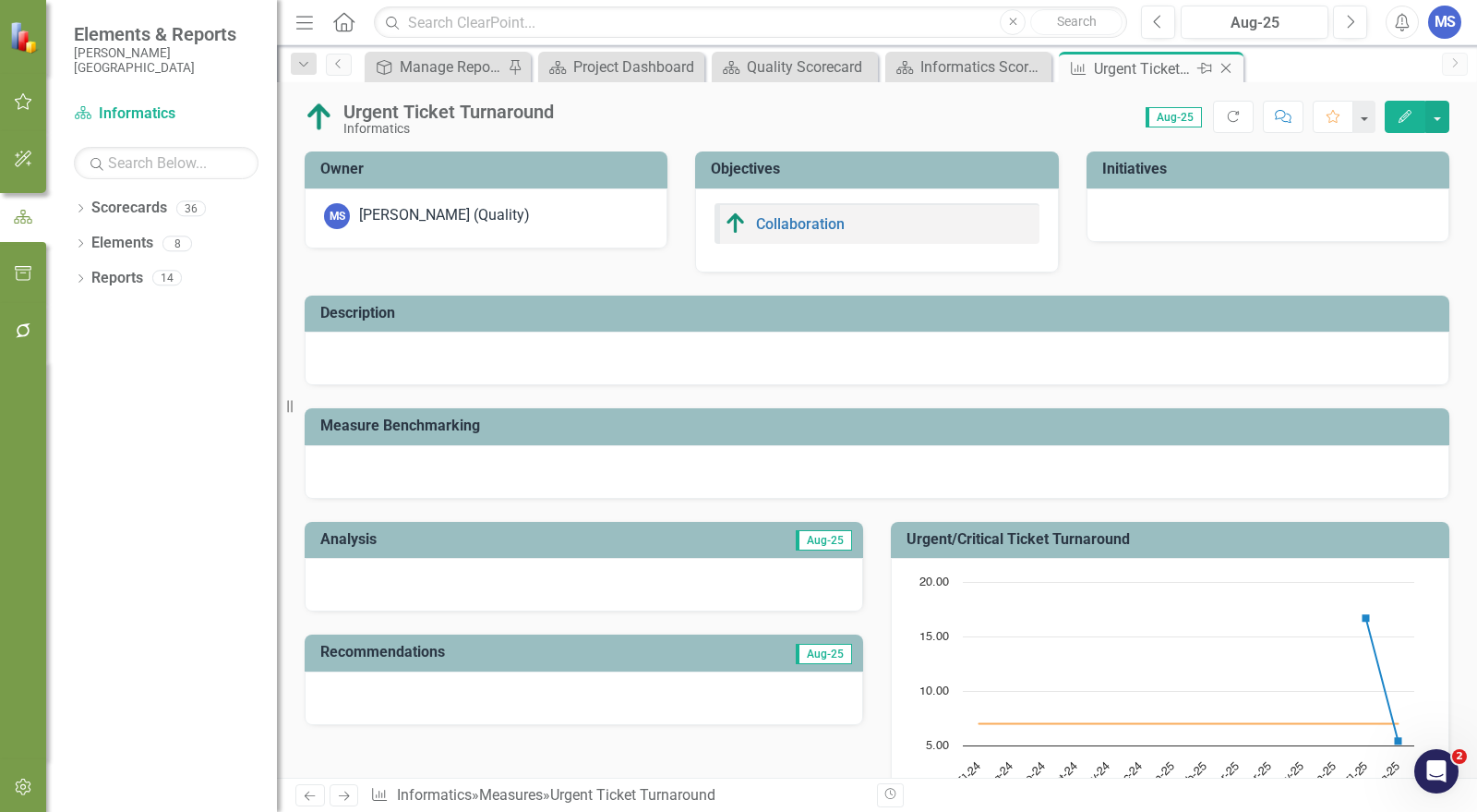
click at [1233, 66] on icon "Close" at bounding box center [1225, 68] width 18 height 15
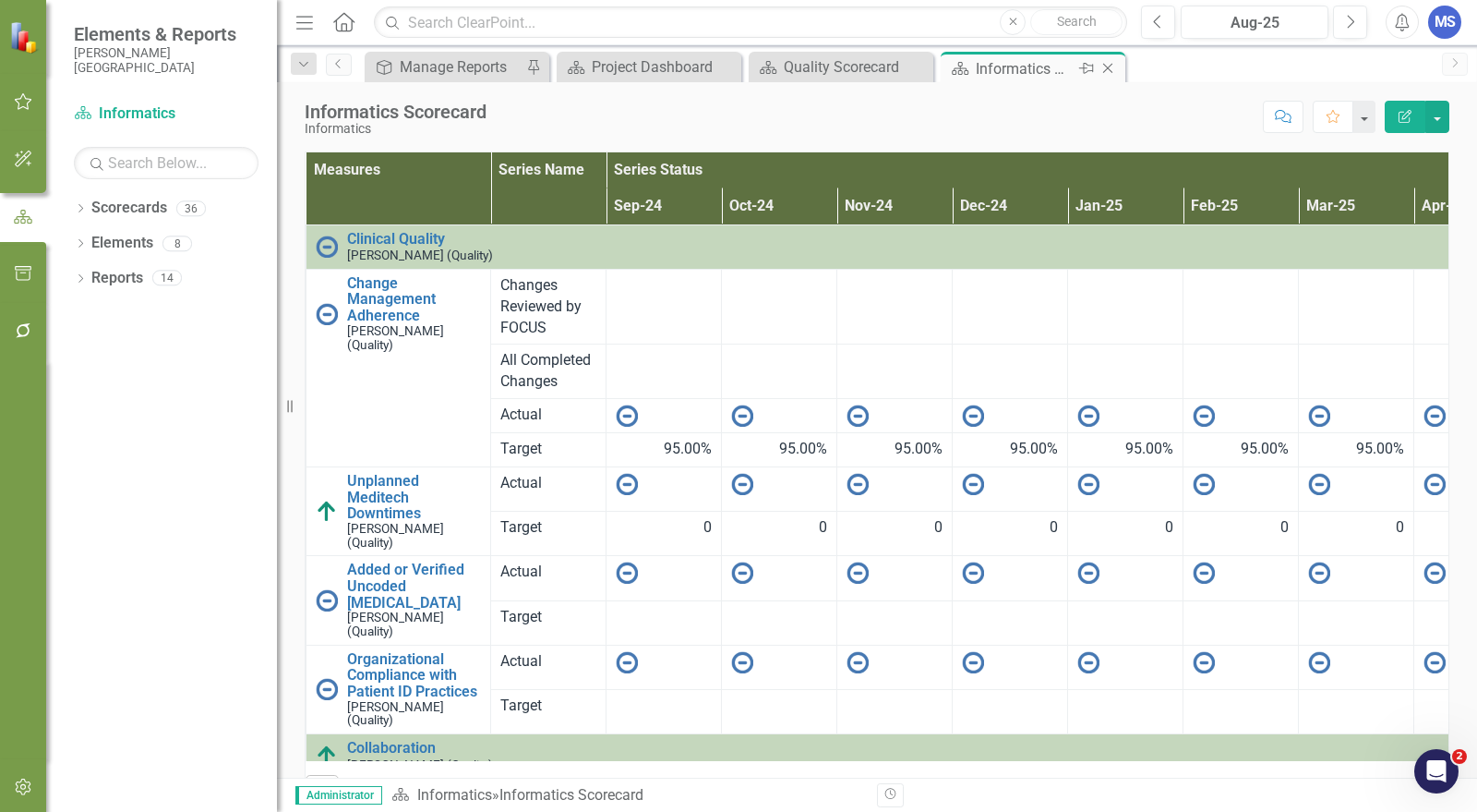
click at [1109, 70] on icon "Close" at bounding box center [1108, 68] width 18 height 15
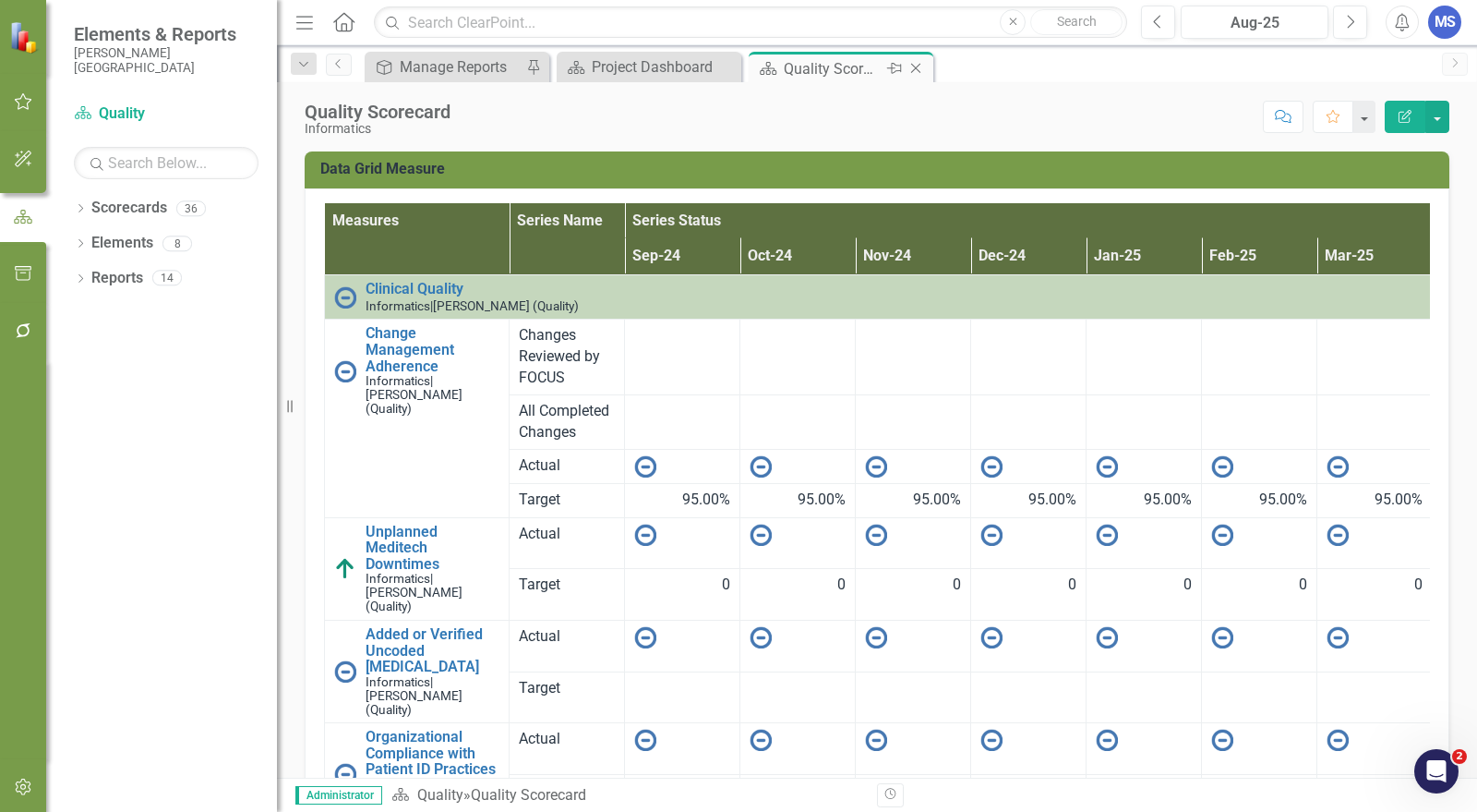
click at [917, 68] on icon "Close" at bounding box center [916, 68] width 18 height 15
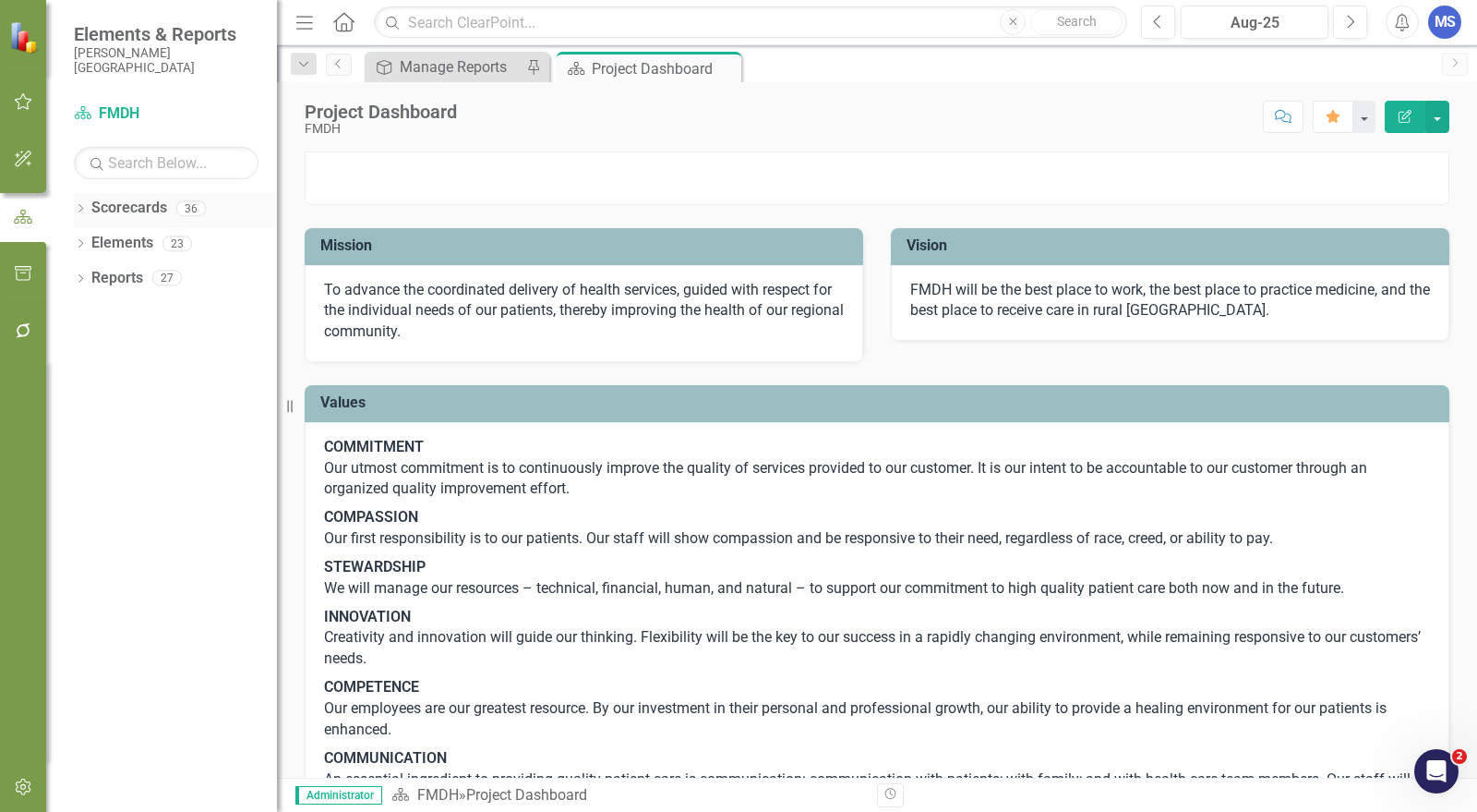
click at [99, 204] on link "Scorecards" at bounding box center [129, 208] width 76 height 21
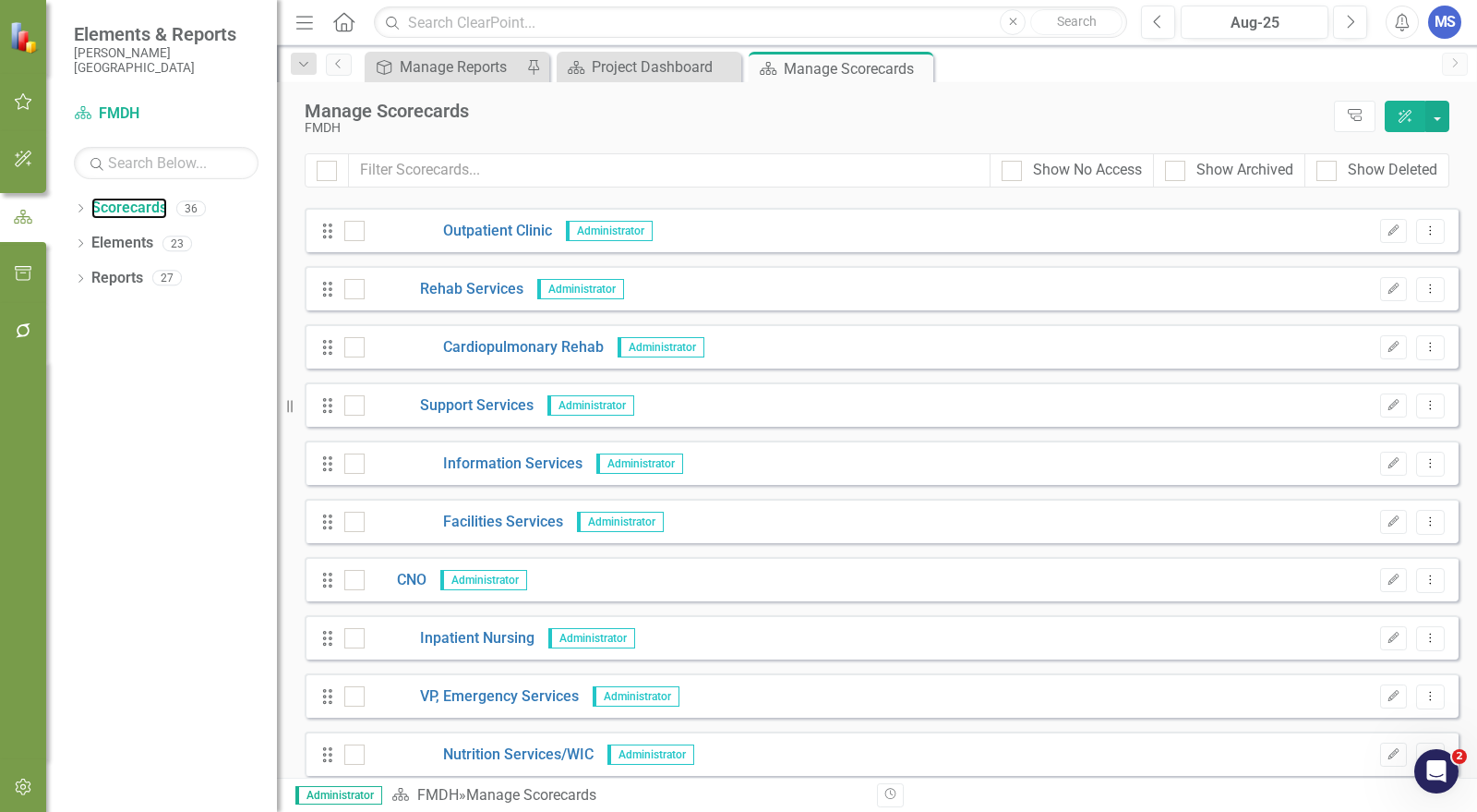
scroll to position [410, 0]
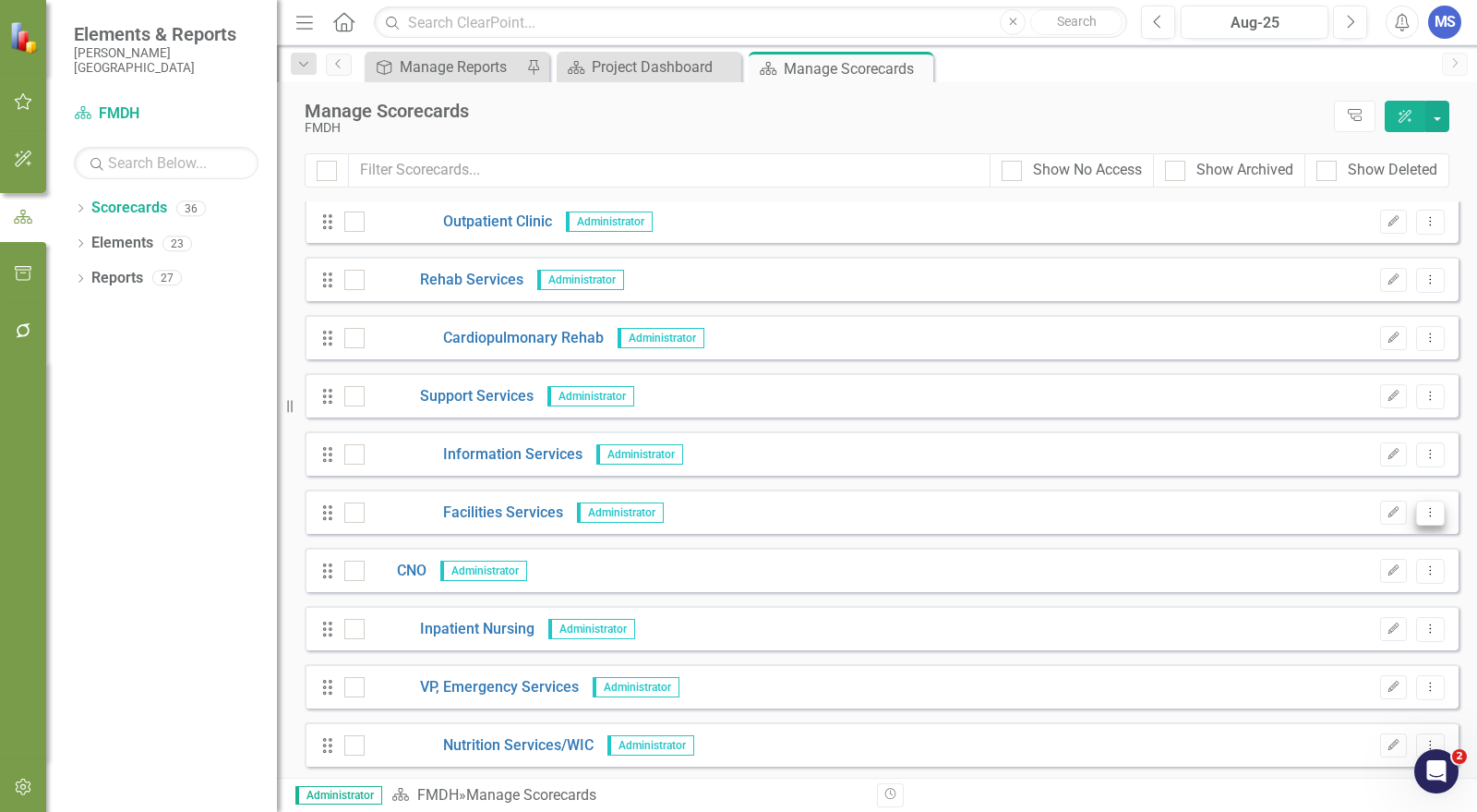
click at [1425, 511] on icon "Dropdown Menu" at bounding box center [1430, 512] width 16 height 12
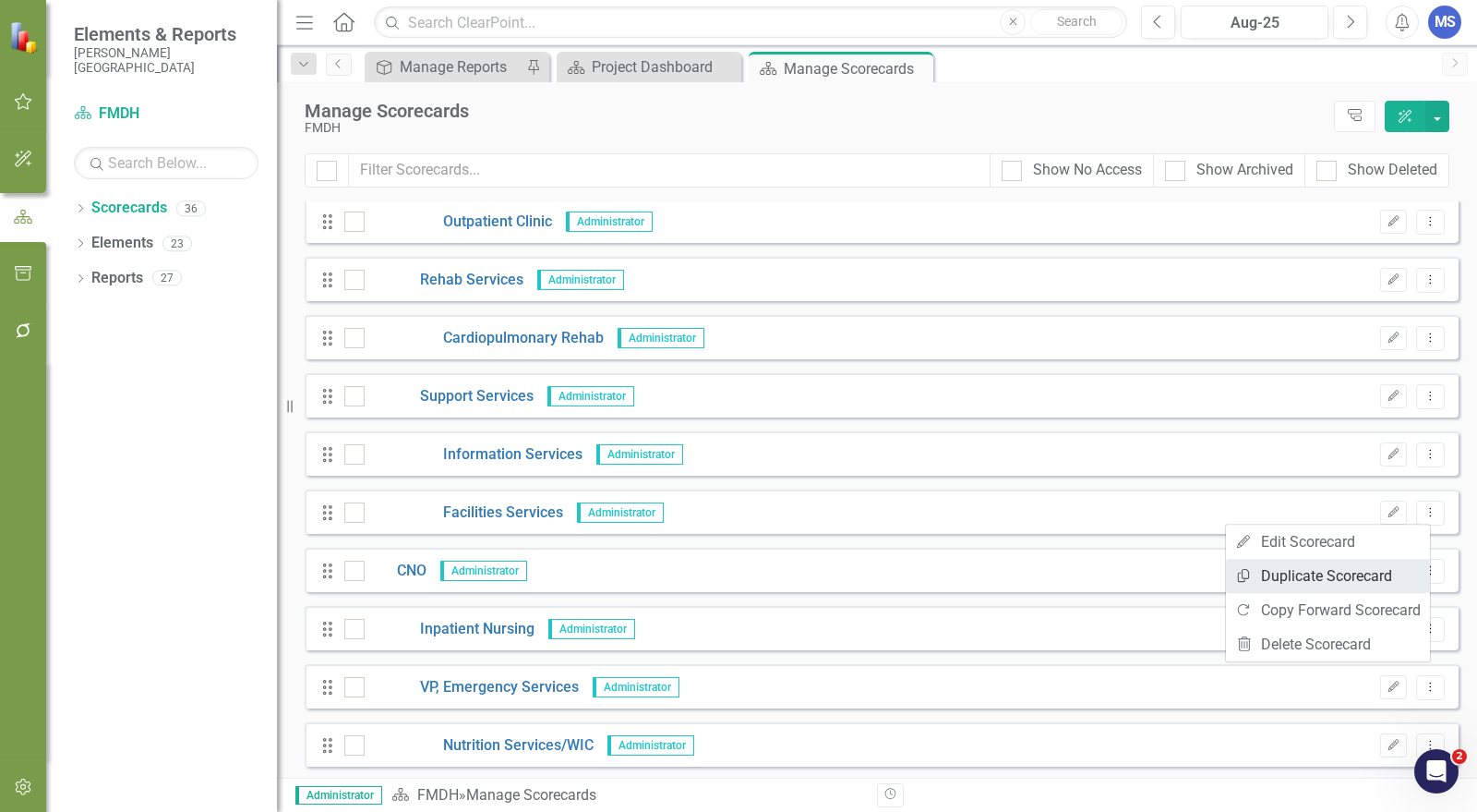
click at [1355, 568] on link "Copy Duplicate Scorecard" at bounding box center [1328, 576] width 204 height 34
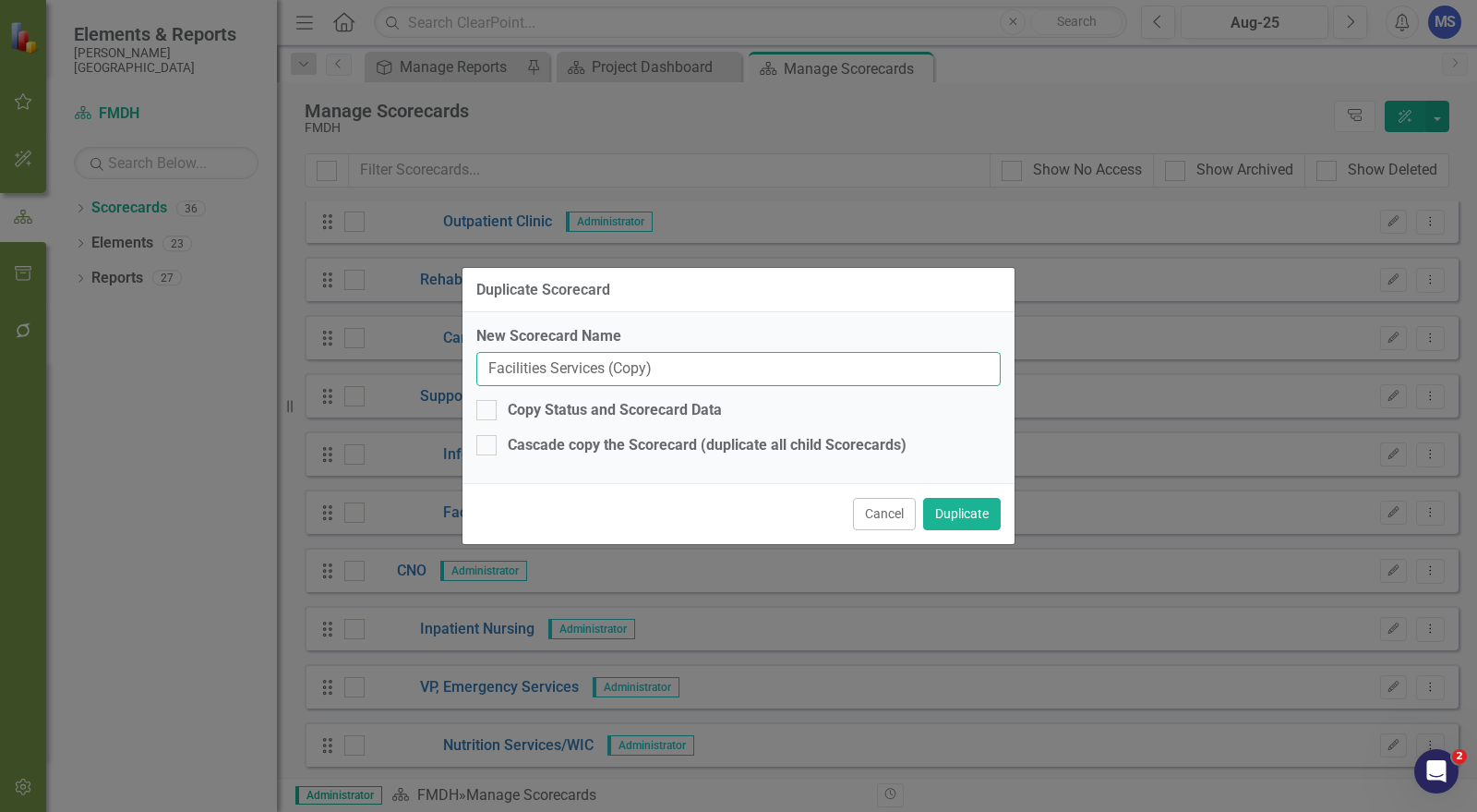
drag, startPoint x: 675, startPoint y: 368, endPoint x: 365, endPoint y: 348, distance: 310.6
click at [371, 352] on div "Duplicate Scorecard New Scorecard Name Facilities Services (Copy) Copy Status a…" at bounding box center [738, 406] width 1477 height 812
type input "Housekeeping"
click at [986, 514] on button "Duplicate" at bounding box center [962, 514] width 78 height 32
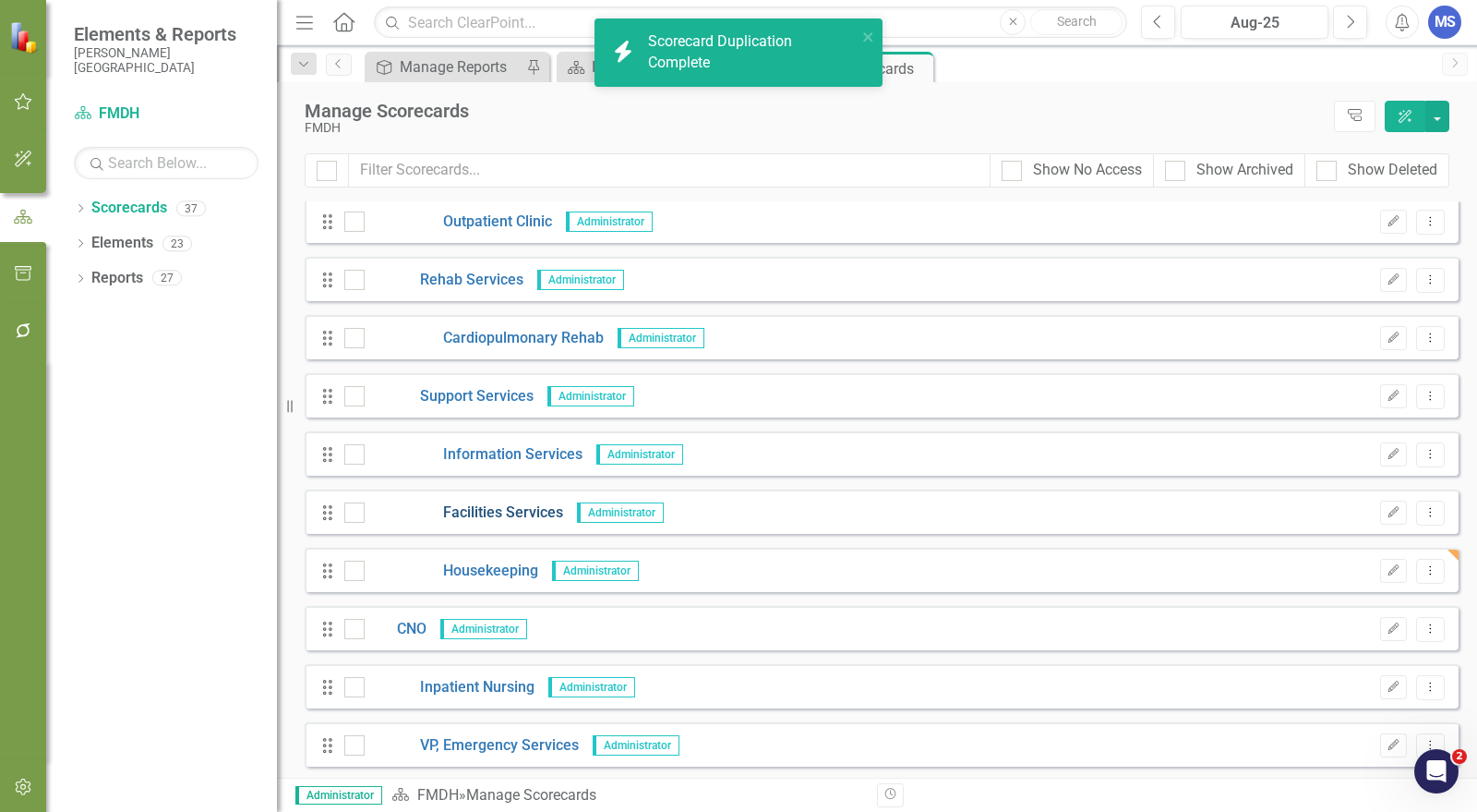
click at [535, 511] on link "Facilities Services" at bounding box center [464, 513] width 199 height 21
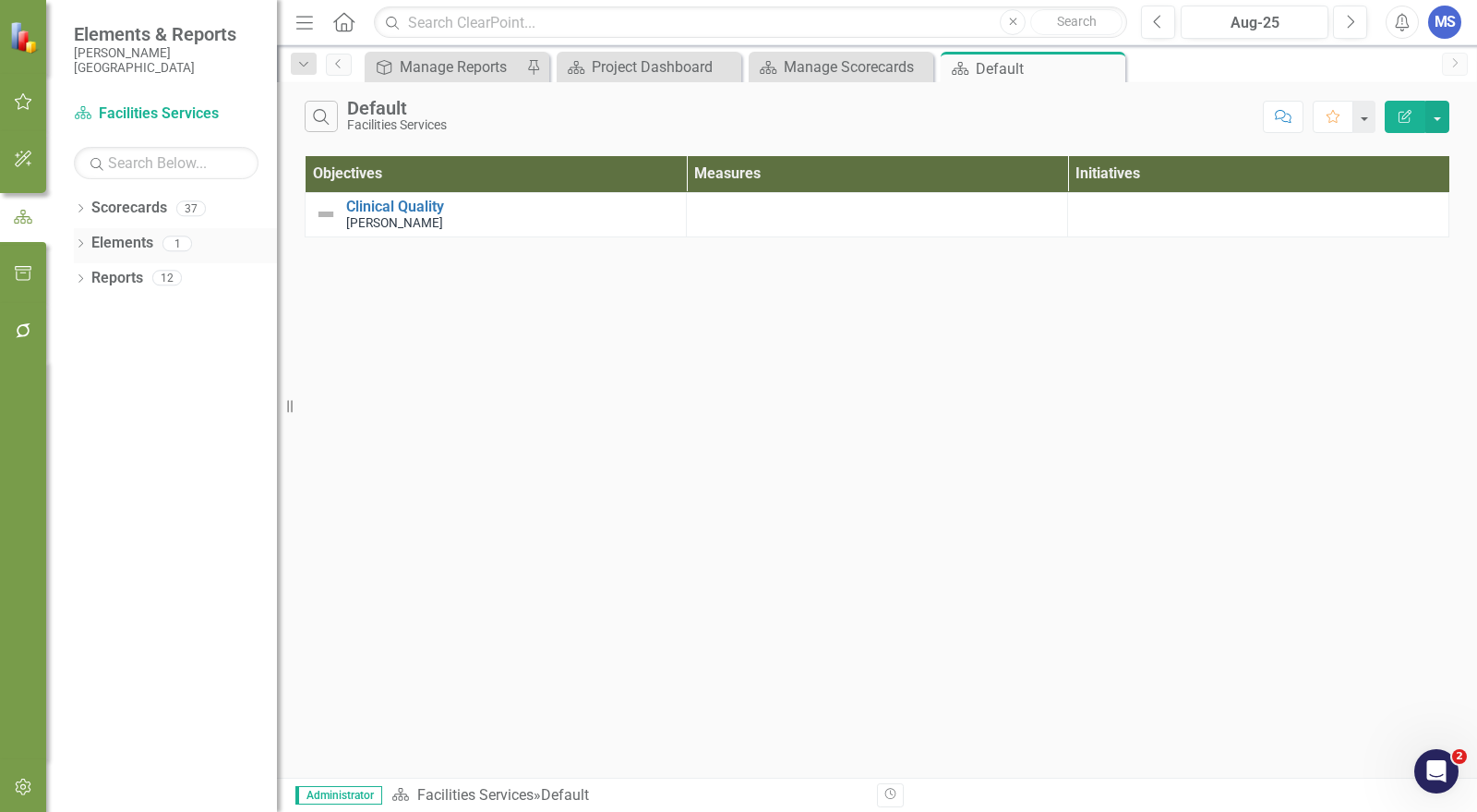
click at [131, 236] on link "Elements" at bounding box center [122, 243] width 62 height 21
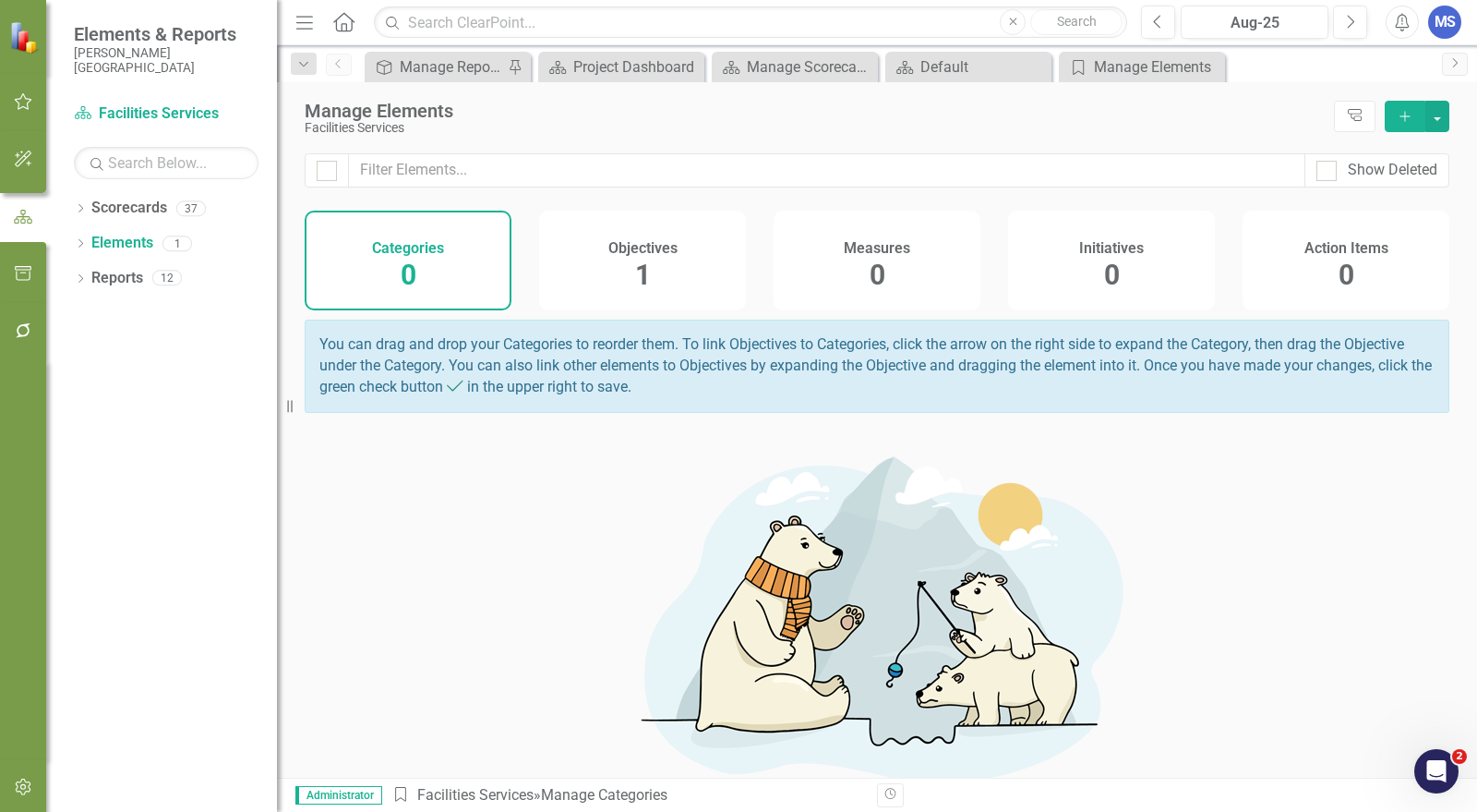
click at [903, 247] on div "Measures 0" at bounding box center [878, 260] width 207 height 100
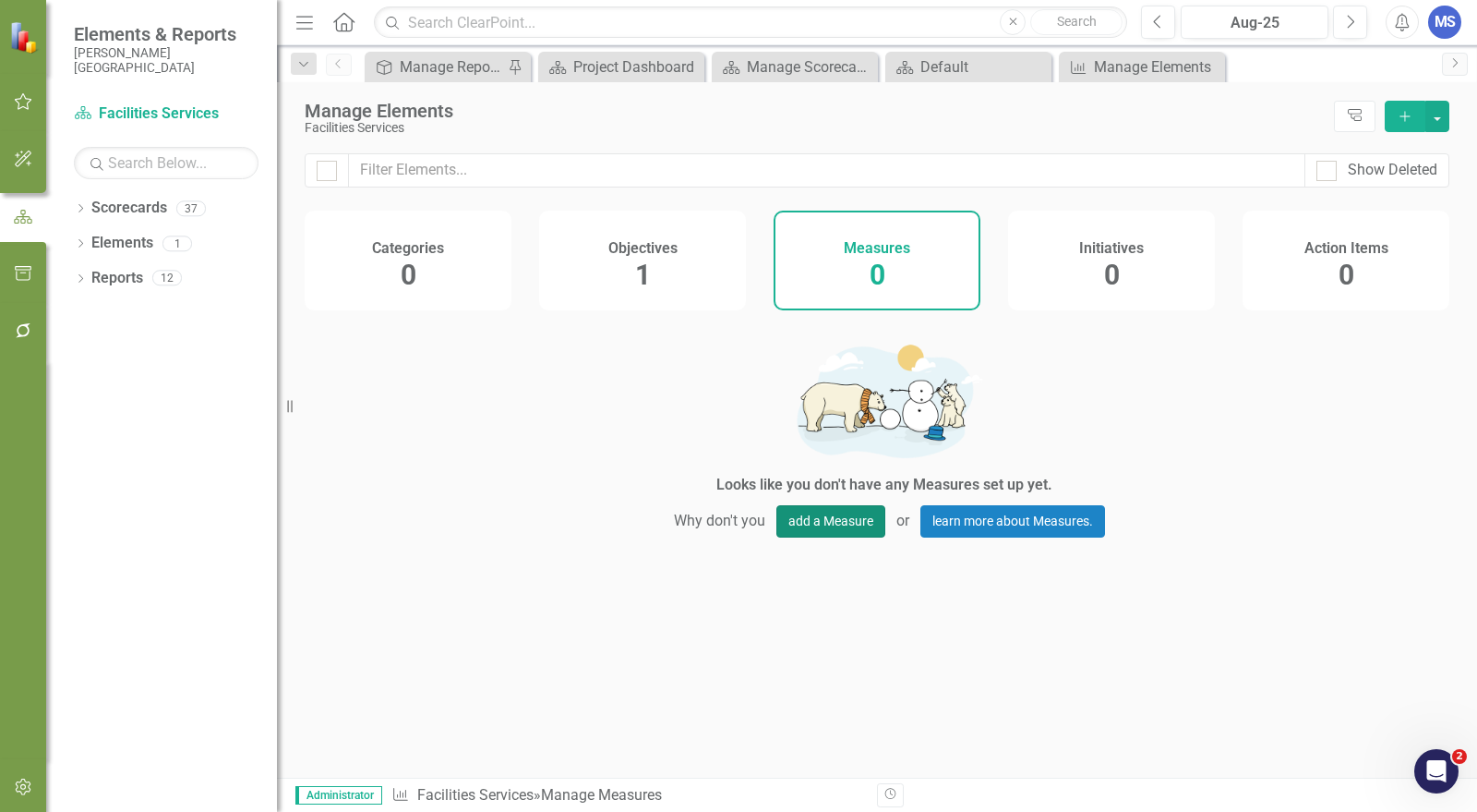
click at [838, 531] on button "add a Measure" at bounding box center [831, 521] width 109 height 32
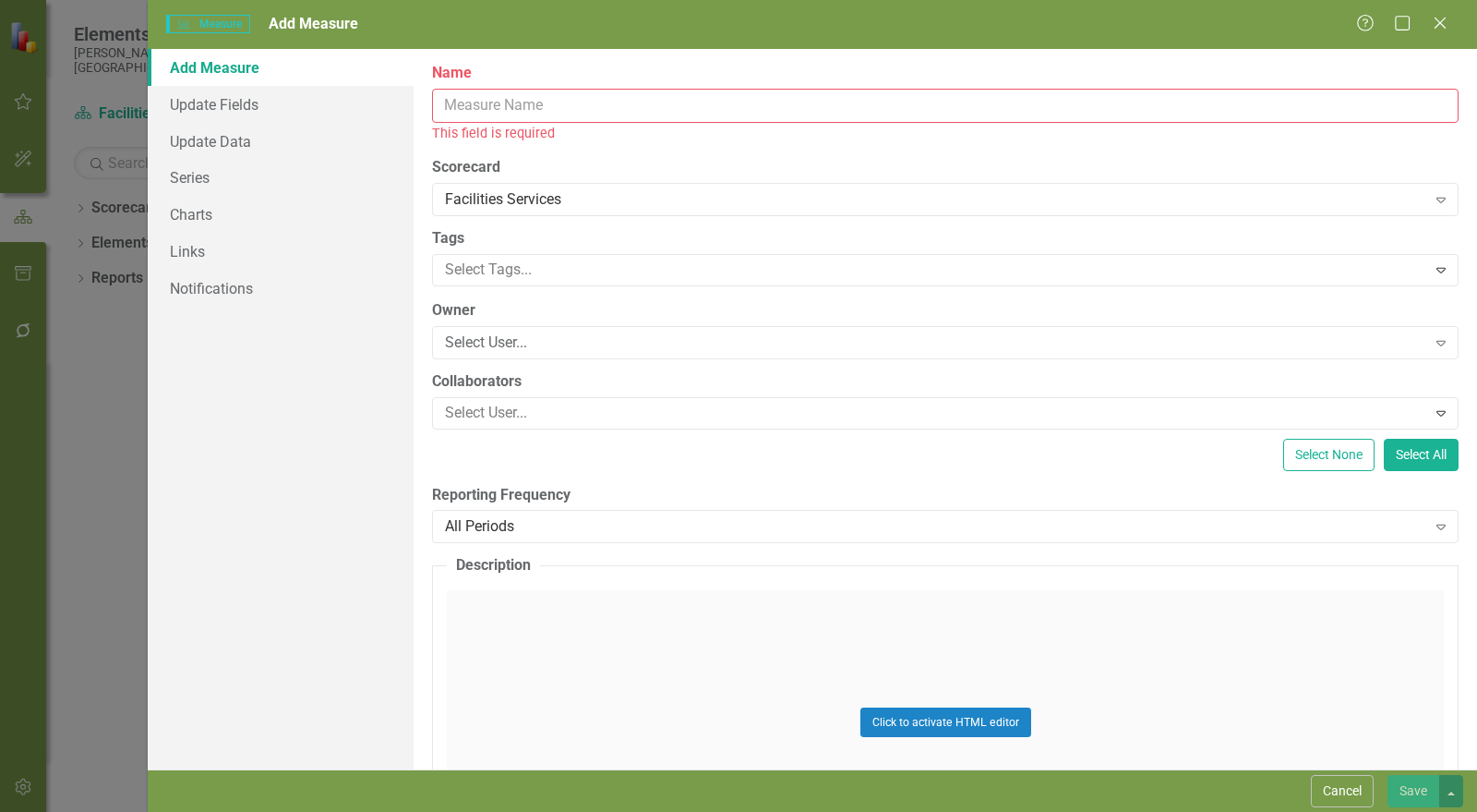
click at [1451, 20] on div "Help Maximize Close" at bounding box center [1408, 25] width 103 height 21
click at [1445, 21] on icon "Close" at bounding box center [1440, 23] width 23 height 17
